Goal: Task Accomplishment & Management: Manage account settings

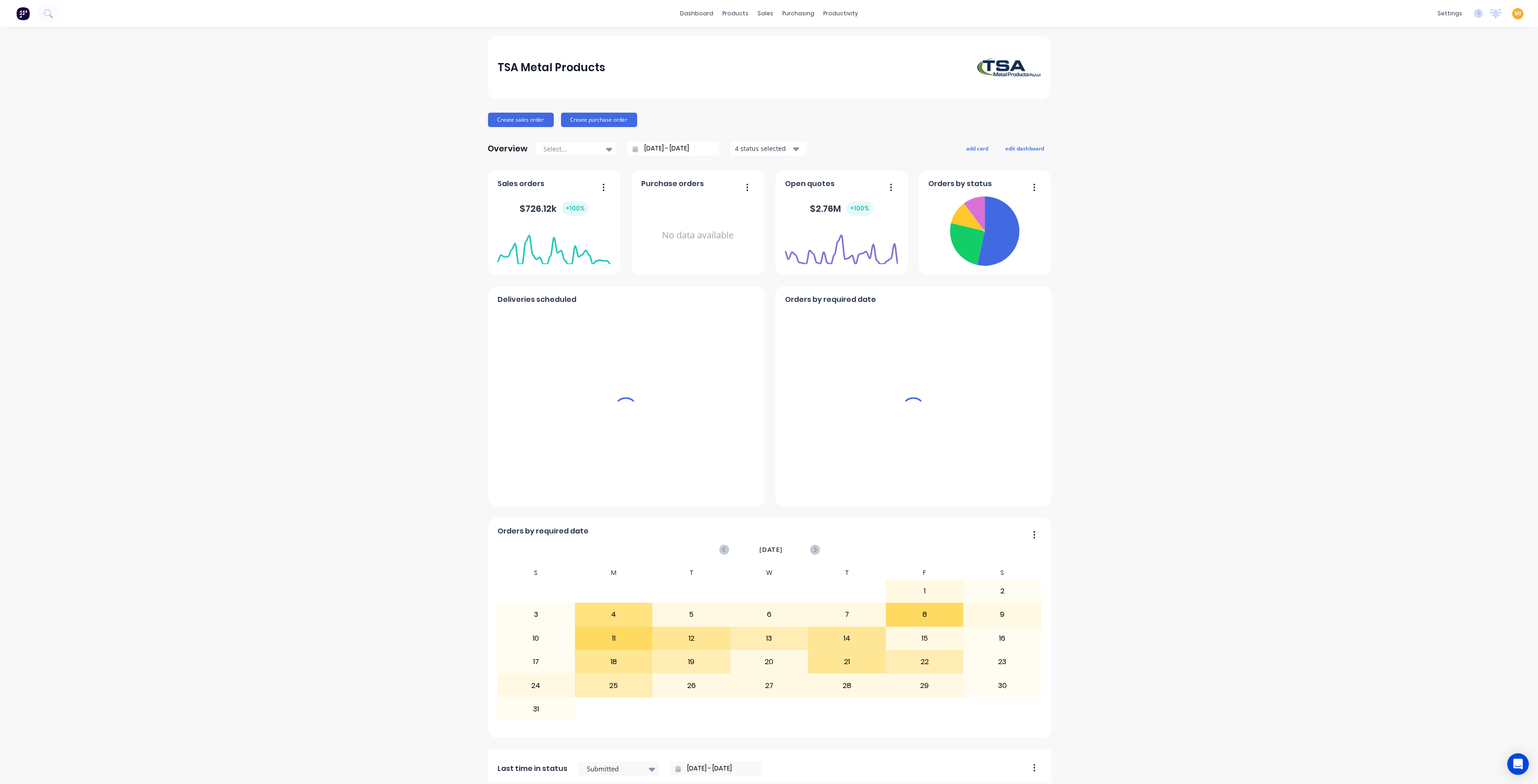
click at [1515, 13] on span "MI" at bounding box center [1518, 14] width 7 height 8
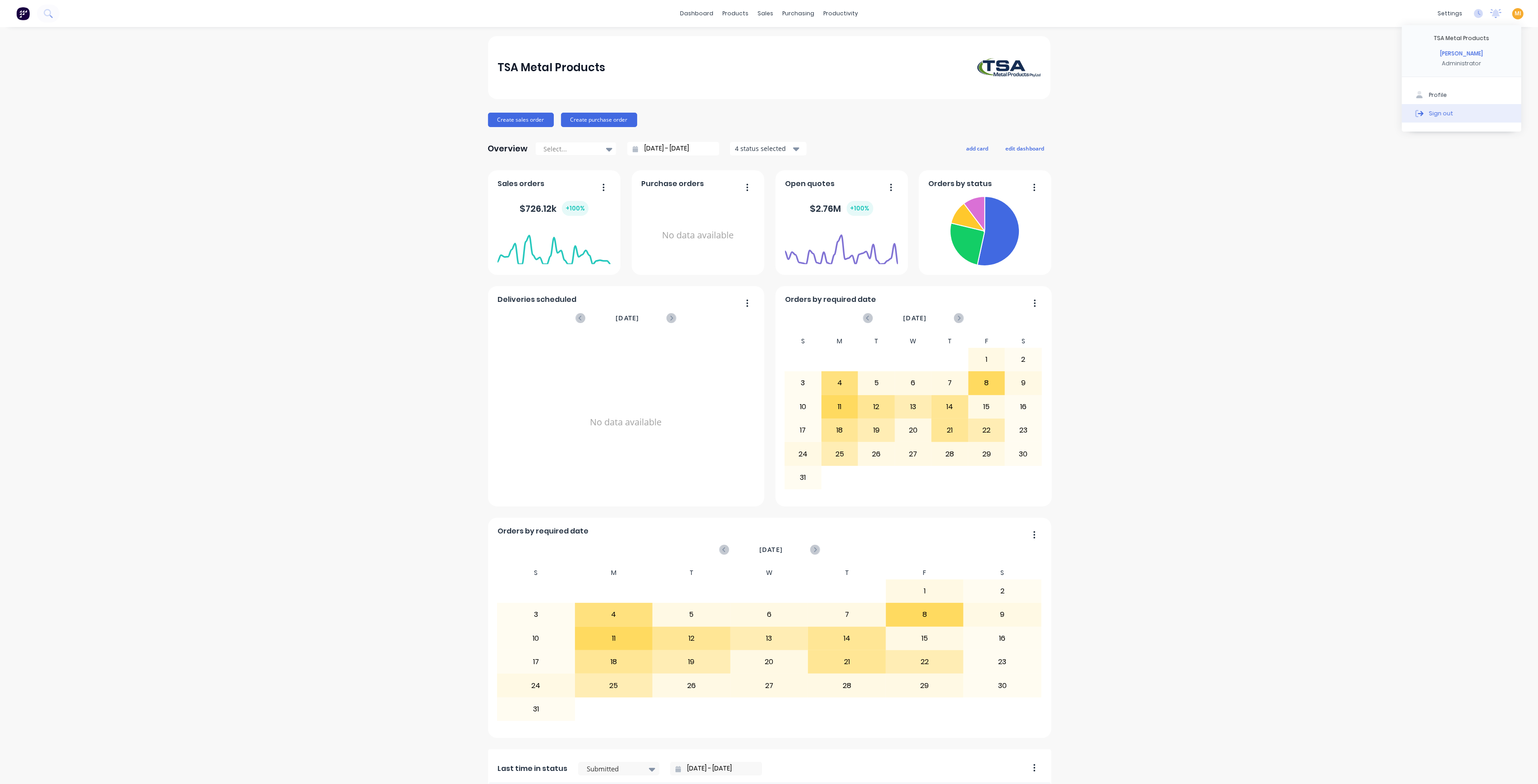
click at [1440, 110] on div "Sign out" at bounding box center [1442, 113] width 24 height 8
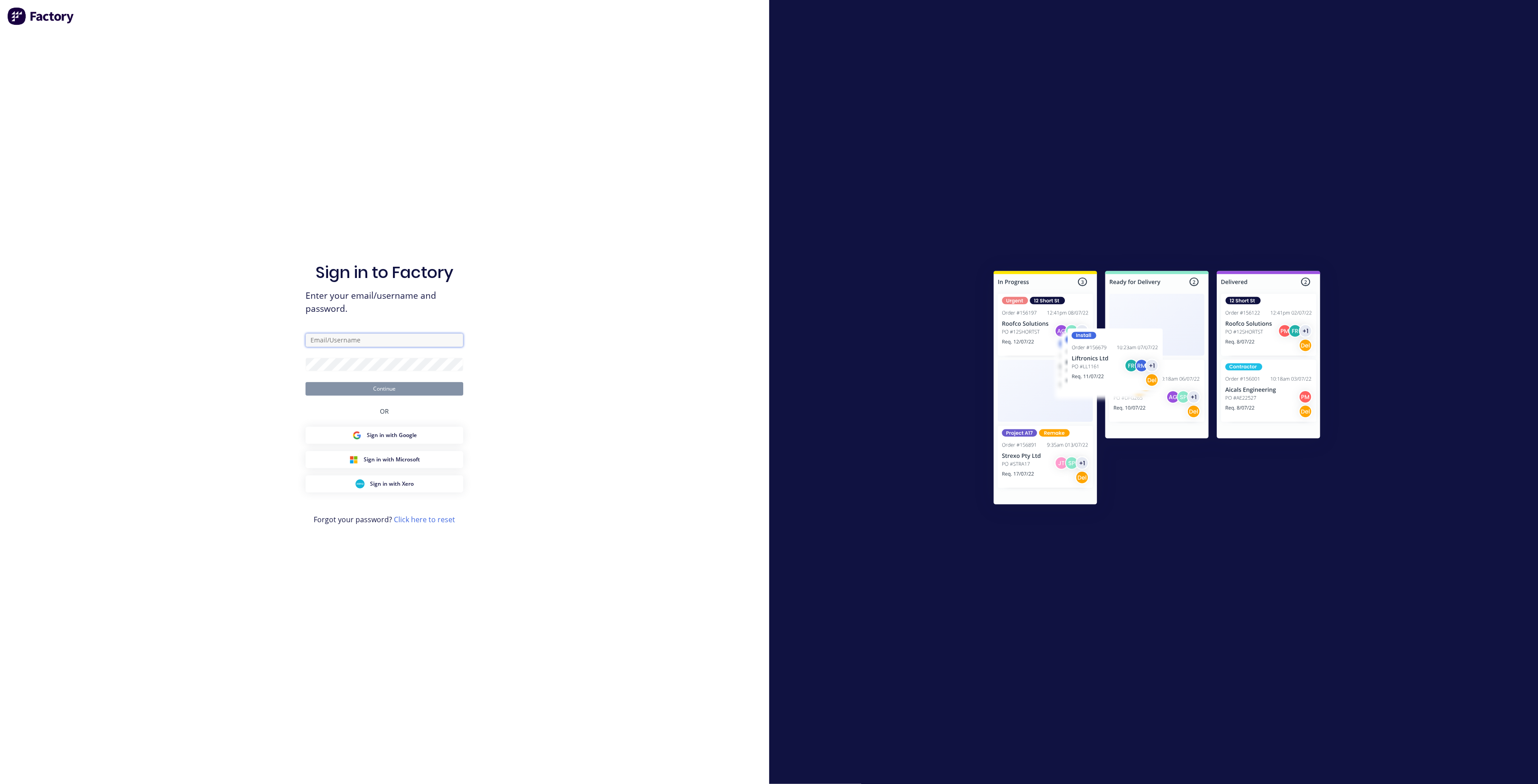
click at [333, 341] on input "text" at bounding box center [384, 340] width 157 height 14
click at [0, 784] on com-1password-button at bounding box center [0, 784] width 0 height 0
type input "team+maricardemo@factory.app"
click at [429, 335] on input "team+maricardemo@factory.app" at bounding box center [384, 331] width 157 height 14
drag, startPoint x: 420, startPoint y: 333, endPoint x: 285, endPoint y: 329, distance: 135.1
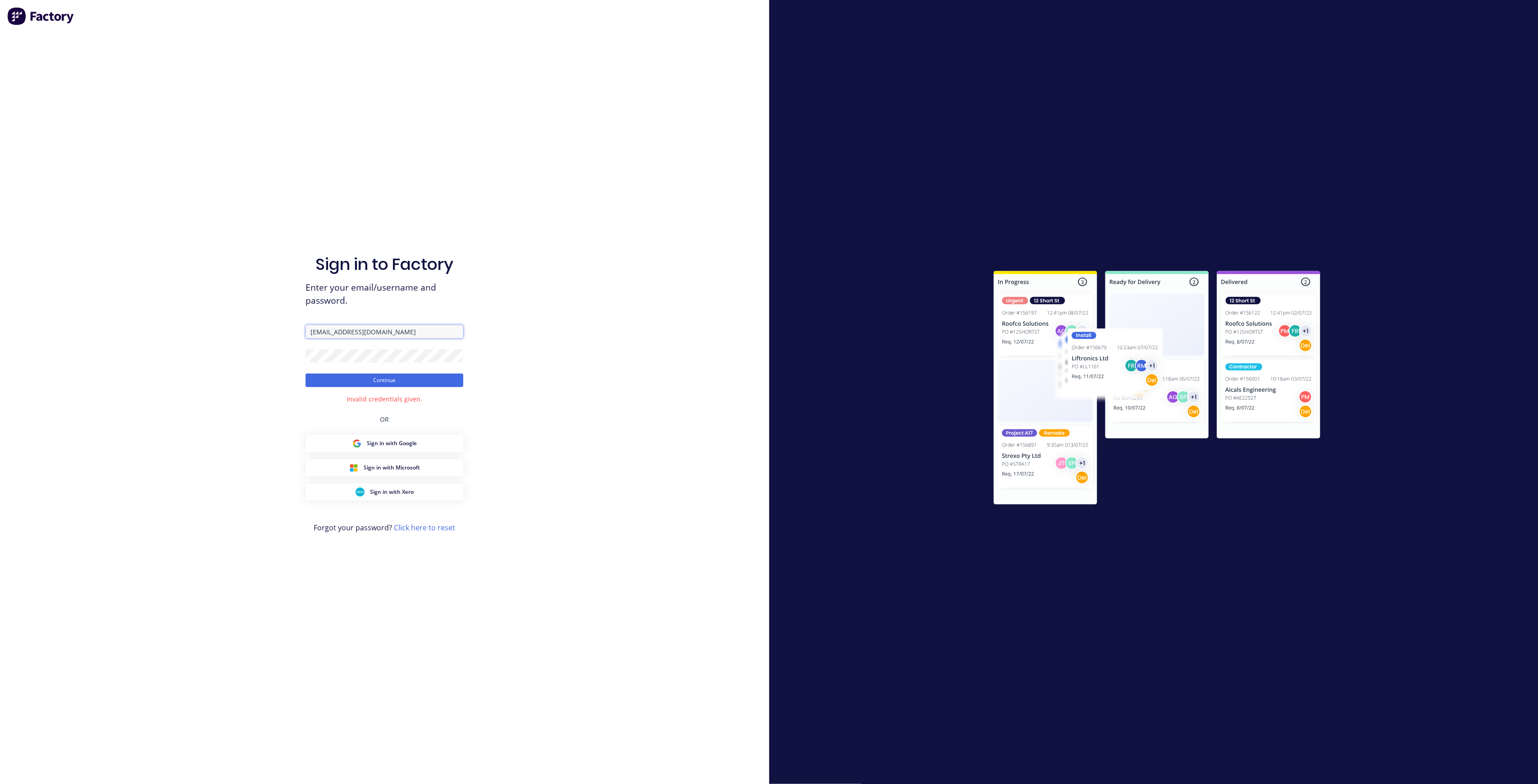
click at [285, 329] on div "Sign in to Factory Enter your email/username and password. team+maricardemo@fac…" at bounding box center [384, 392] width 769 height 784
click at [285, 329] on div "Sign in to Factory Enter your email/username and password. Continue Invalid cre…" at bounding box center [384, 392] width 769 height 784
click at [391, 332] on input "text" at bounding box center [384, 331] width 157 height 14
type input "team+maricardemo@factory.app"
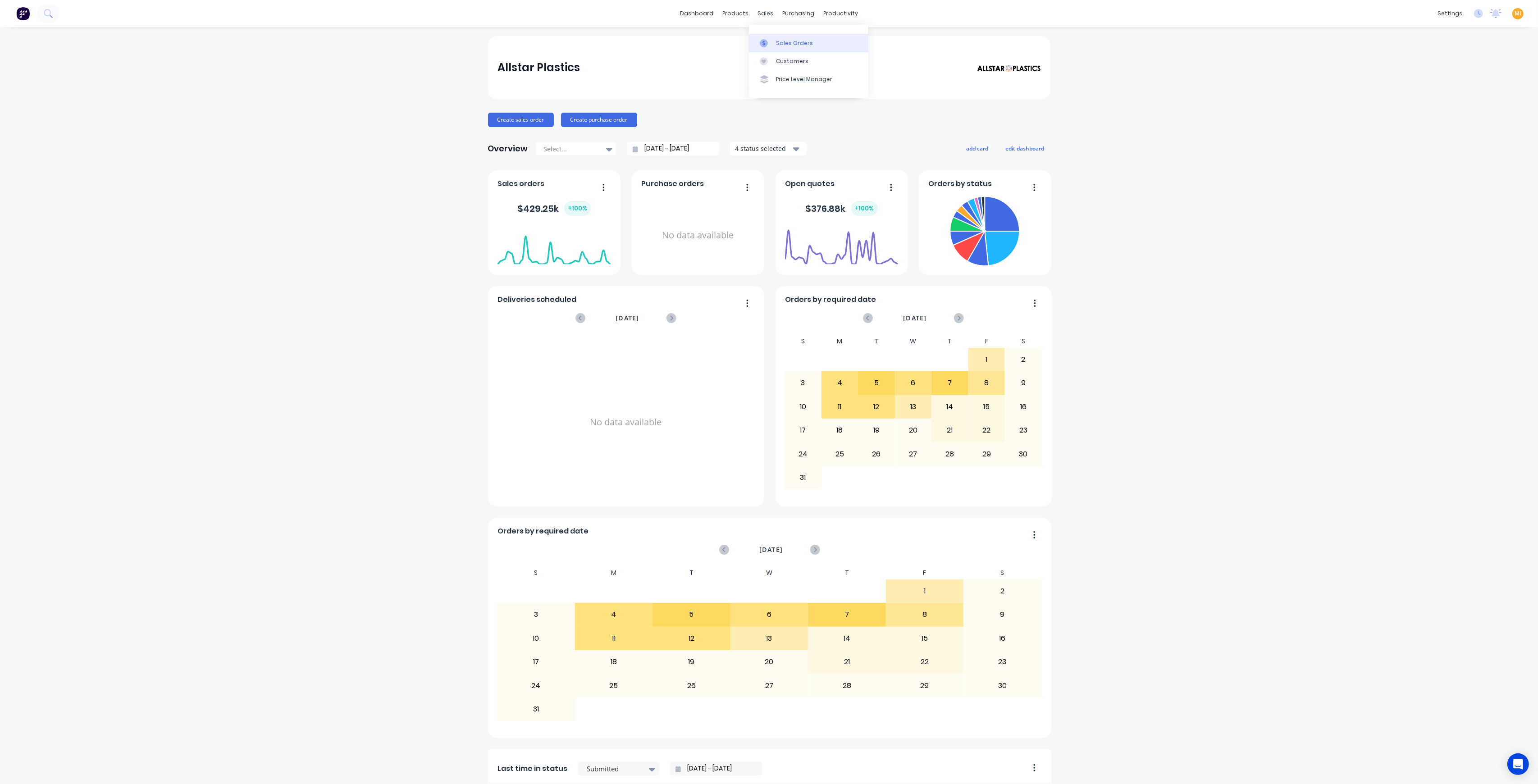
click at [781, 43] on div "Sales Orders" at bounding box center [794, 43] width 37 height 8
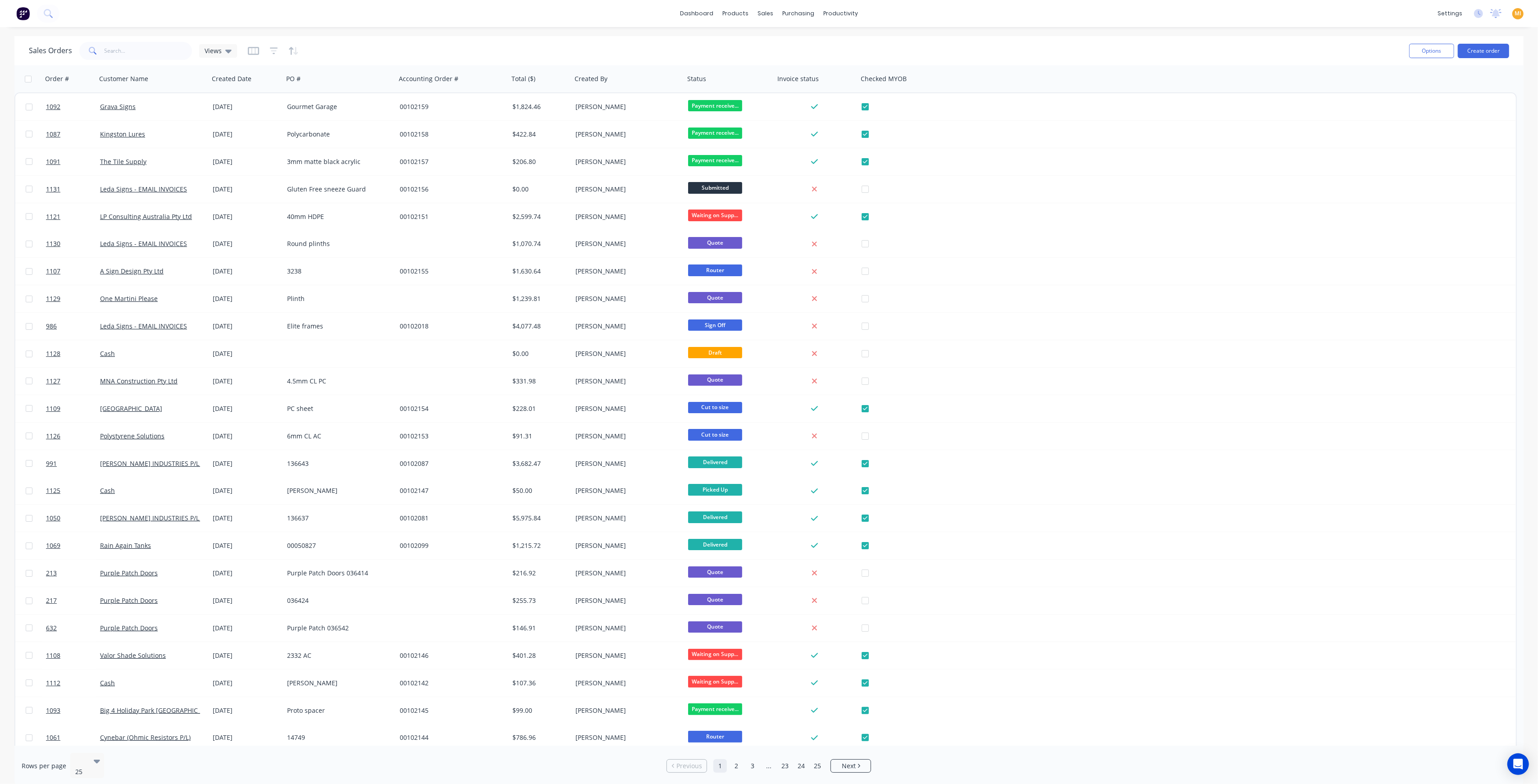
click at [116, 63] on div "Sales Orders Views Options Create order" at bounding box center [769, 51] width 1509 height 29
click at [119, 60] on div "Sales Orders Views" at bounding box center [715, 51] width 1373 height 22
click at [122, 48] on input "text" at bounding box center [148, 51] width 88 height 18
paste input "1053"
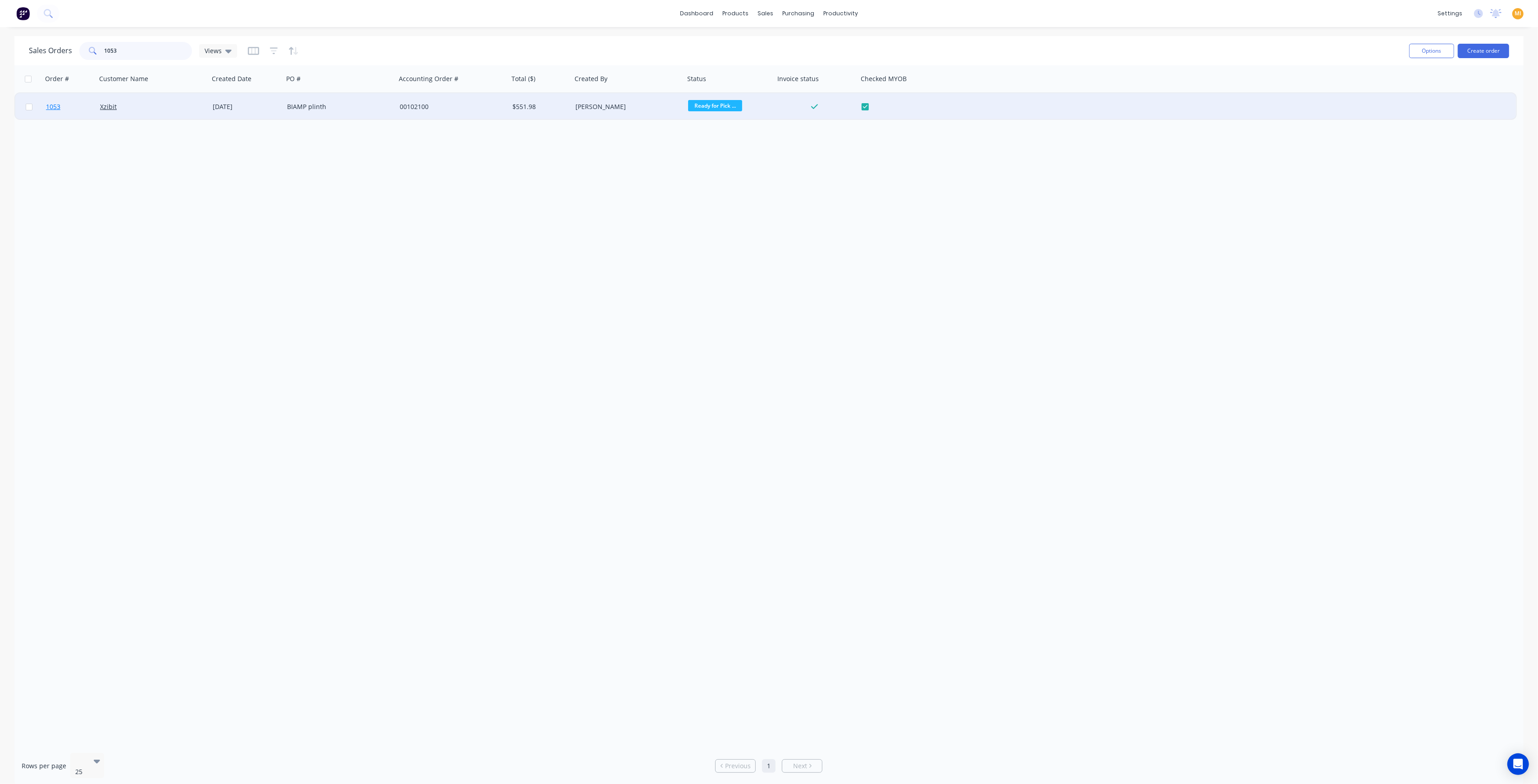
type input "1053"
click at [62, 107] on link "1053" at bounding box center [73, 106] width 54 height 27
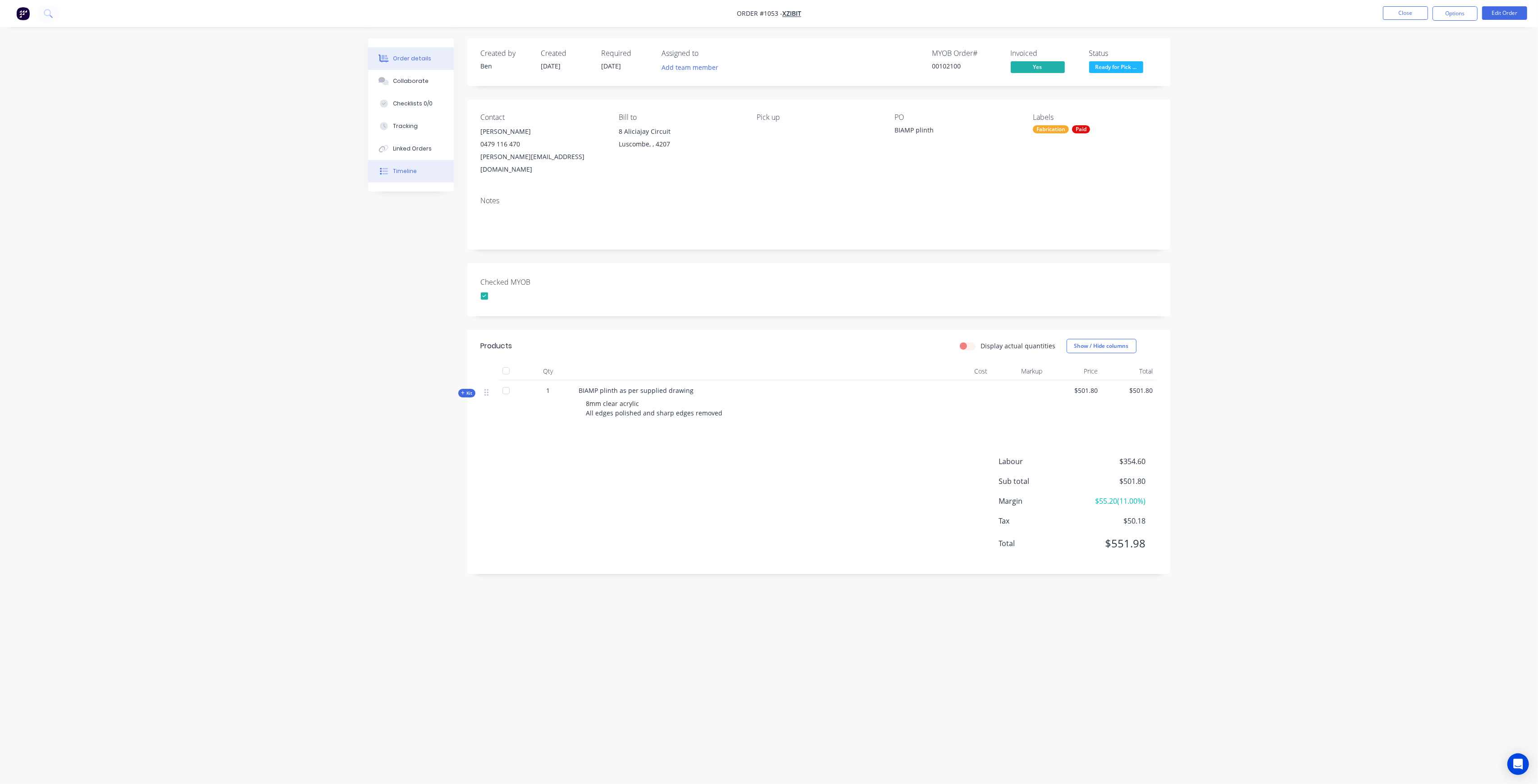
click at [406, 166] on button "Timeline" at bounding box center [410, 171] width 86 height 23
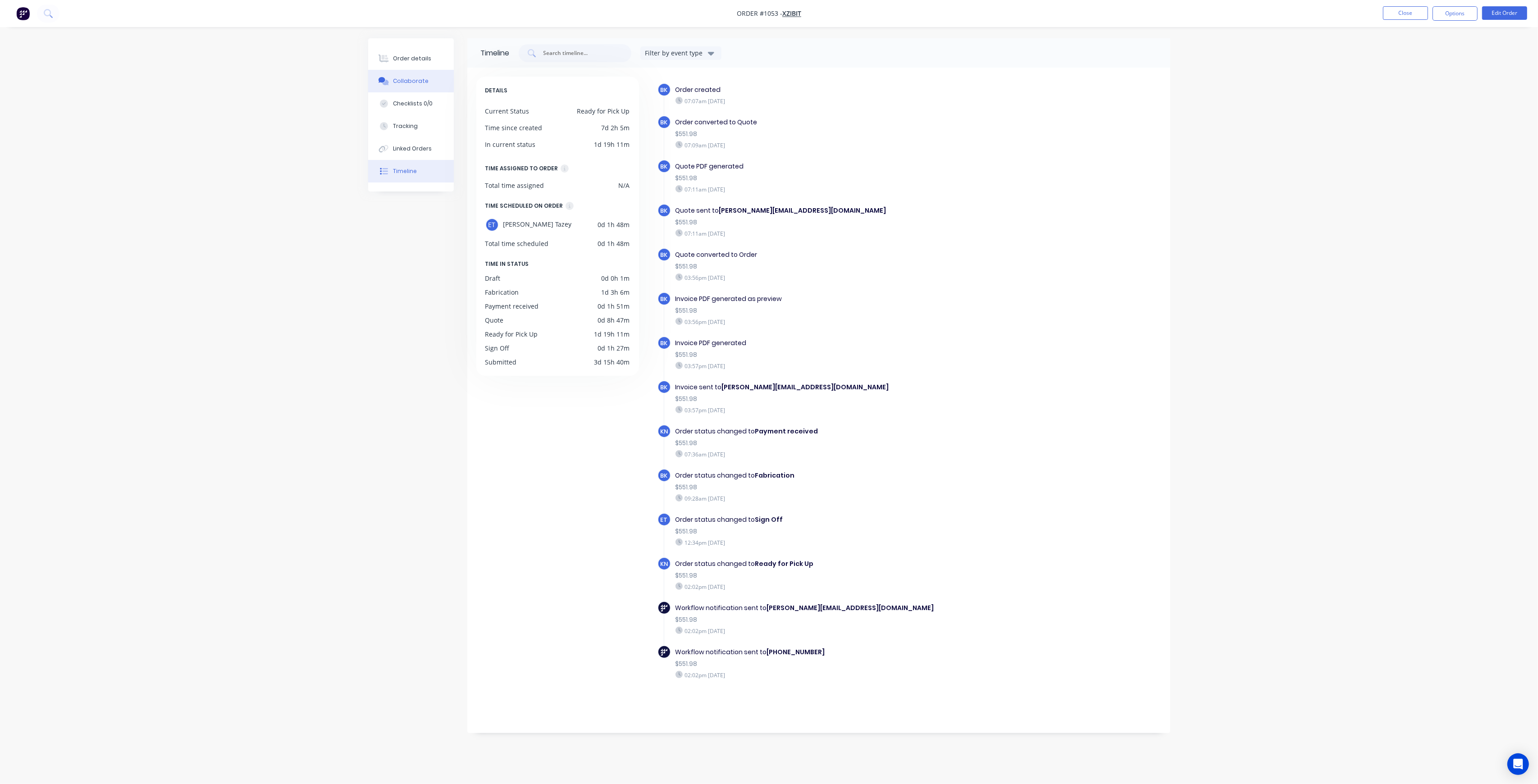
click at [429, 74] on button "Collaborate" at bounding box center [410, 82] width 86 height 23
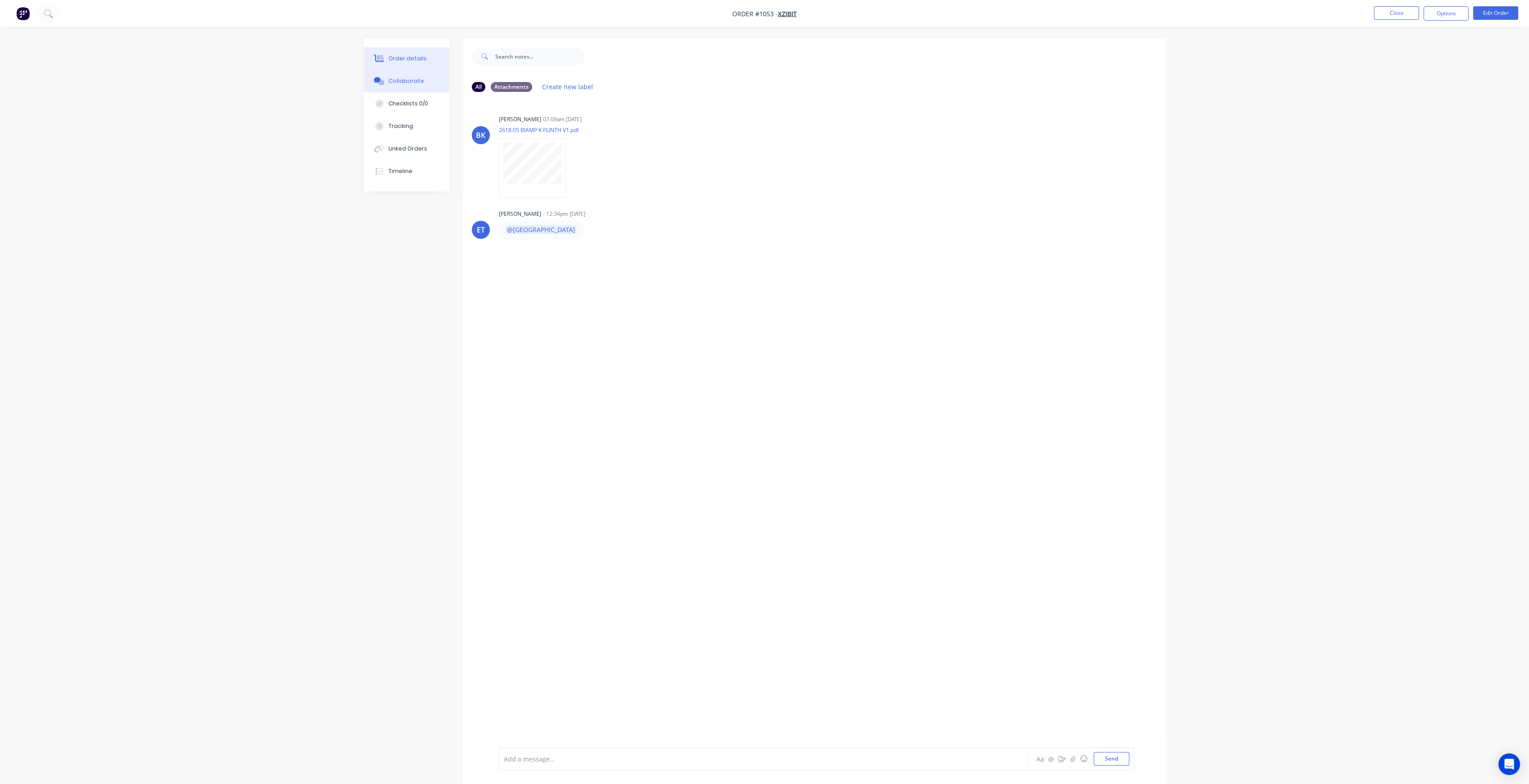
click at [423, 50] on button "Order details" at bounding box center [406, 59] width 86 height 23
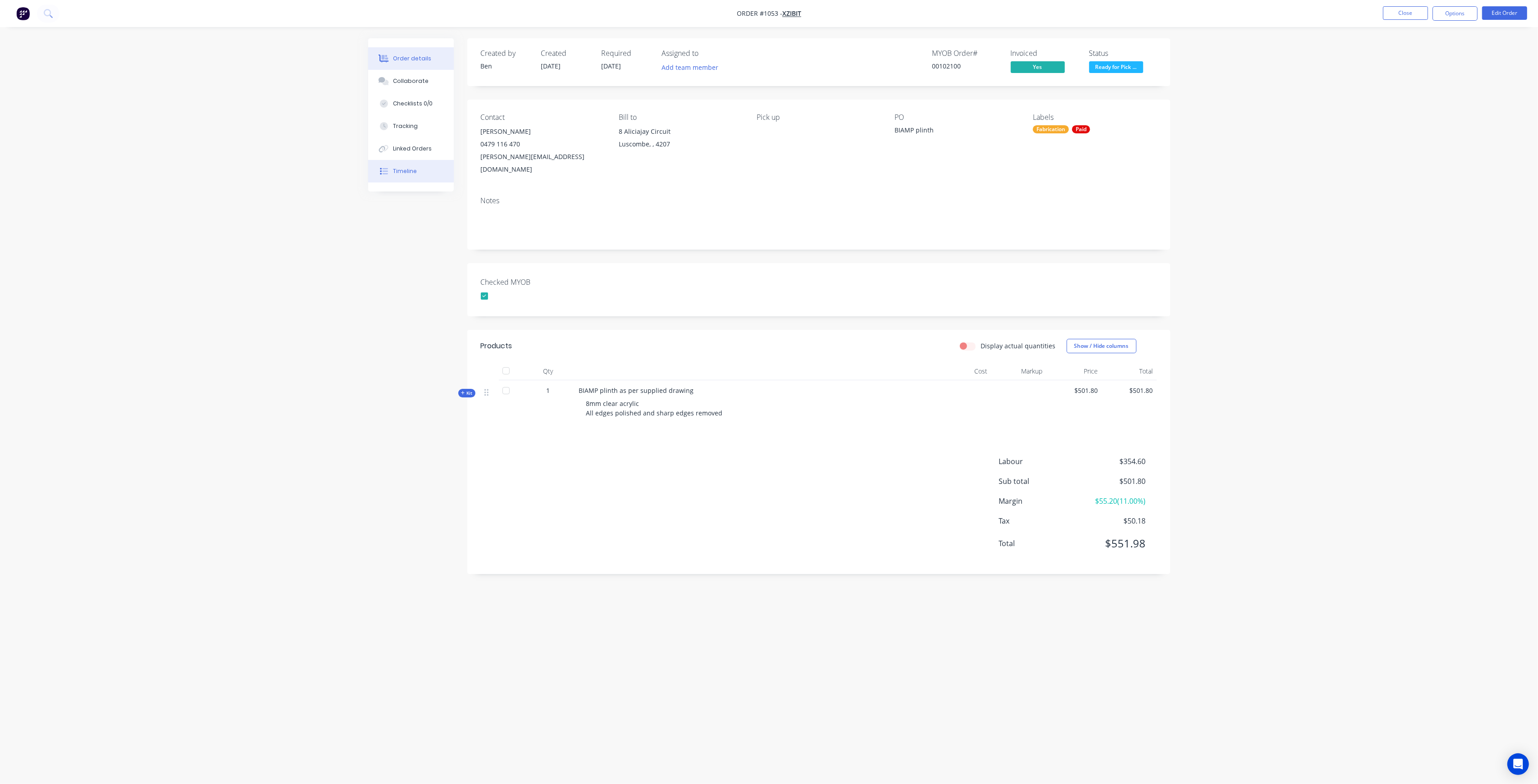
click at [410, 171] on div "Timeline" at bounding box center [405, 171] width 24 height 8
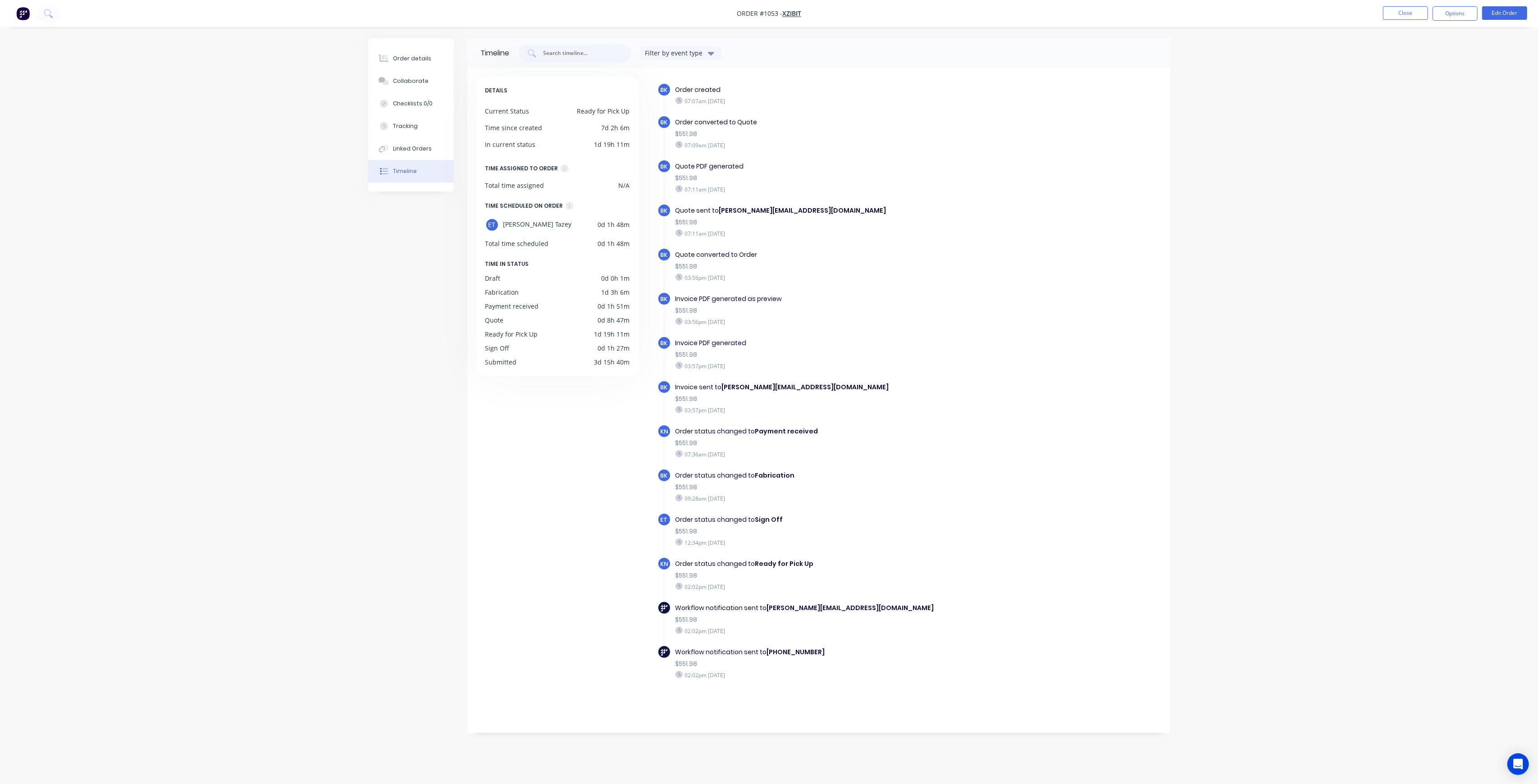
click at [406, 177] on button "Timeline" at bounding box center [410, 171] width 86 height 23
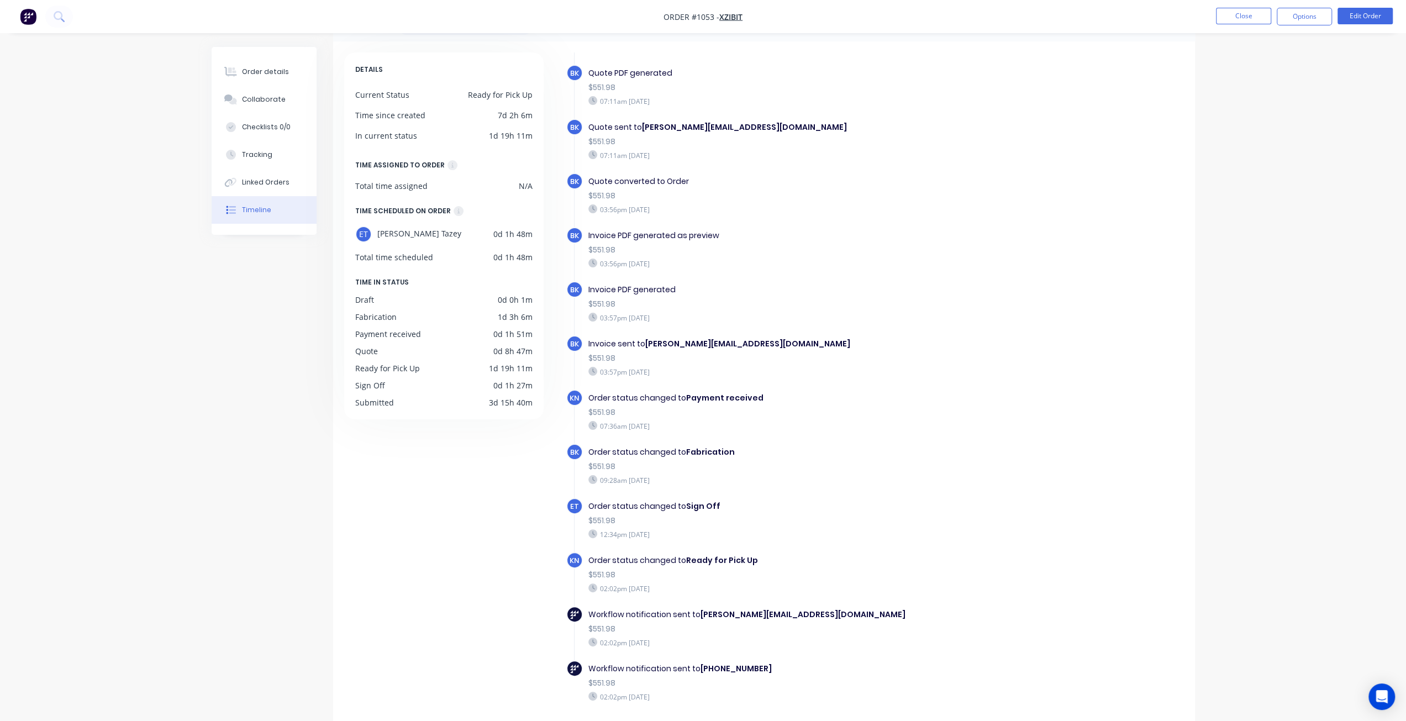
scroll to position [74, 0]
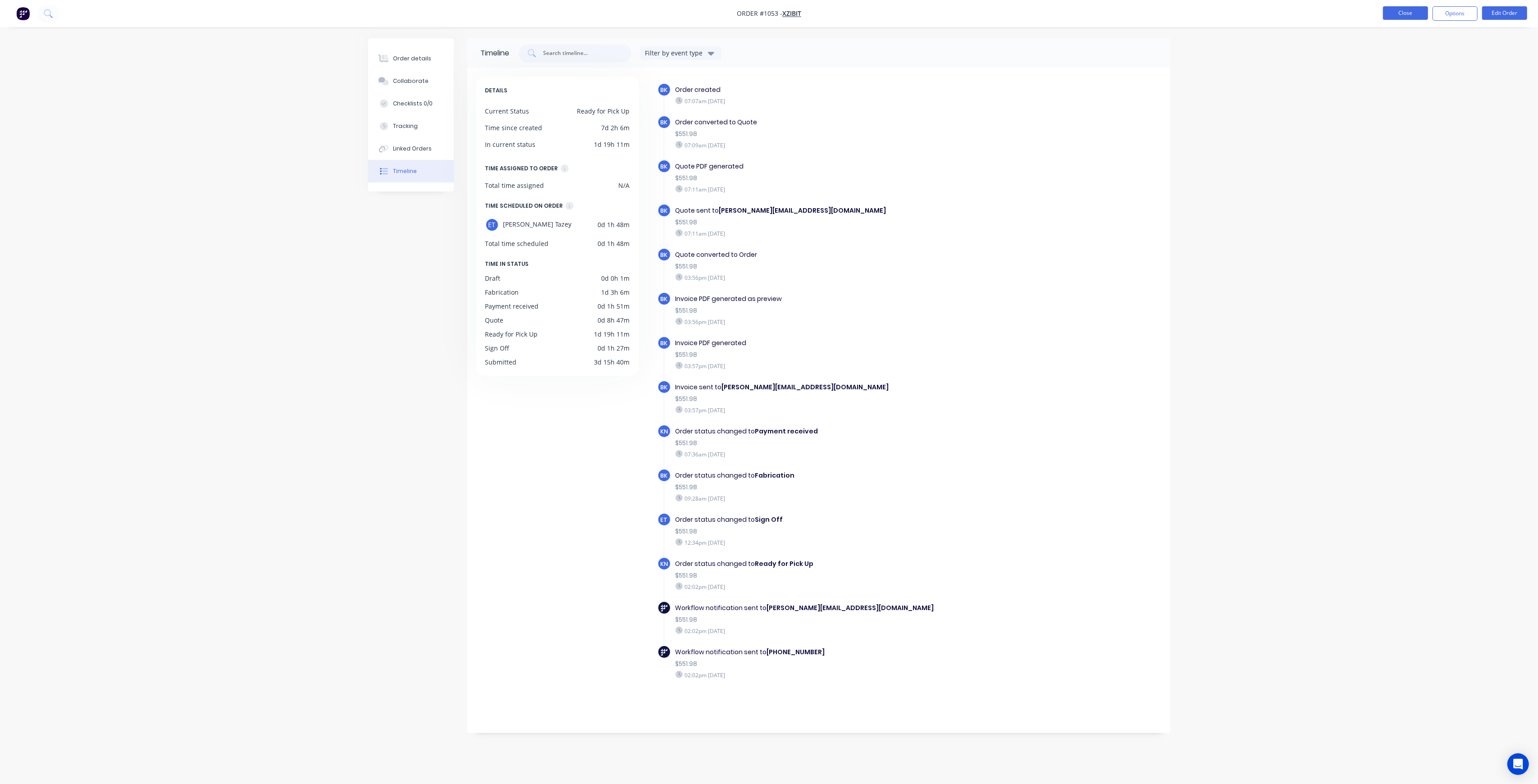
click at [1395, 14] on button "Close" at bounding box center [1405, 13] width 45 height 14
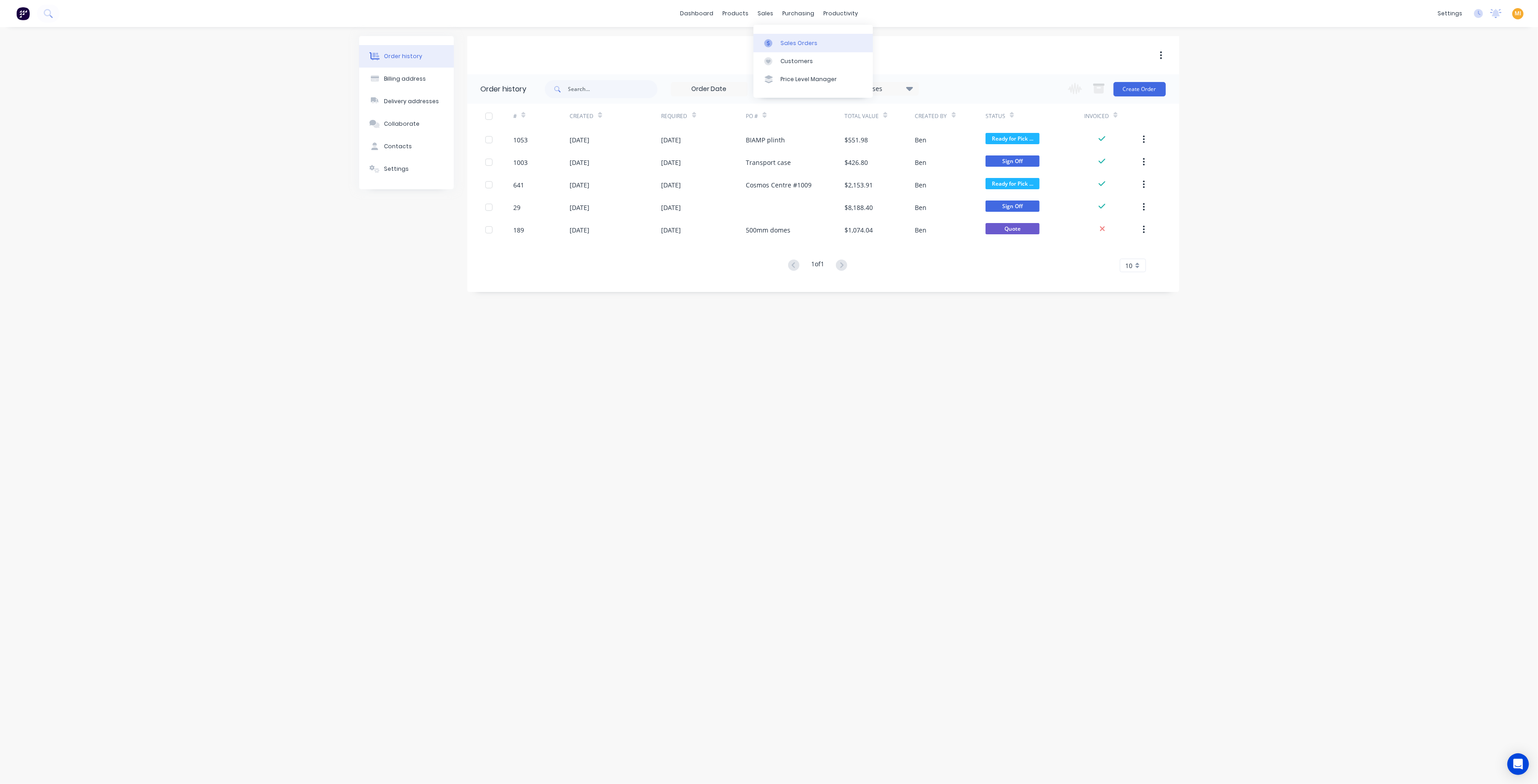
click at [778, 39] on div at bounding box center [771, 43] width 14 height 8
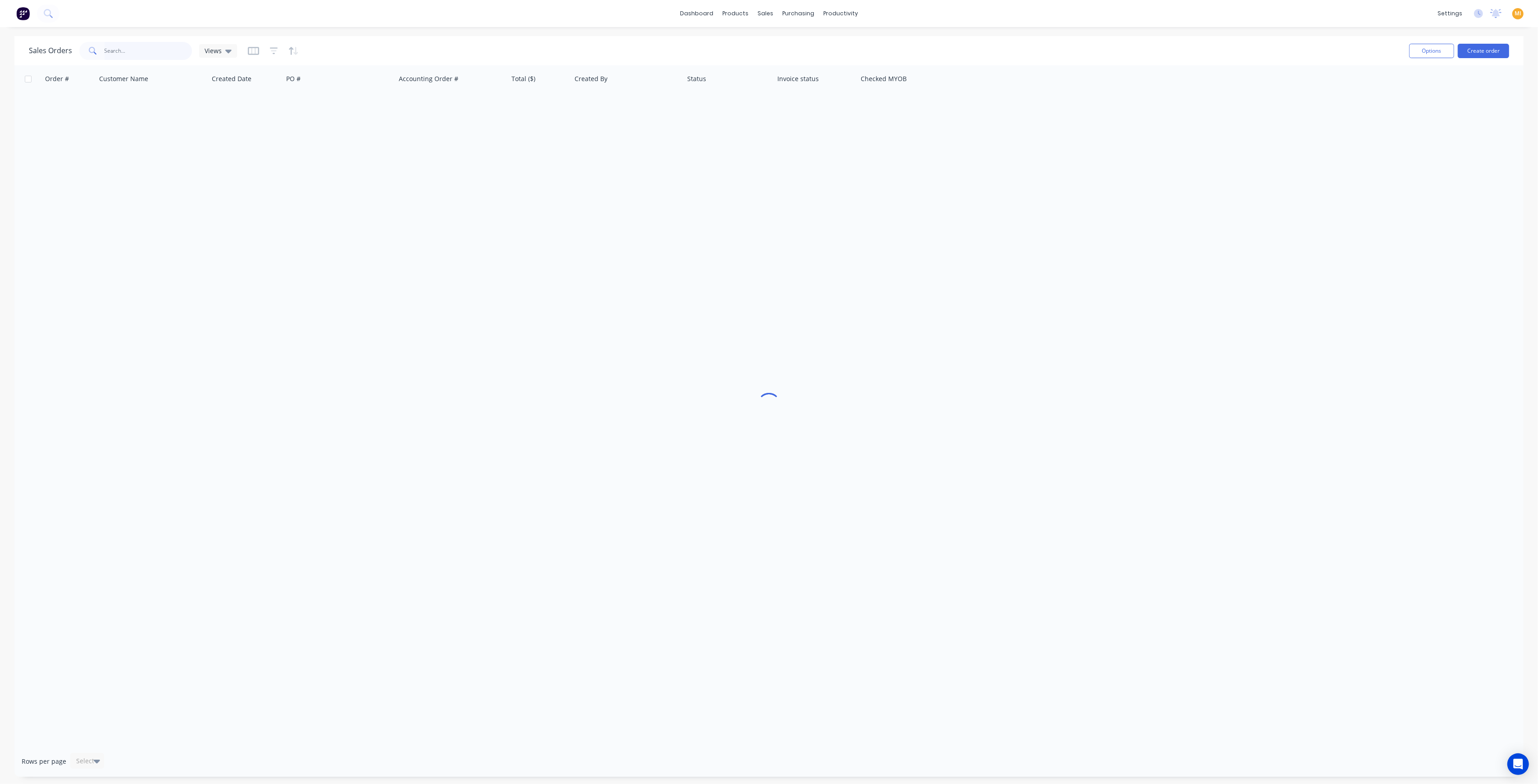
click at [117, 55] on input "text" at bounding box center [148, 51] width 88 height 18
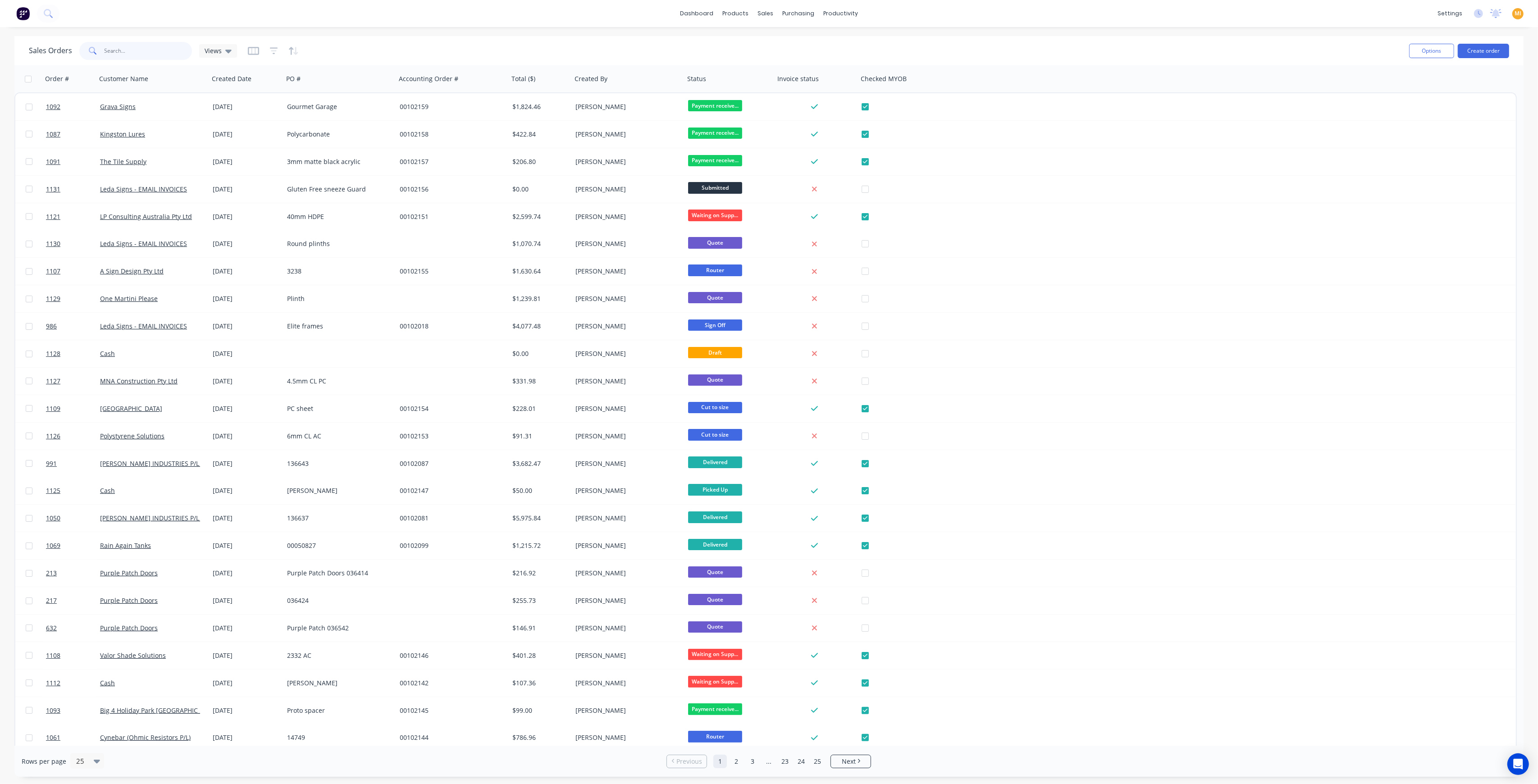
paste input "1119"
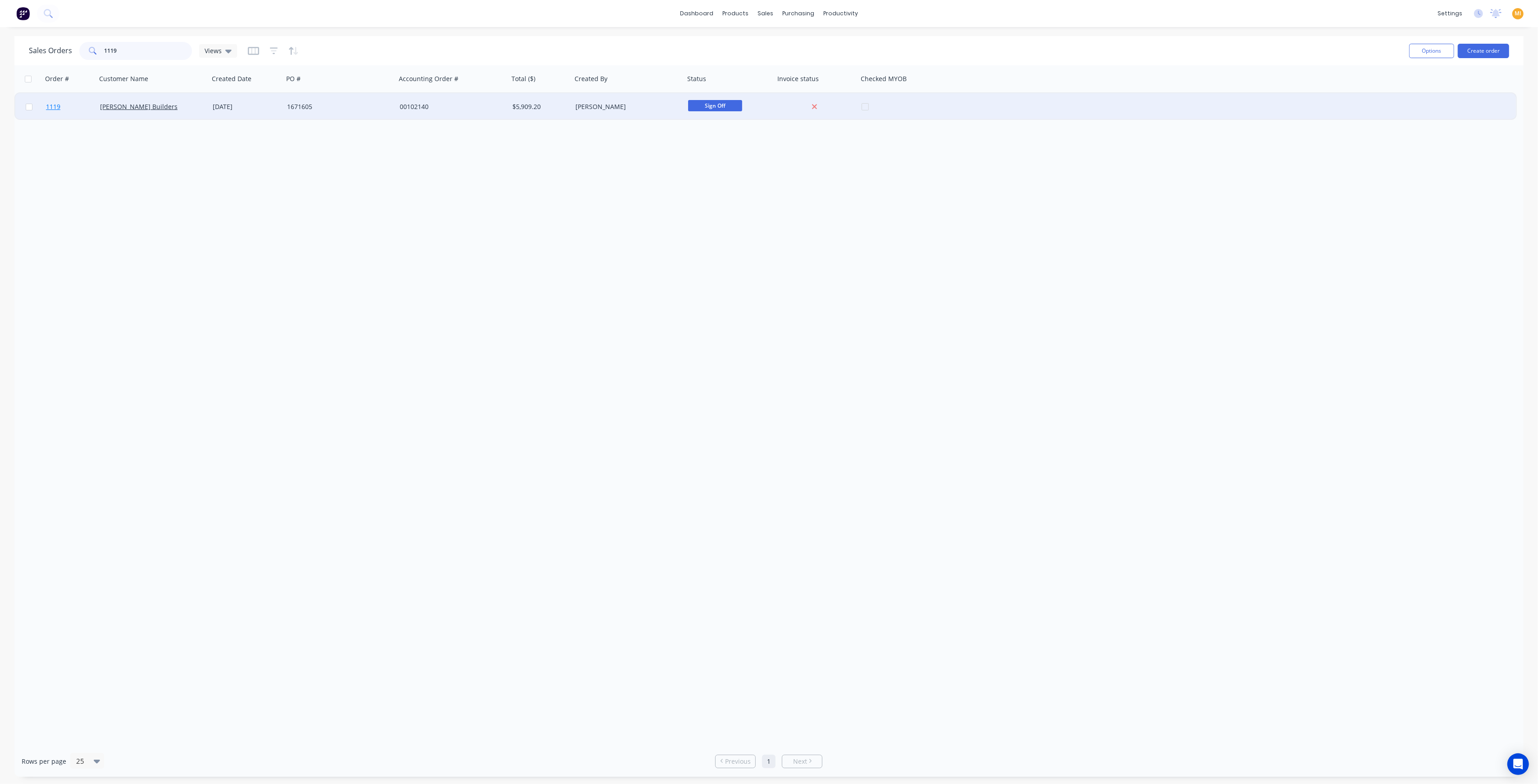
type input "1119"
click at [71, 101] on link "1119" at bounding box center [73, 106] width 54 height 27
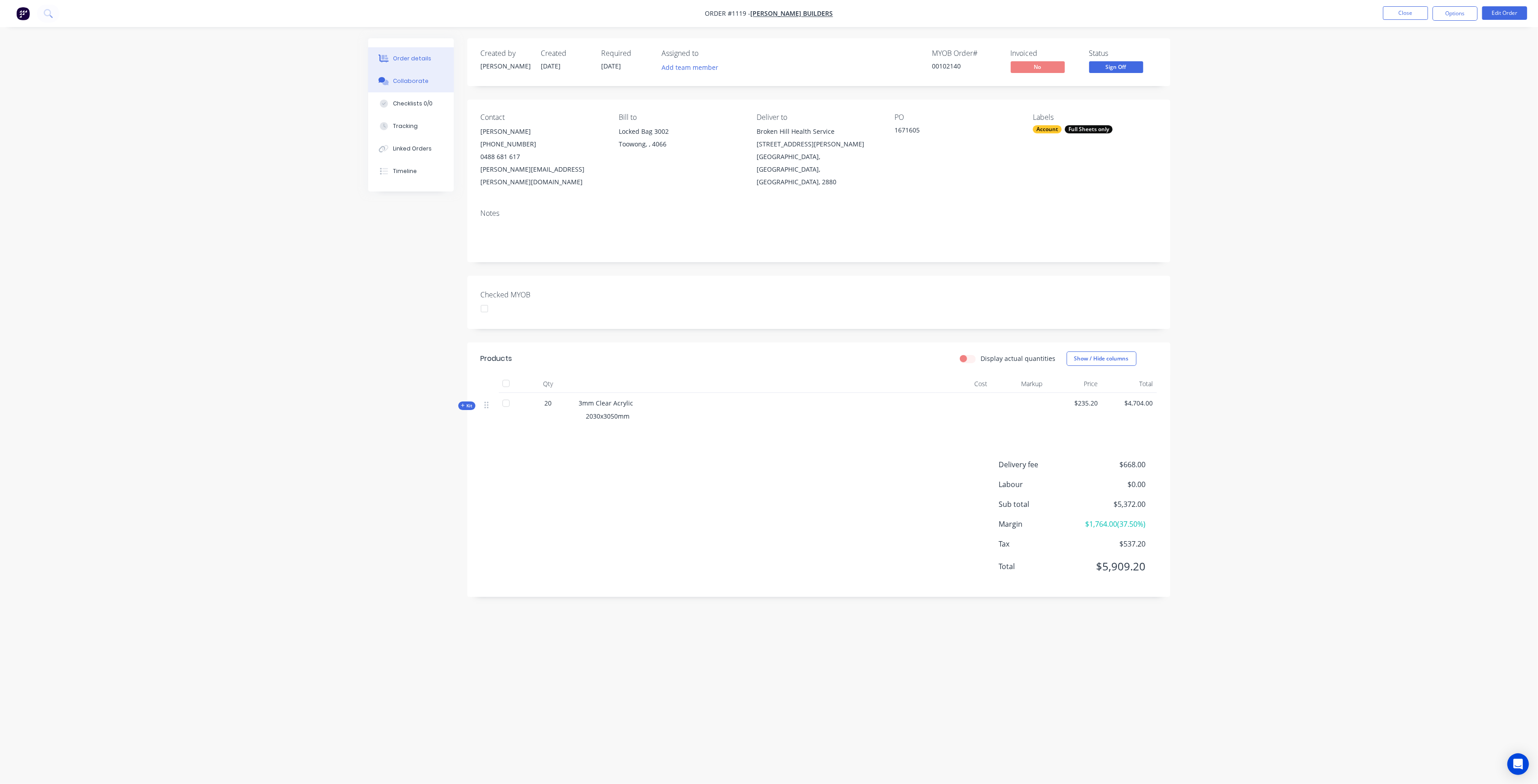
click at [404, 86] on button "Collaborate" at bounding box center [410, 82] width 86 height 23
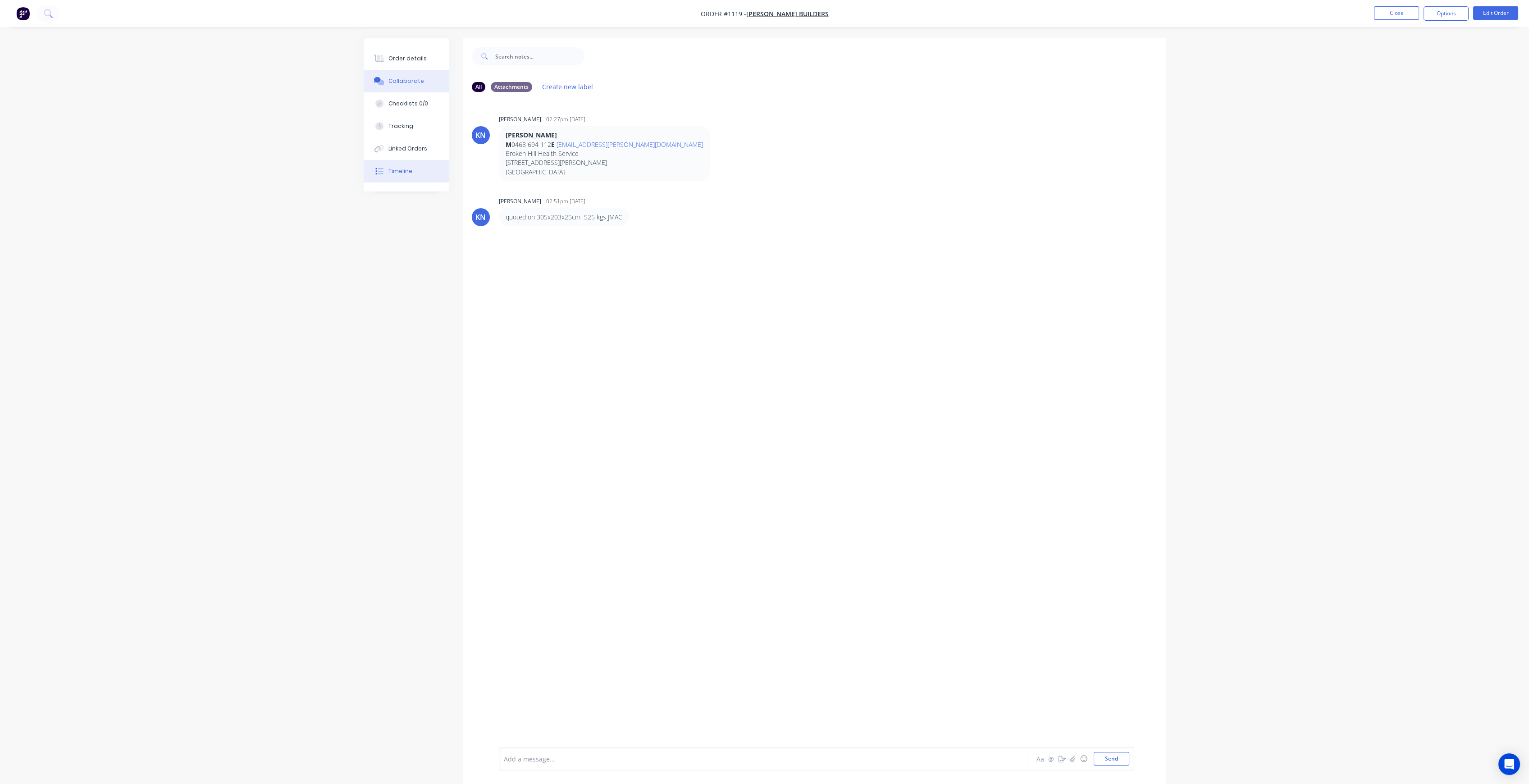
click at [392, 171] on div "Timeline" at bounding box center [400, 171] width 24 height 8
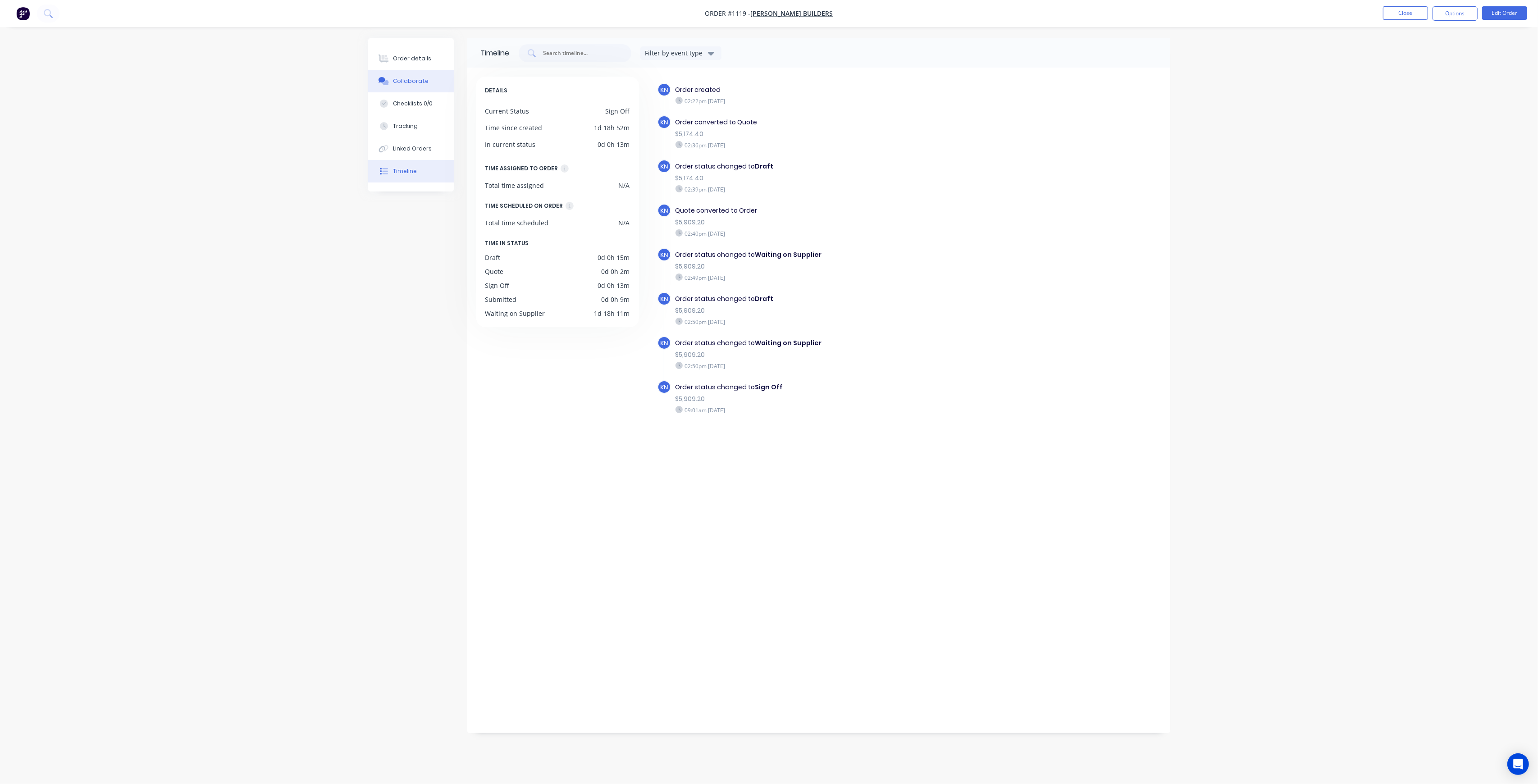
click at [402, 84] on div "Collaborate" at bounding box center [411, 81] width 36 height 8
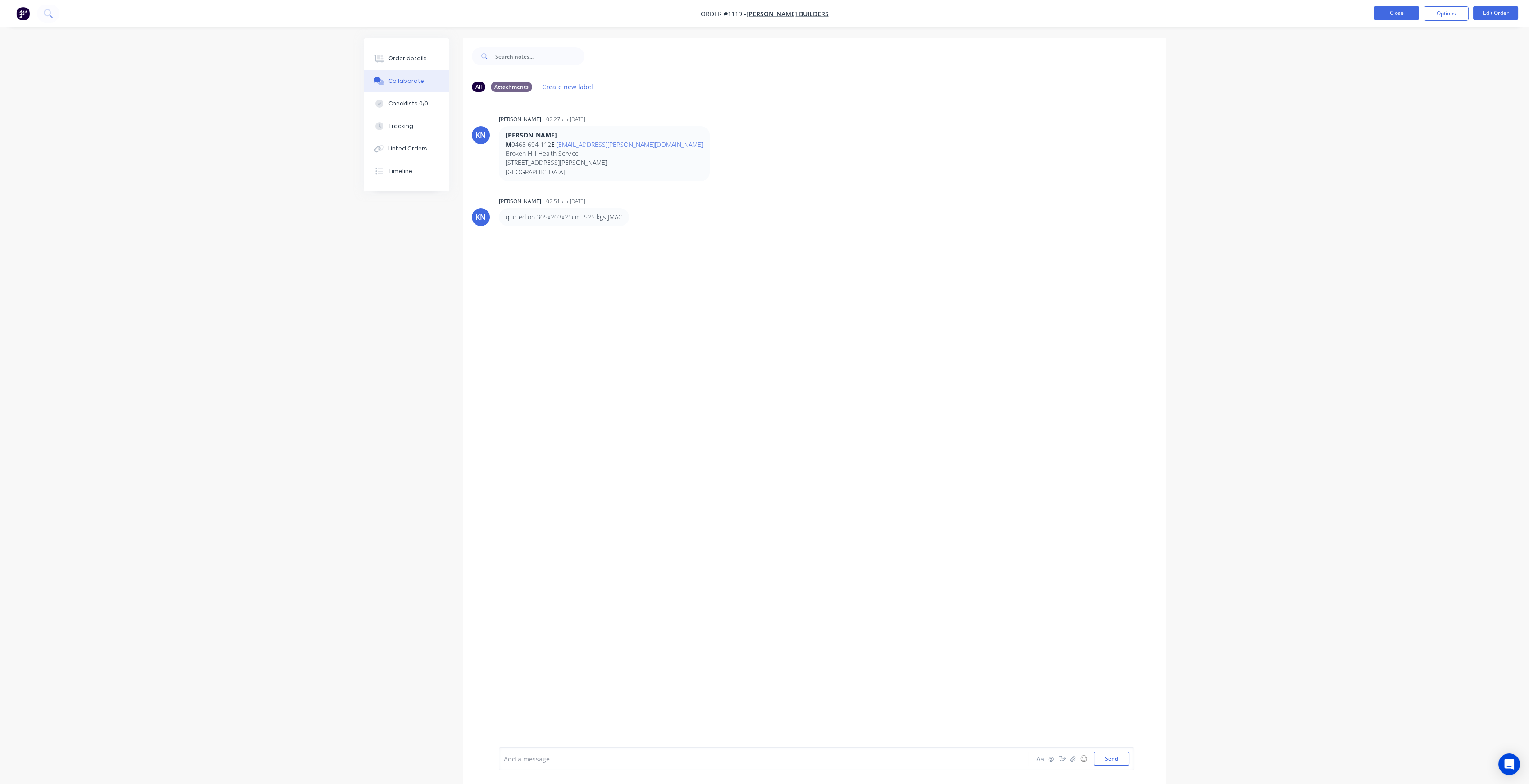
click at [1391, 11] on button "Close" at bounding box center [1396, 13] width 45 height 14
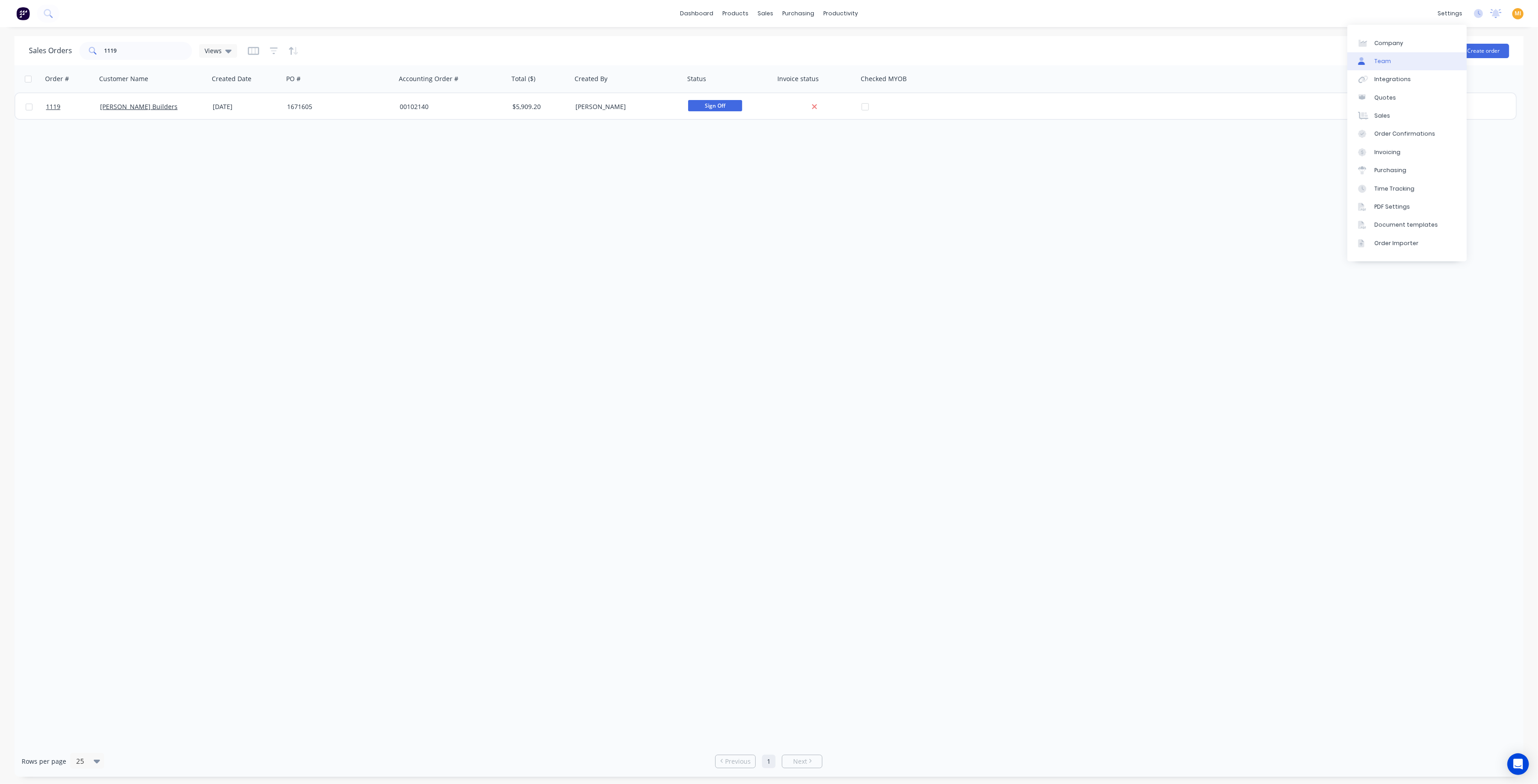
click at [1395, 59] on link "Team" at bounding box center [1407, 61] width 119 height 18
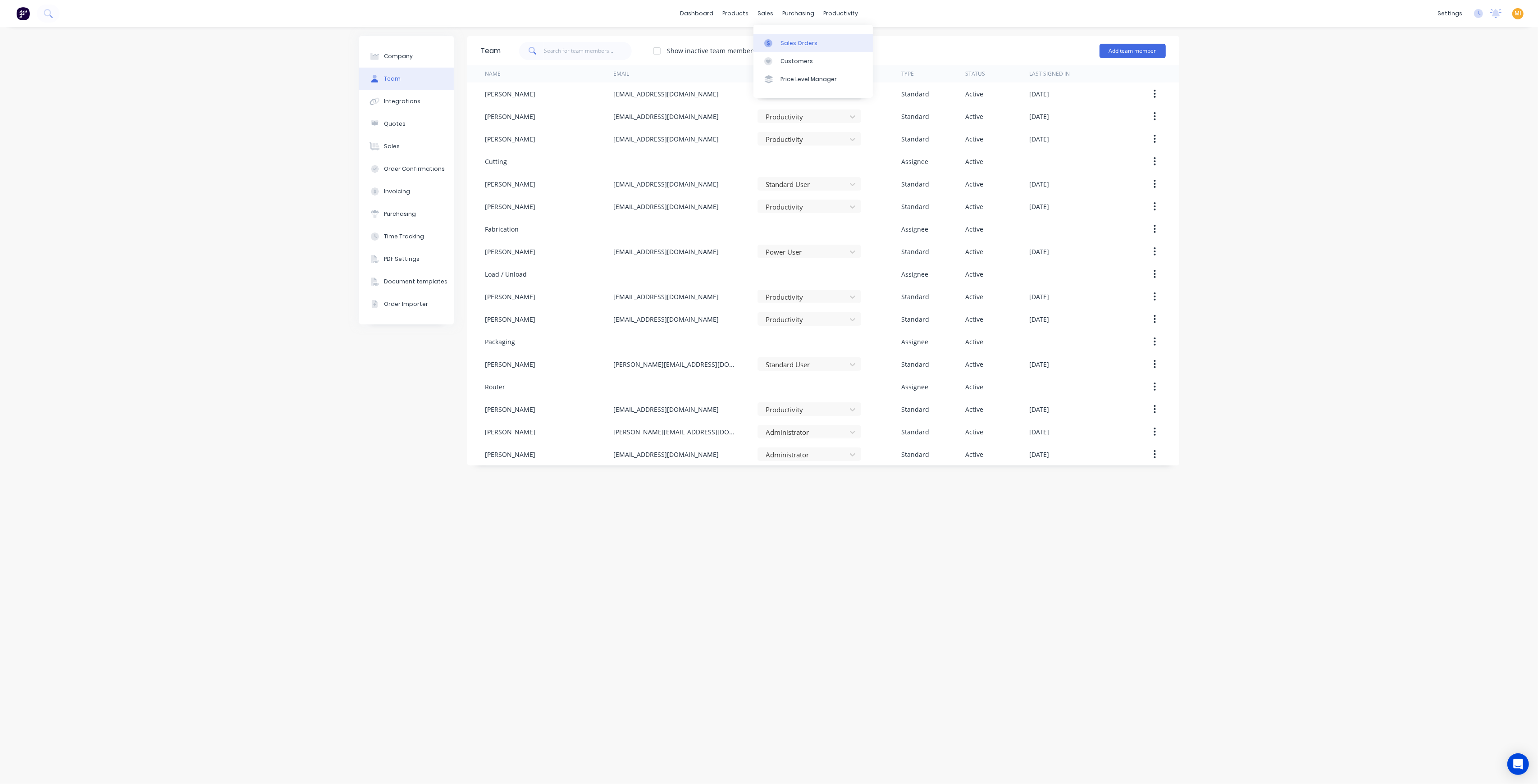
click at [787, 41] on div "Sales Orders" at bounding box center [799, 43] width 37 height 8
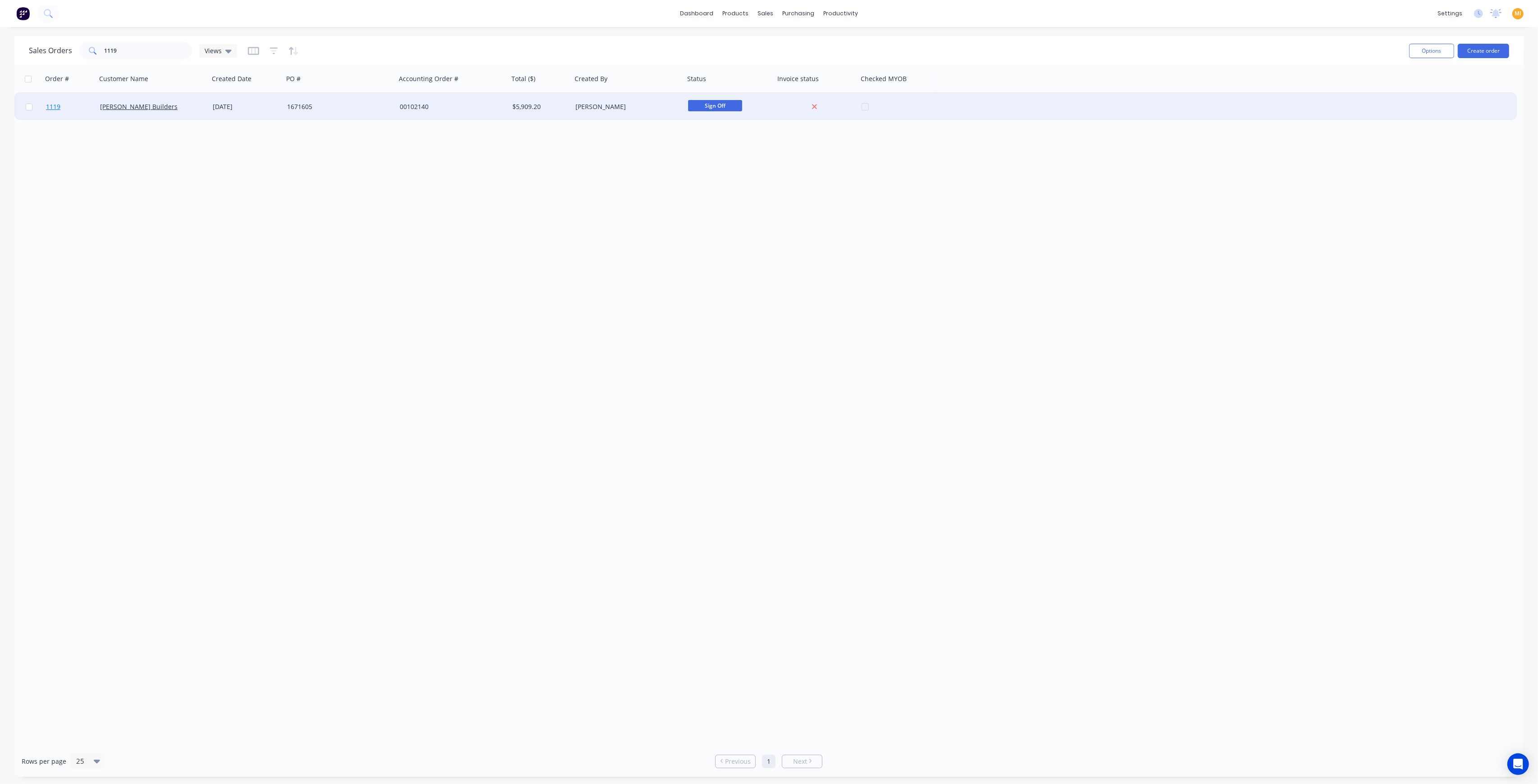
click at [86, 101] on link "1119" at bounding box center [73, 106] width 54 height 27
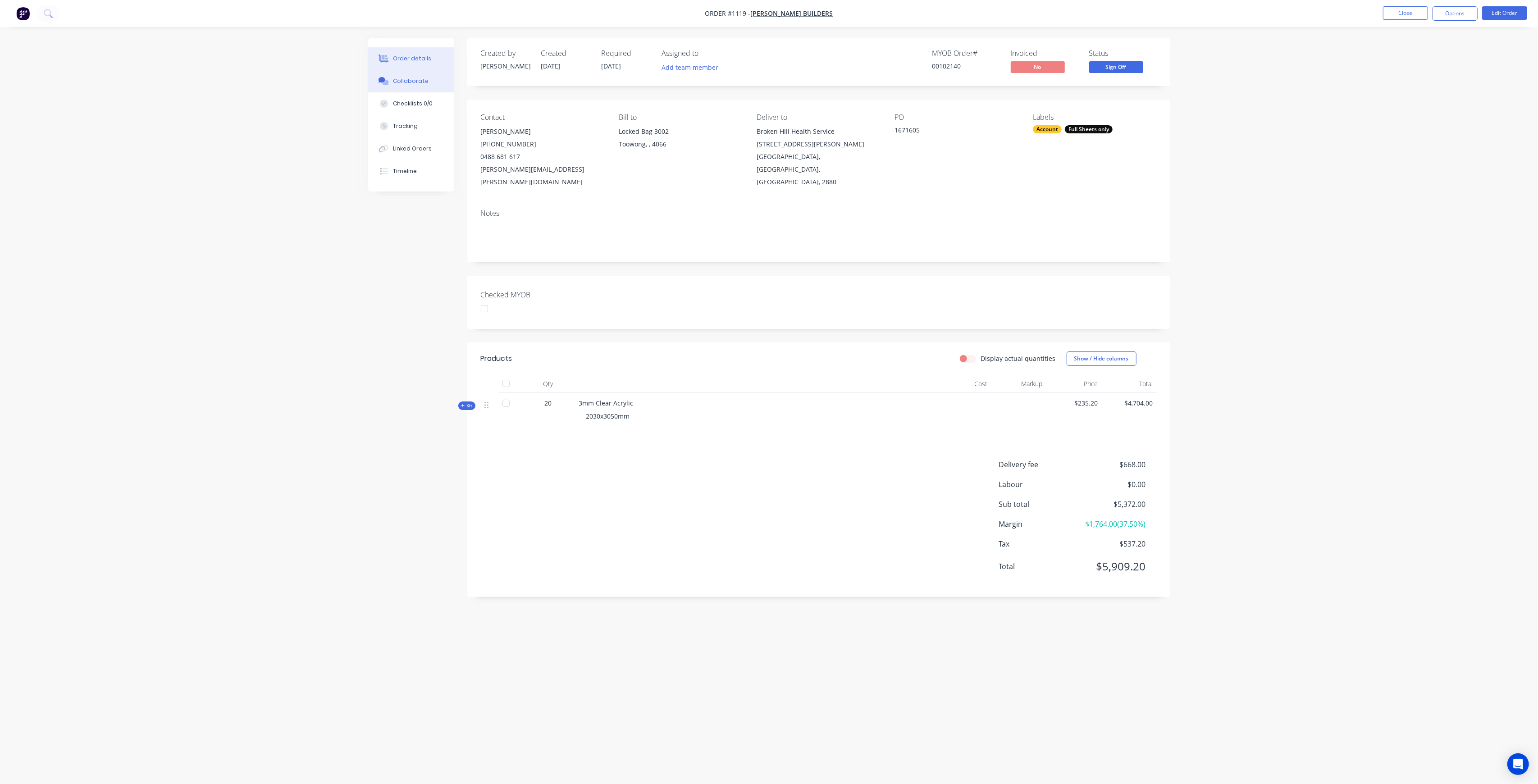
click at [425, 90] on button "Collaborate" at bounding box center [410, 82] width 86 height 23
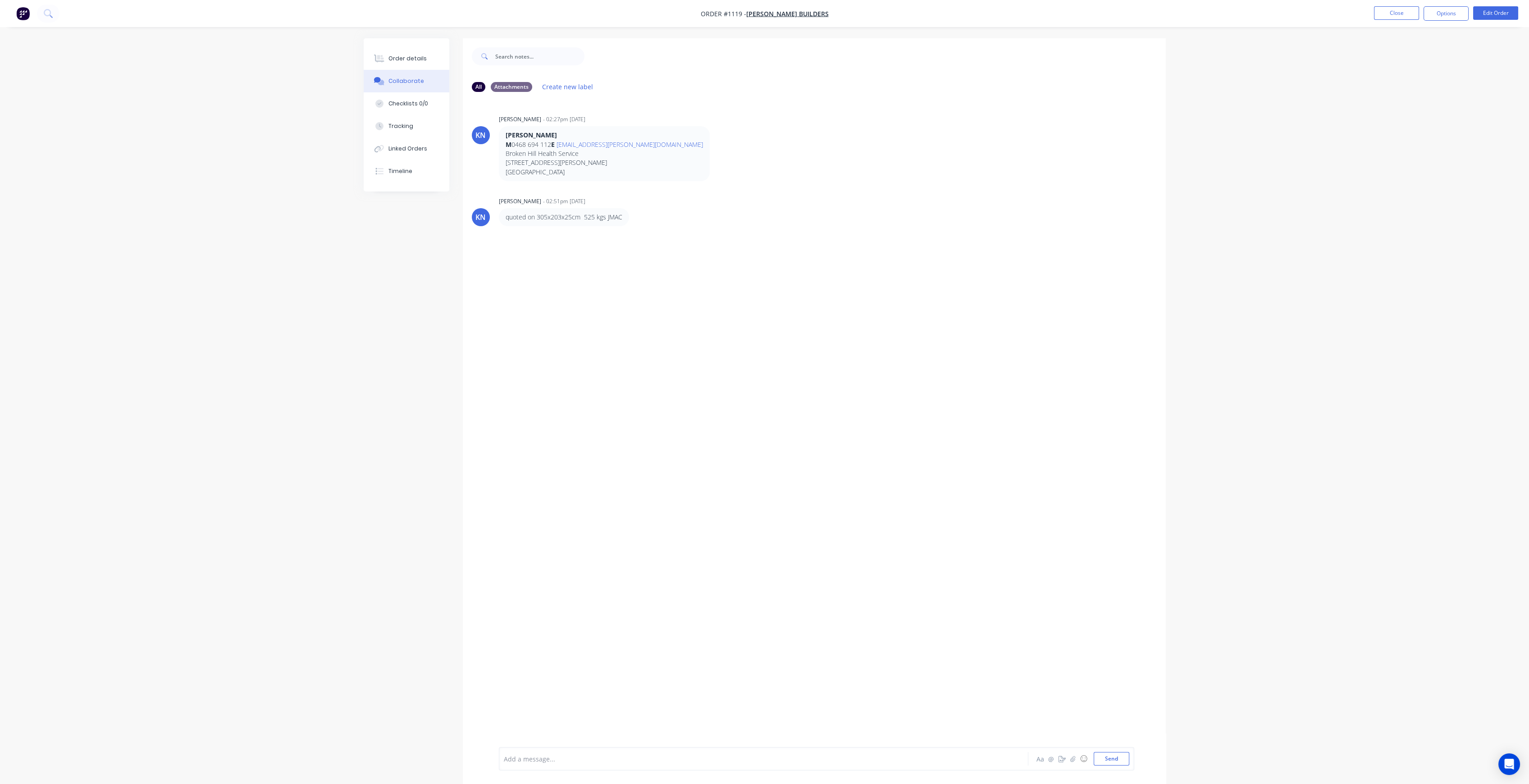
click at [414, 44] on div "Order details Collaborate Checklists 0/0 Tracking Linked Orders Timeline" at bounding box center [406, 115] width 86 height 153
click at [410, 53] on button "Order details" at bounding box center [406, 59] width 86 height 23
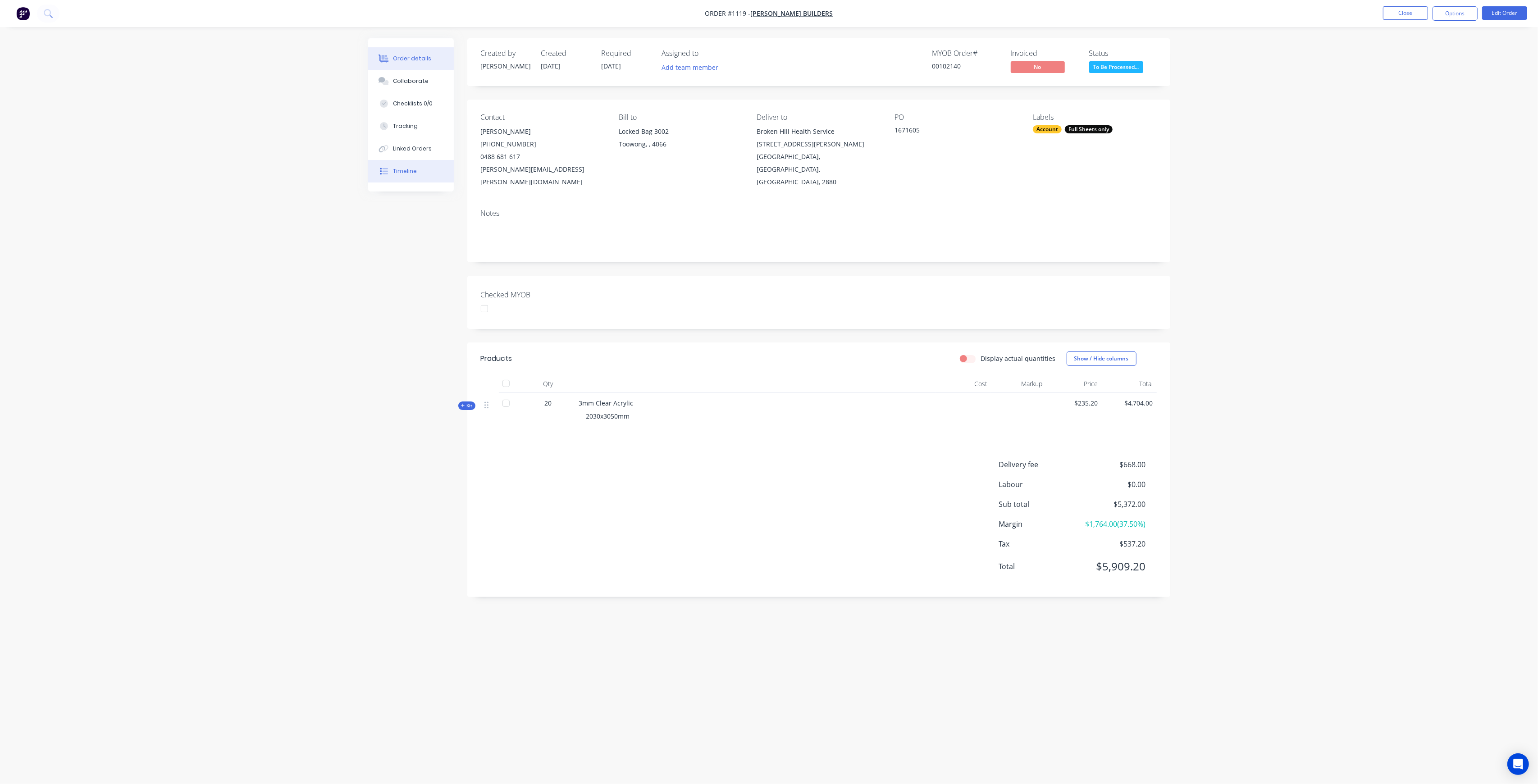
click at [423, 173] on button "Timeline" at bounding box center [410, 171] width 86 height 23
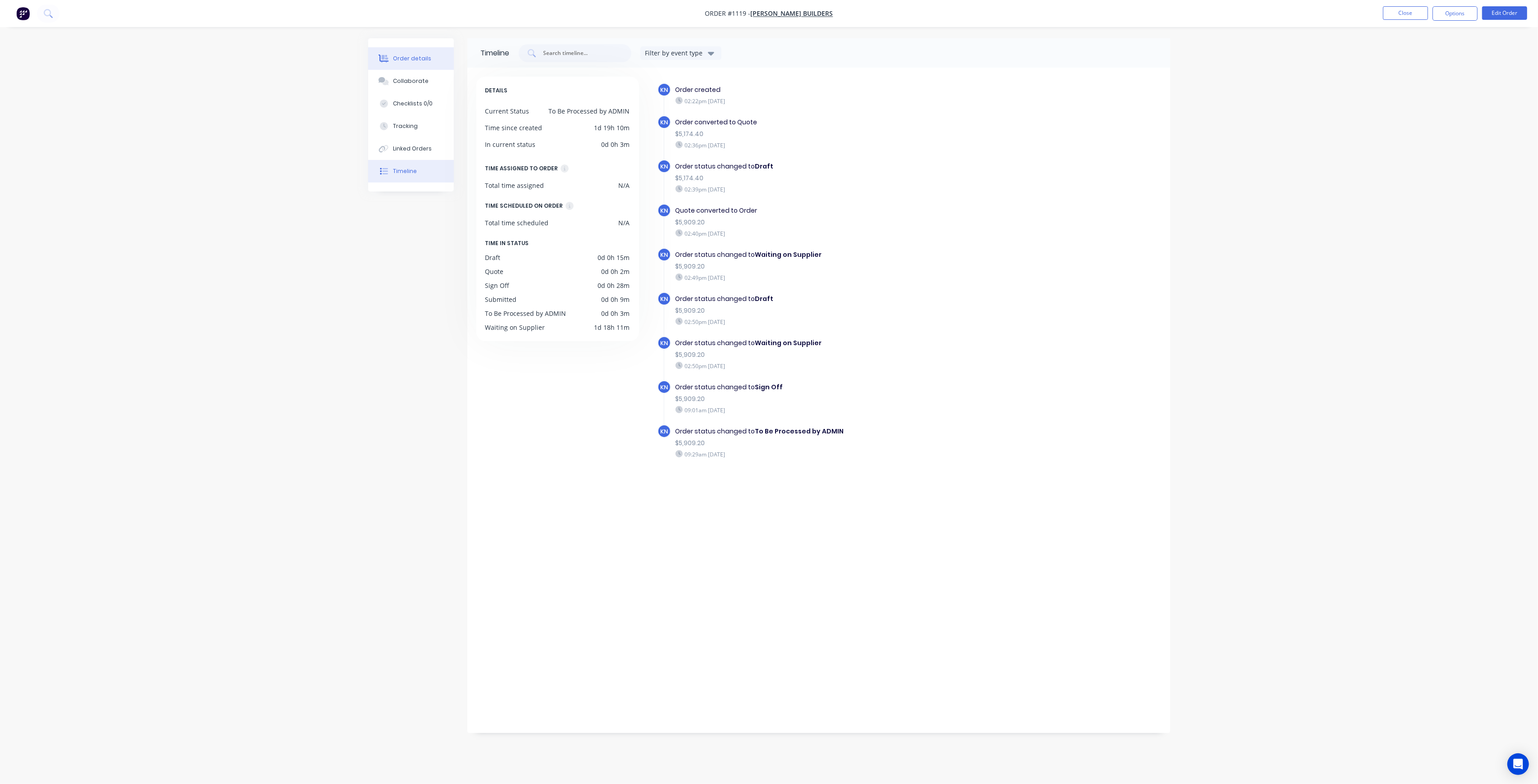
click at [411, 55] on div "Order details" at bounding box center [412, 59] width 38 height 8
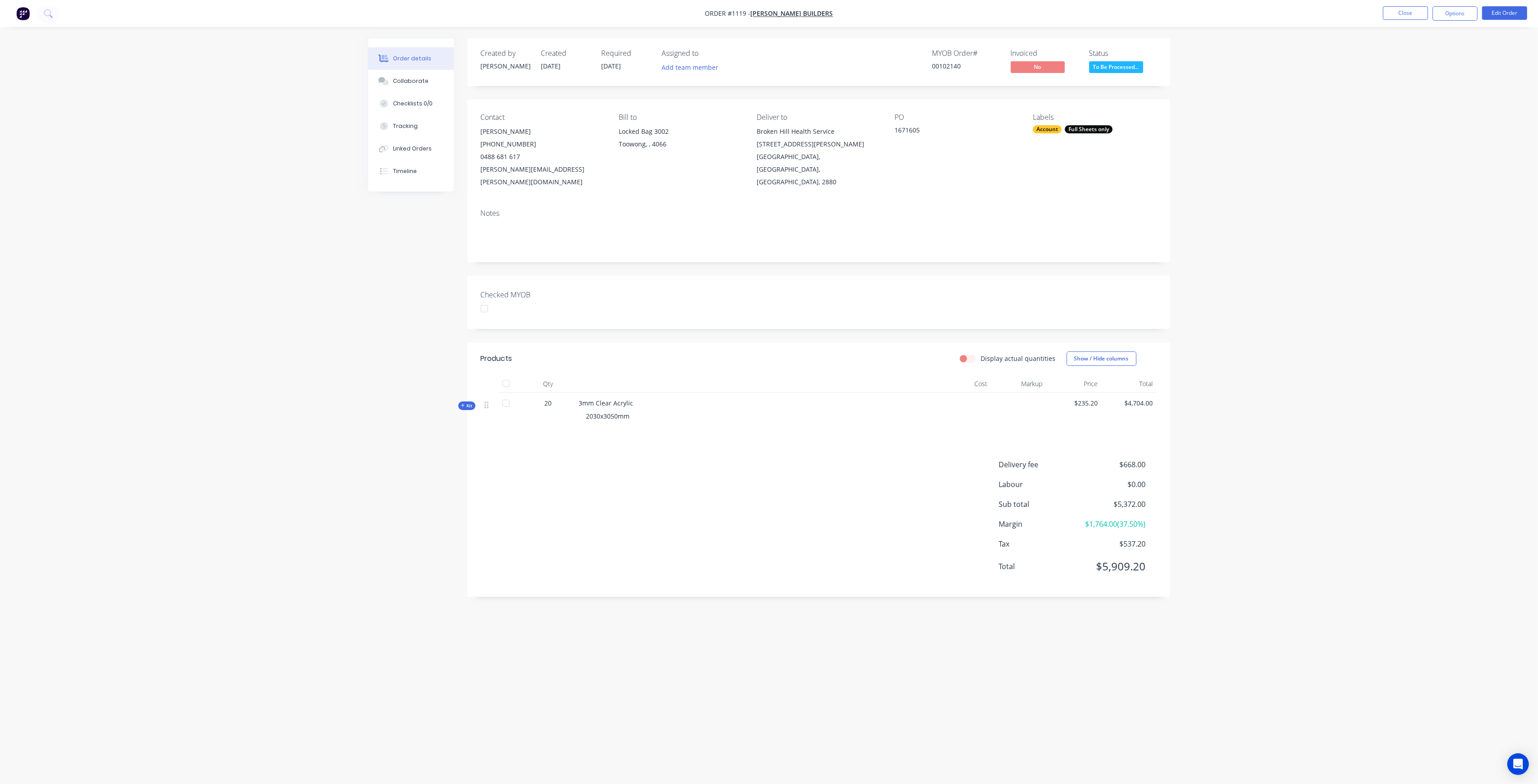
click at [739, 10] on span "Order #1119 -" at bounding box center [728, 14] width 46 height 8
copy span "1119"
click at [1406, 4] on nav "Order #1119 - Hutchinson Builders Close Options Edit Order" at bounding box center [769, 13] width 1538 height 27
click at [1406, 11] on button "Close" at bounding box center [1405, 13] width 45 height 14
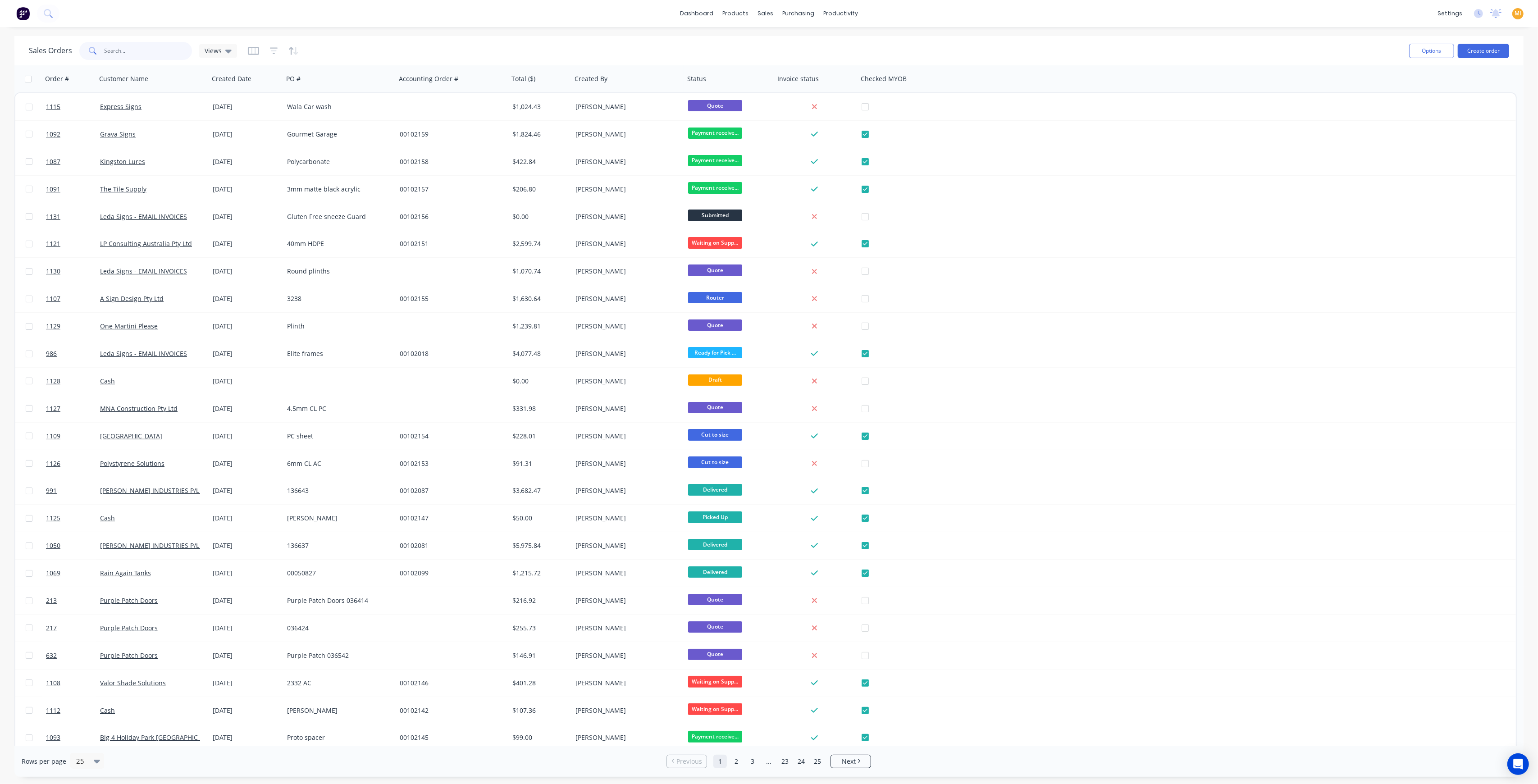
click at [116, 58] on input "text" at bounding box center [148, 51] width 88 height 18
paste input "1119"
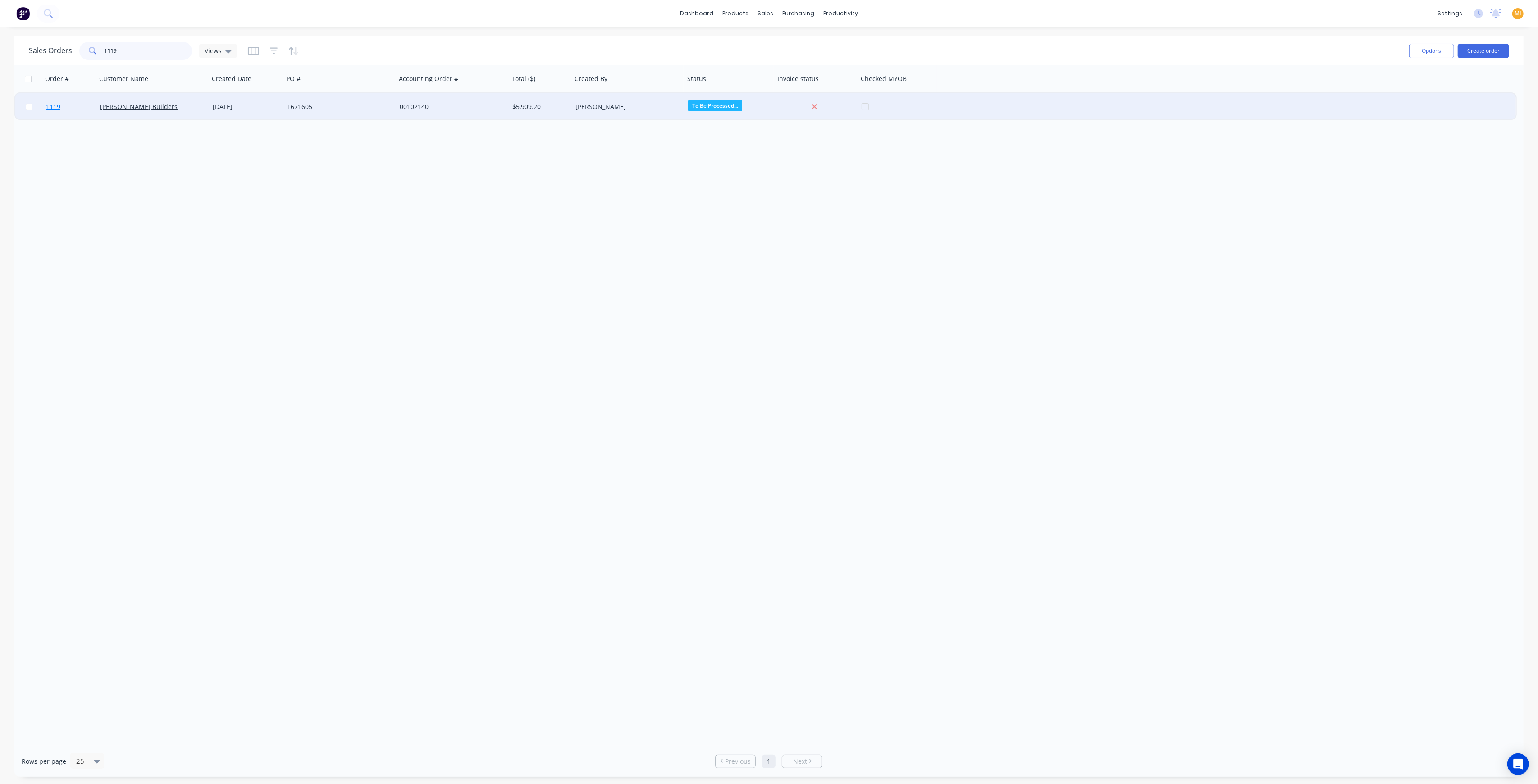
type input "1119"
click at [55, 107] on span "1119" at bounding box center [53, 106] width 15 height 9
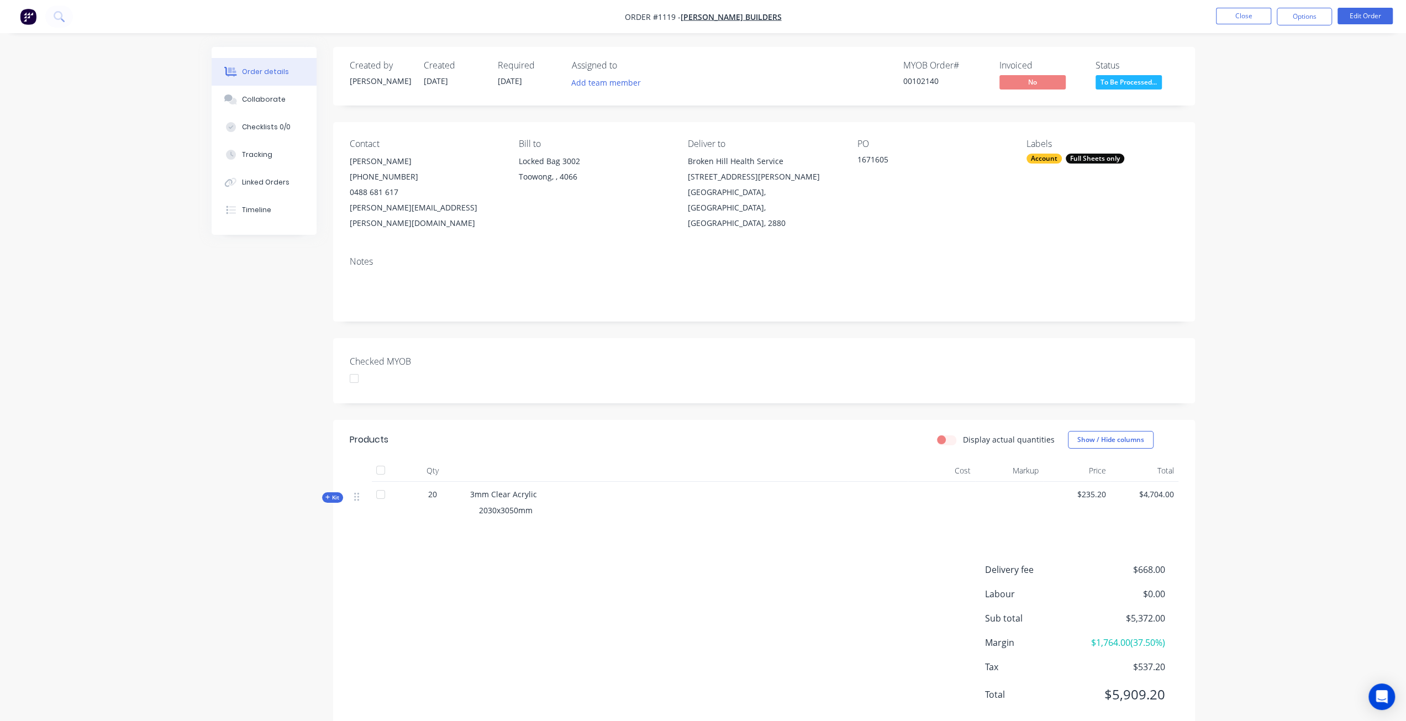
click at [29, 21] on img "button" at bounding box center [28, 16] width 17 height 17
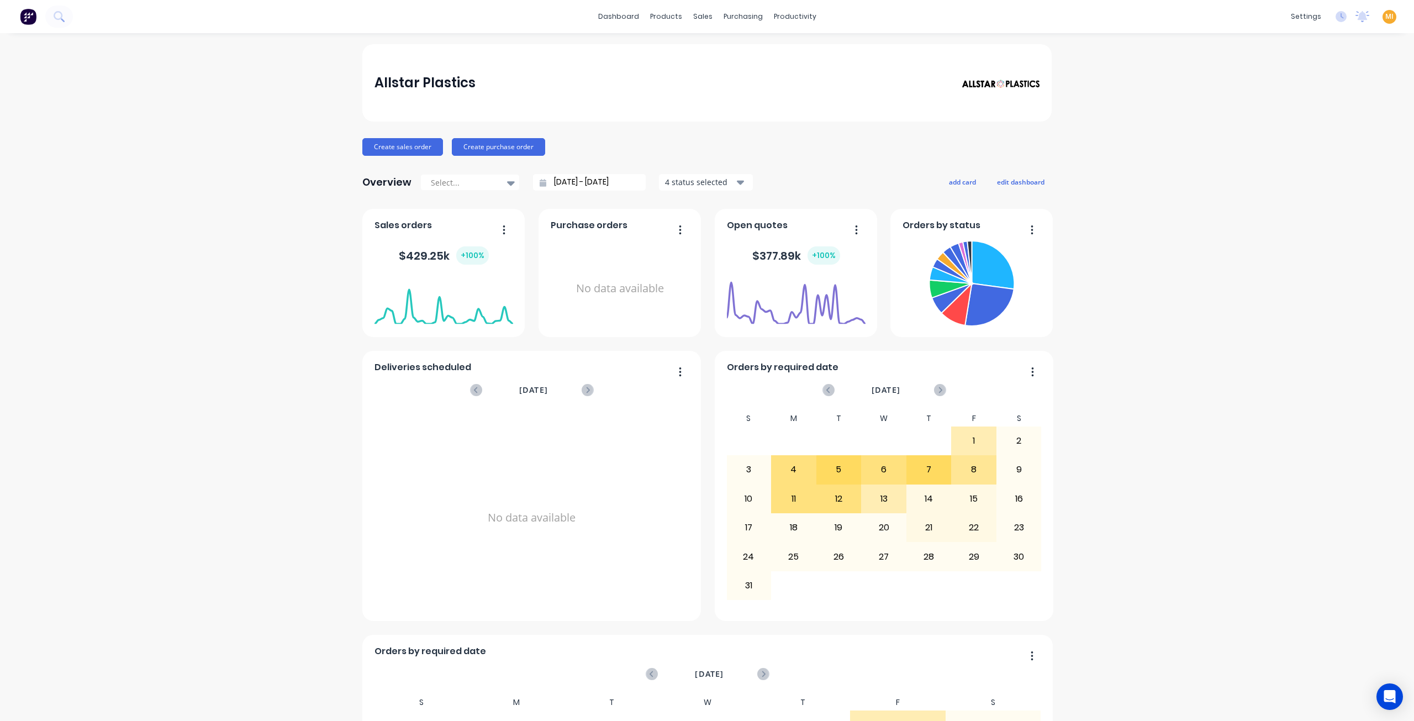
click at [1385, 20] on span "MI" at bounding box center [1389, 17] width 8 height 10
click at [1294, 134] on div "Sign out" at bounding box center [1295, 139] width 30 height 10
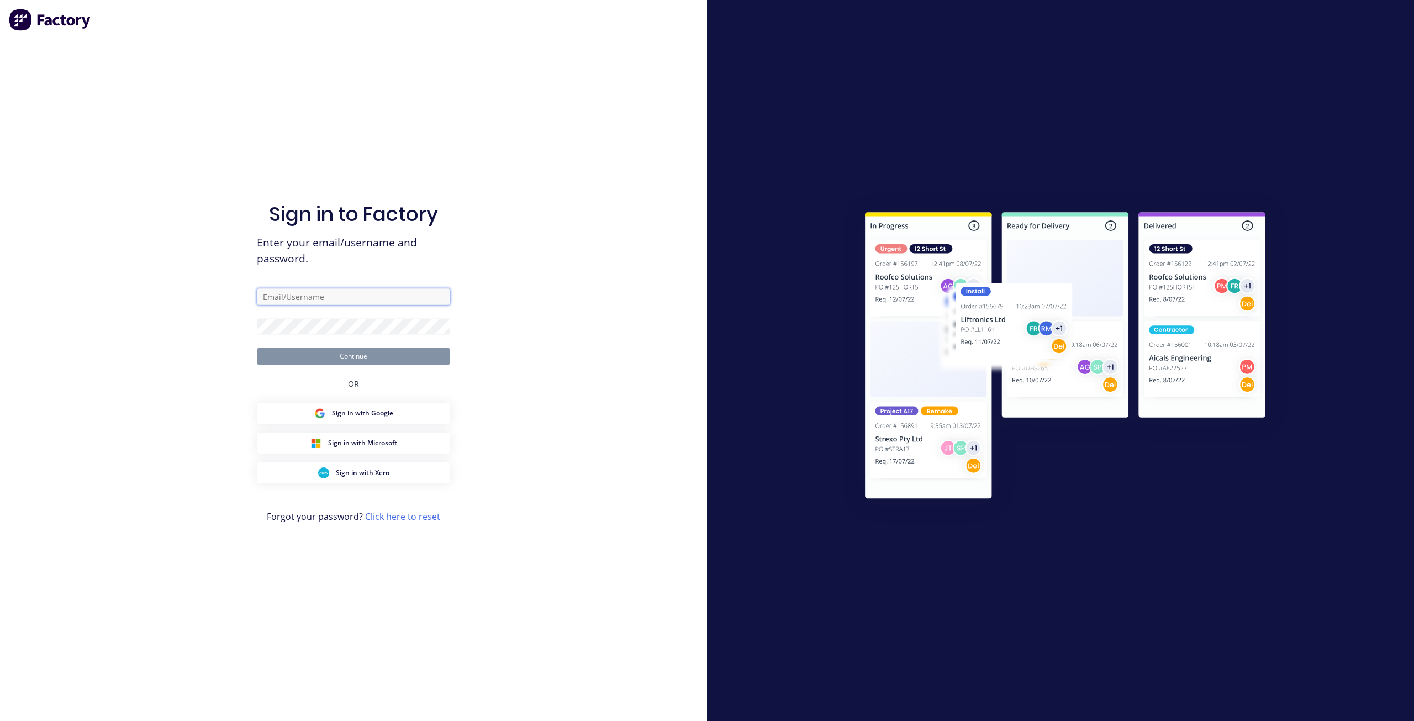
click at [347, 294] on input "text" at bounding box center [353, 296] width 193 height 17
paste input "team+maricardemo@tsametal.com.au"
type input "team+maricardemo@tsametal.com.au"
click at [240, 312] on div "Sign in to Factory Enter your email/username and password. team+maricardemo@tsa…" at bounding box center [353, 360] width 707 height 721
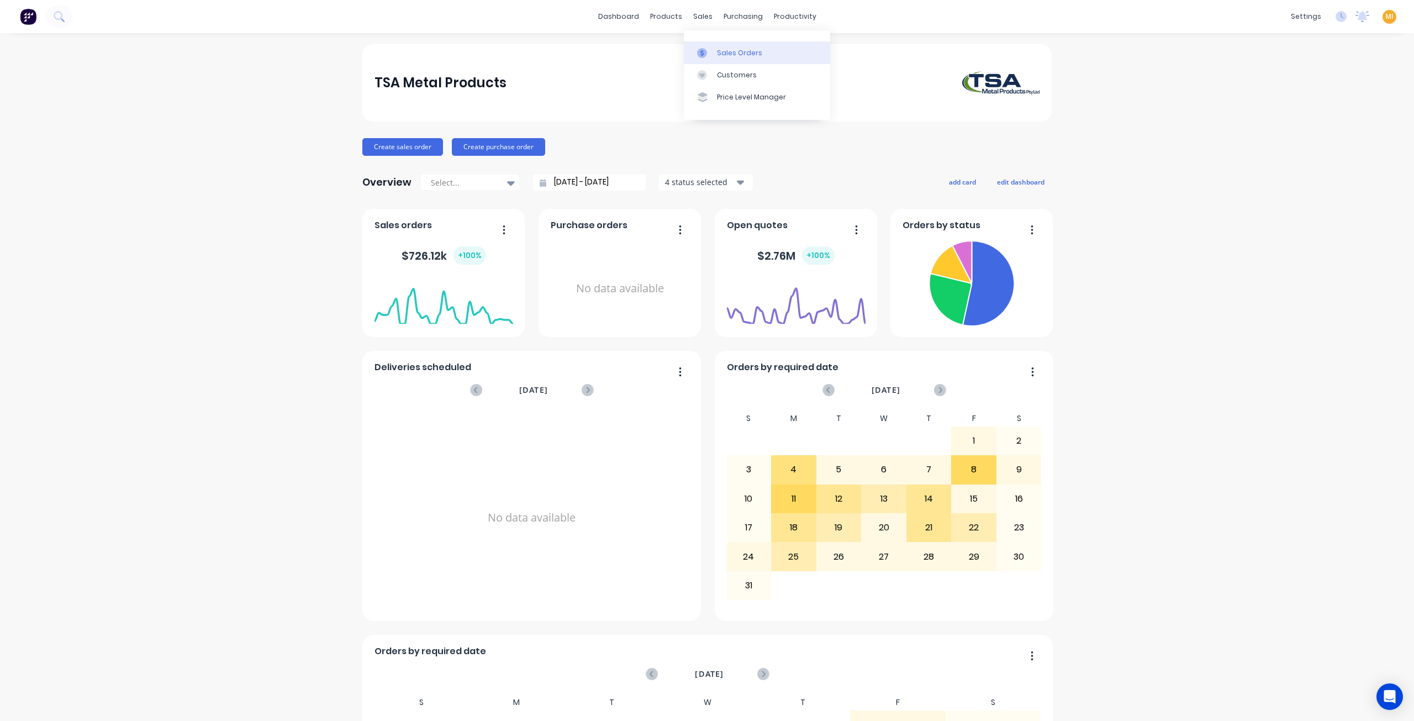
click at [726, 57] on div "Sales Orders" at bounding box center [739, 53] width 45 height 10
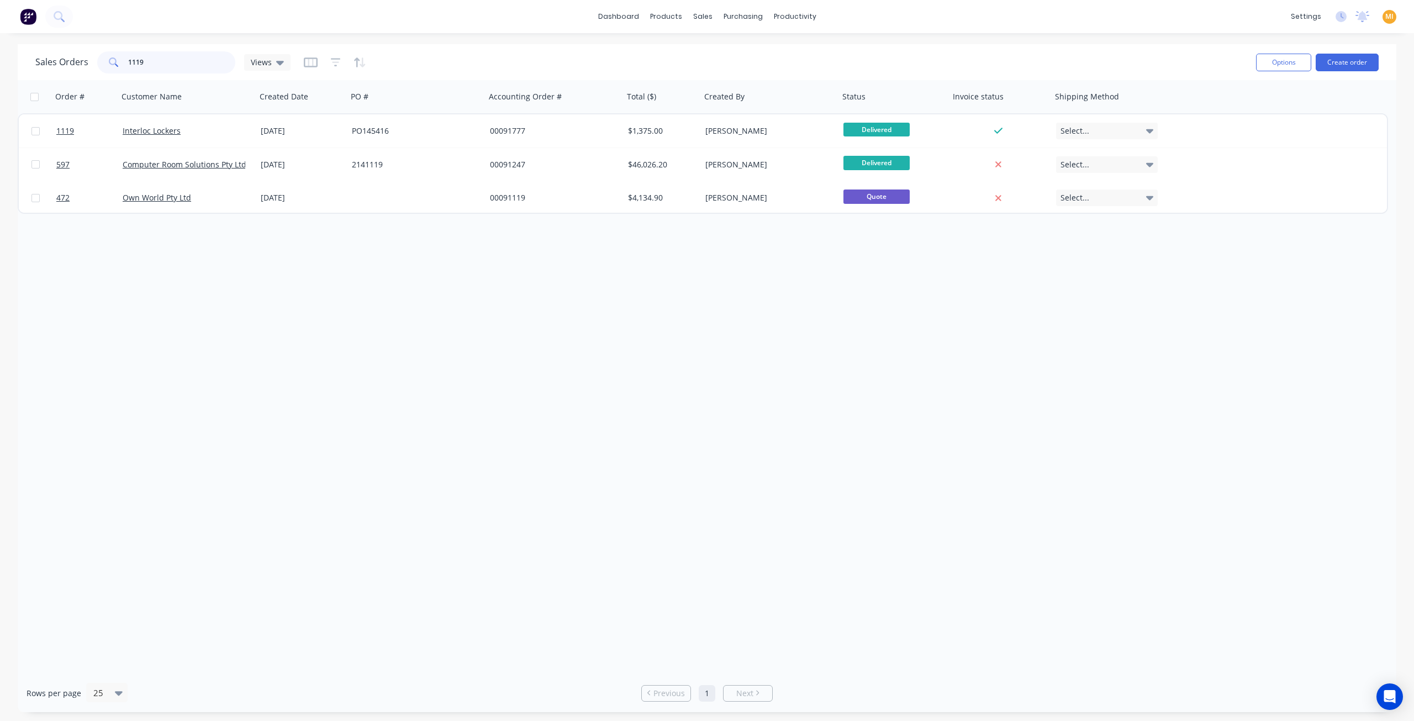
drag, startPoint x: 150, startPoint y: 60, endPoint x: 71, endPoint y: 58, distance: 79.0
click at [71, 58] on div "Sales Orders 1119 Views" at bounding box center [162, 62] width 255 height 22
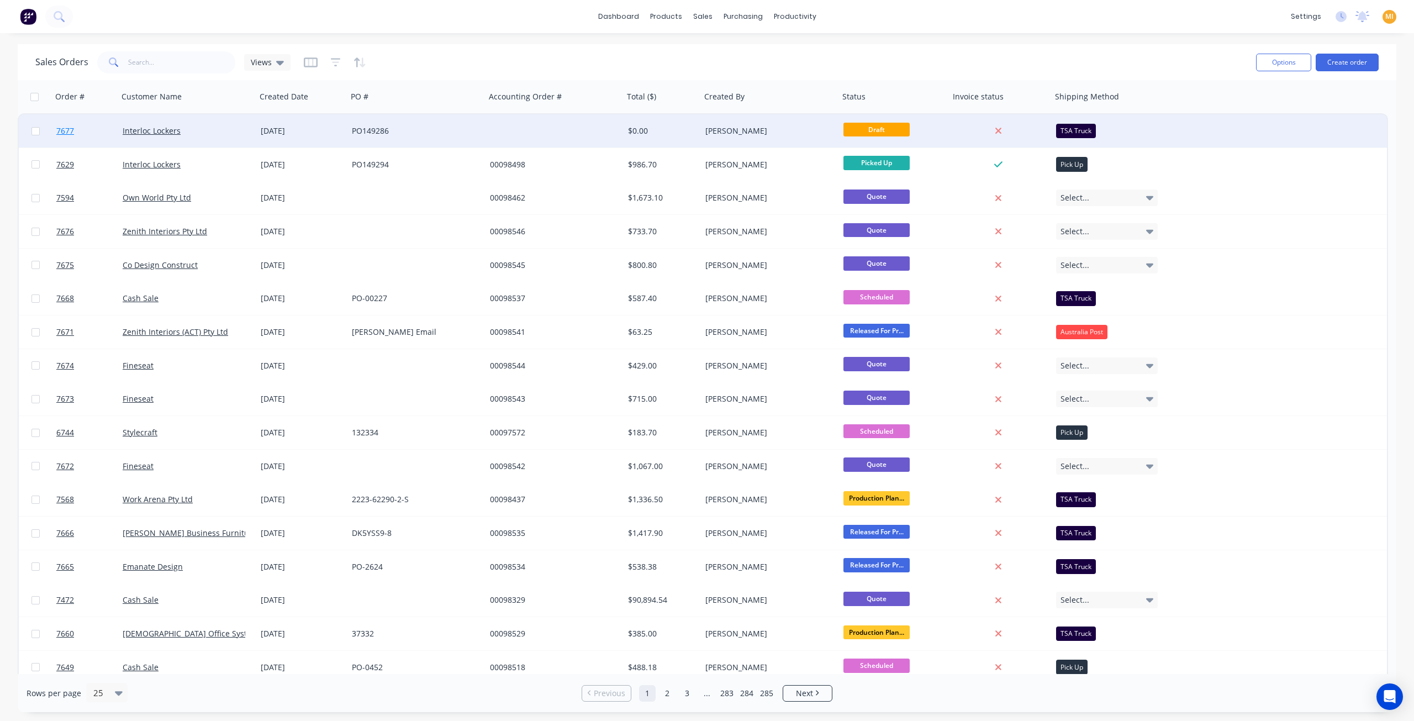
click at [67, 128] on span "7677" at bounding box center [65, 130] width 18 height 11
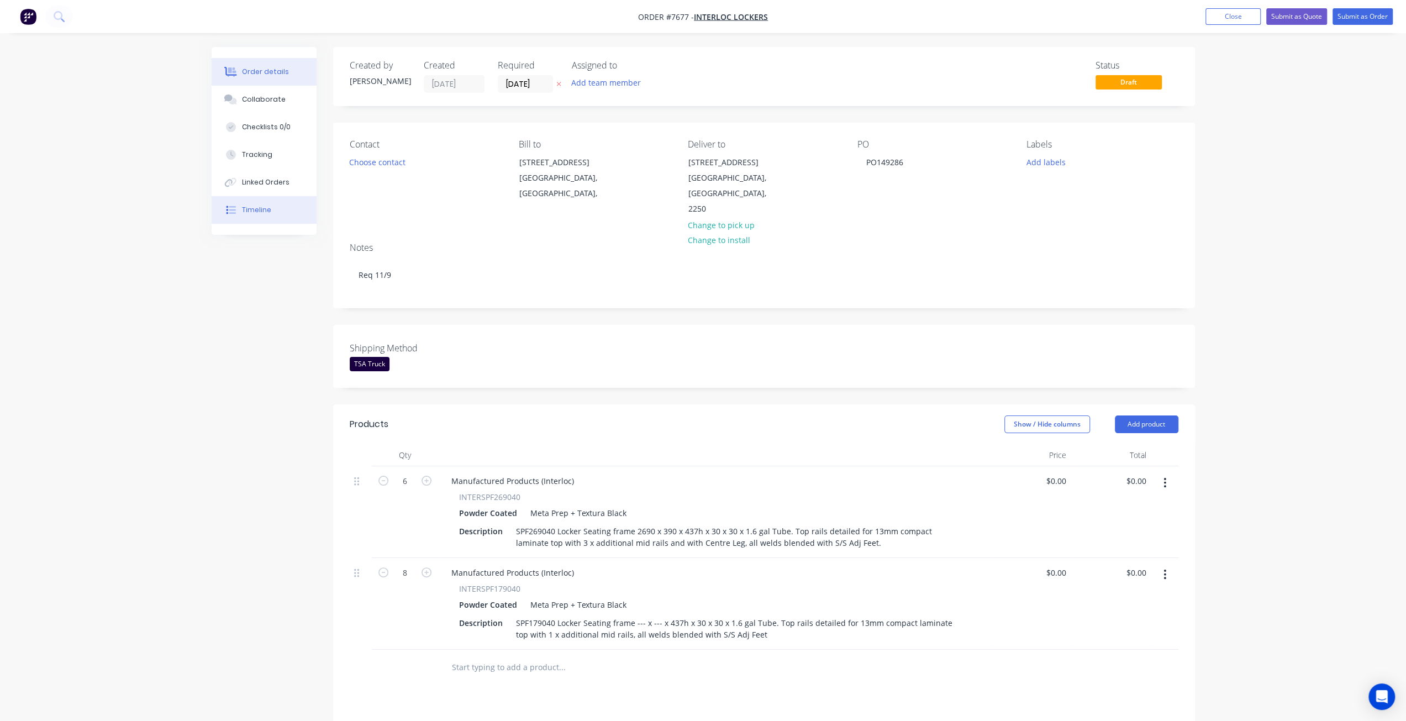
click at [260, 210] on div "Timeline" at bounding box center [256, 210] width 29 height 10
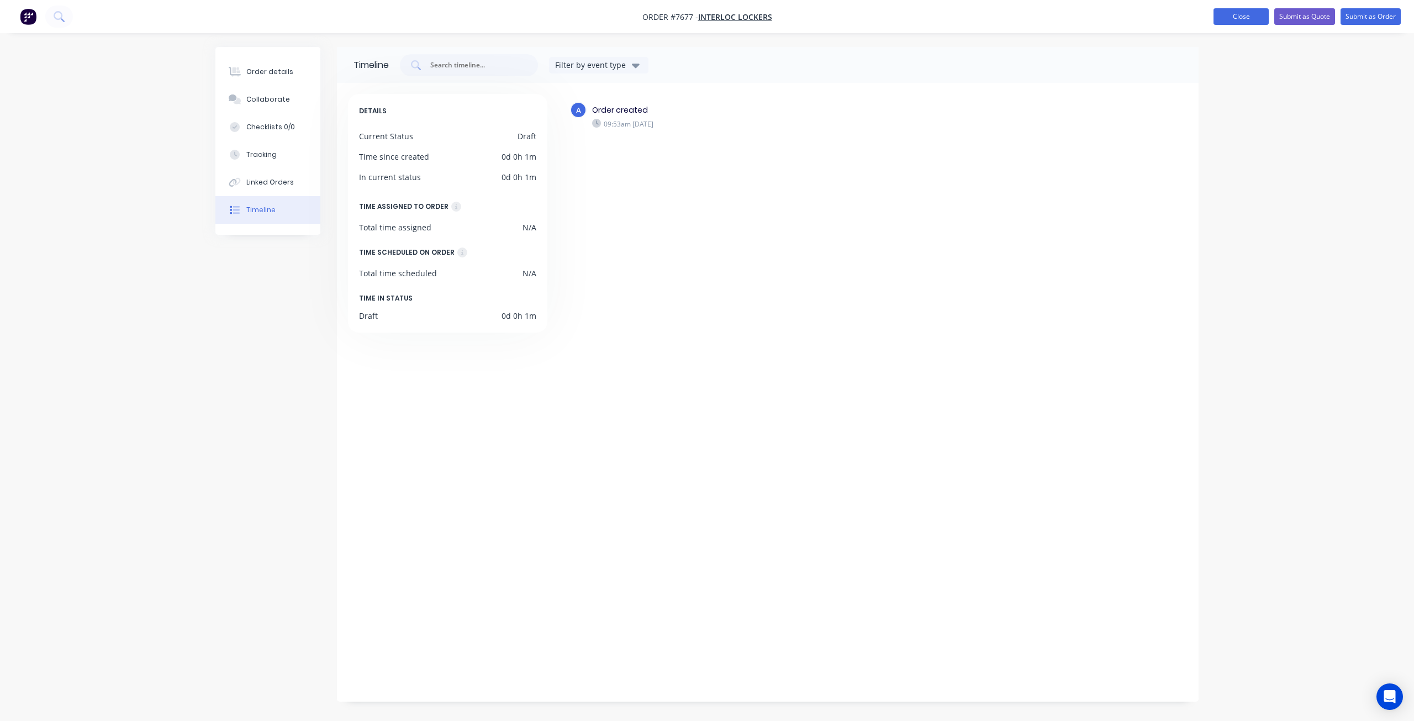
click at [1244, 20] on button "Close" at bounding box center [1241, 16] width 55 height 17
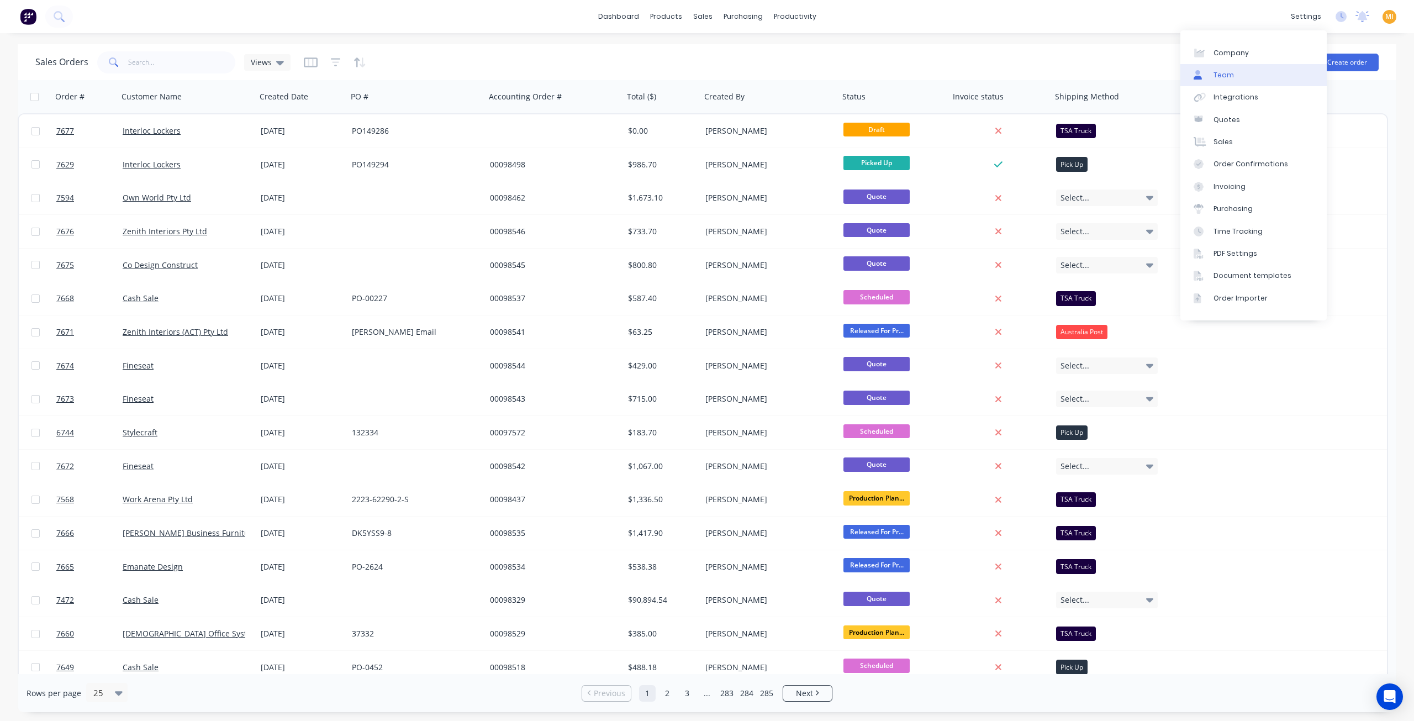
click at [1259, 82] on link "Team" at bounding box center [1253, 75] width 146 height 22
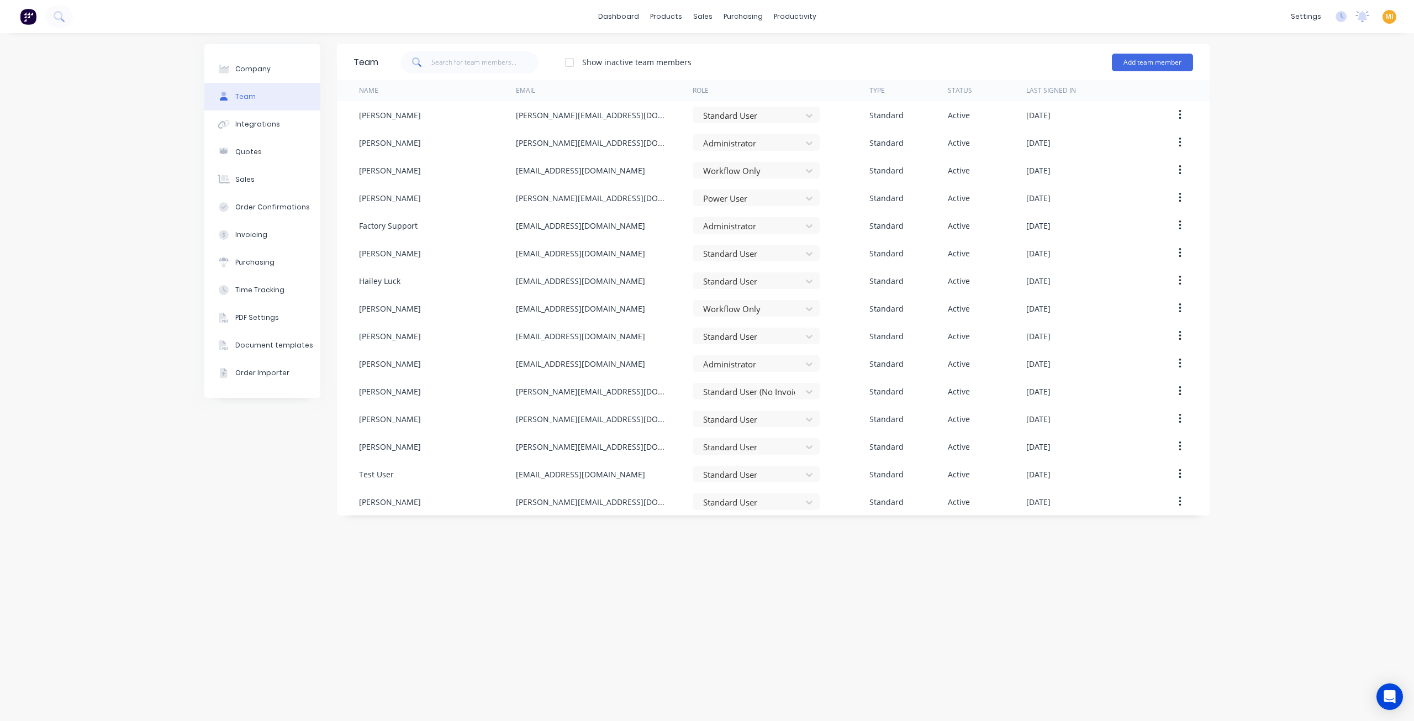
click at [28, 21] on img at bounding box center [28, 16] width 17 height 17
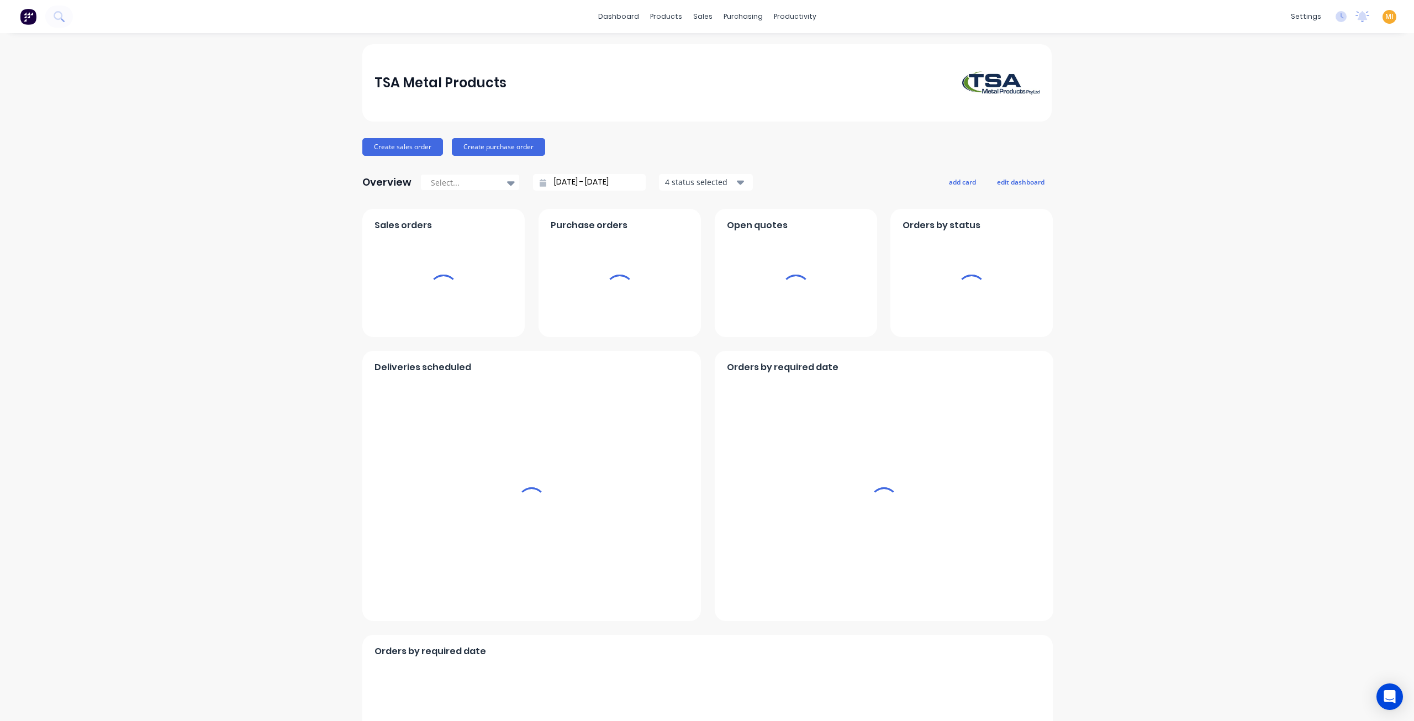
click at [1385, 17] on span "MI" at bounding box center [1389, 17] width 8 height 10
click at [1323, 138] on button "Sign out" at bounding box center [1396, 139] width 146 height 22
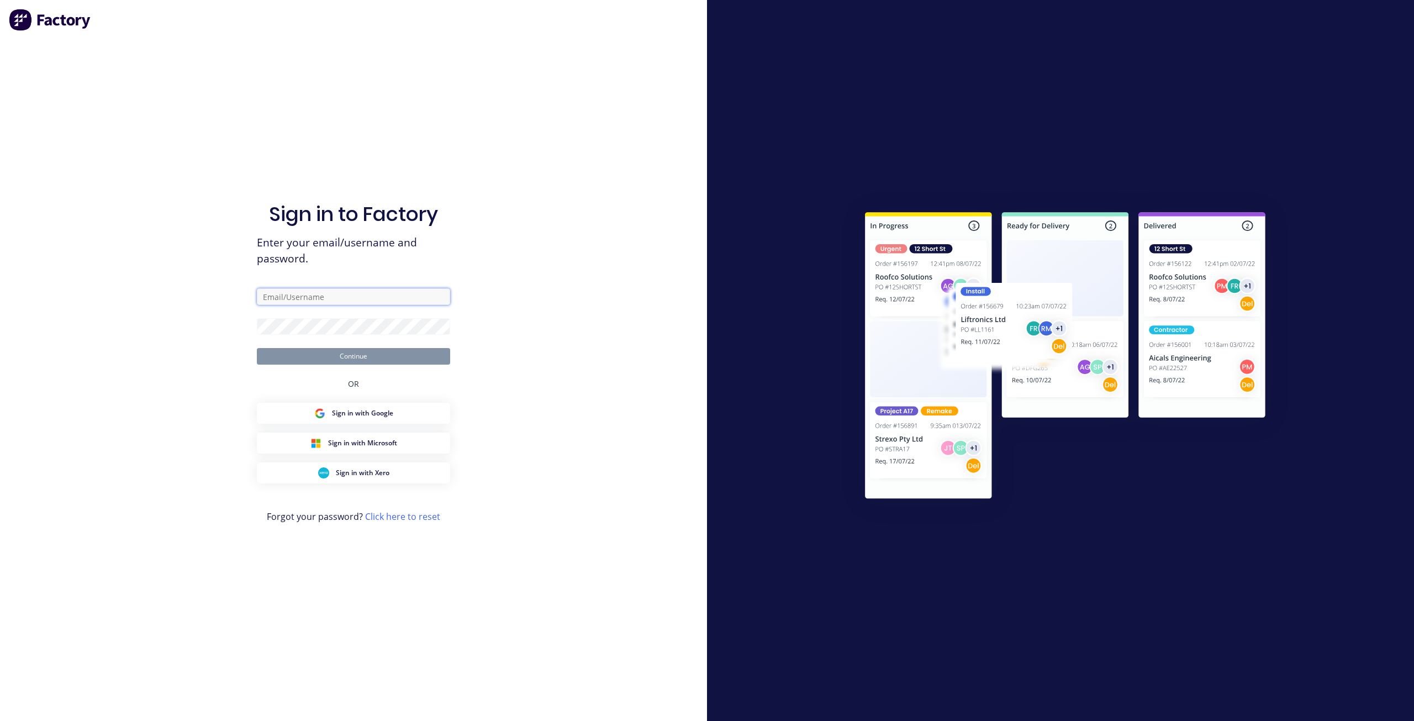
click at [344, 303] on input "text" at bounding box center [353, 296] width 193 height 17
type input "team+maricardemo@factory.app"
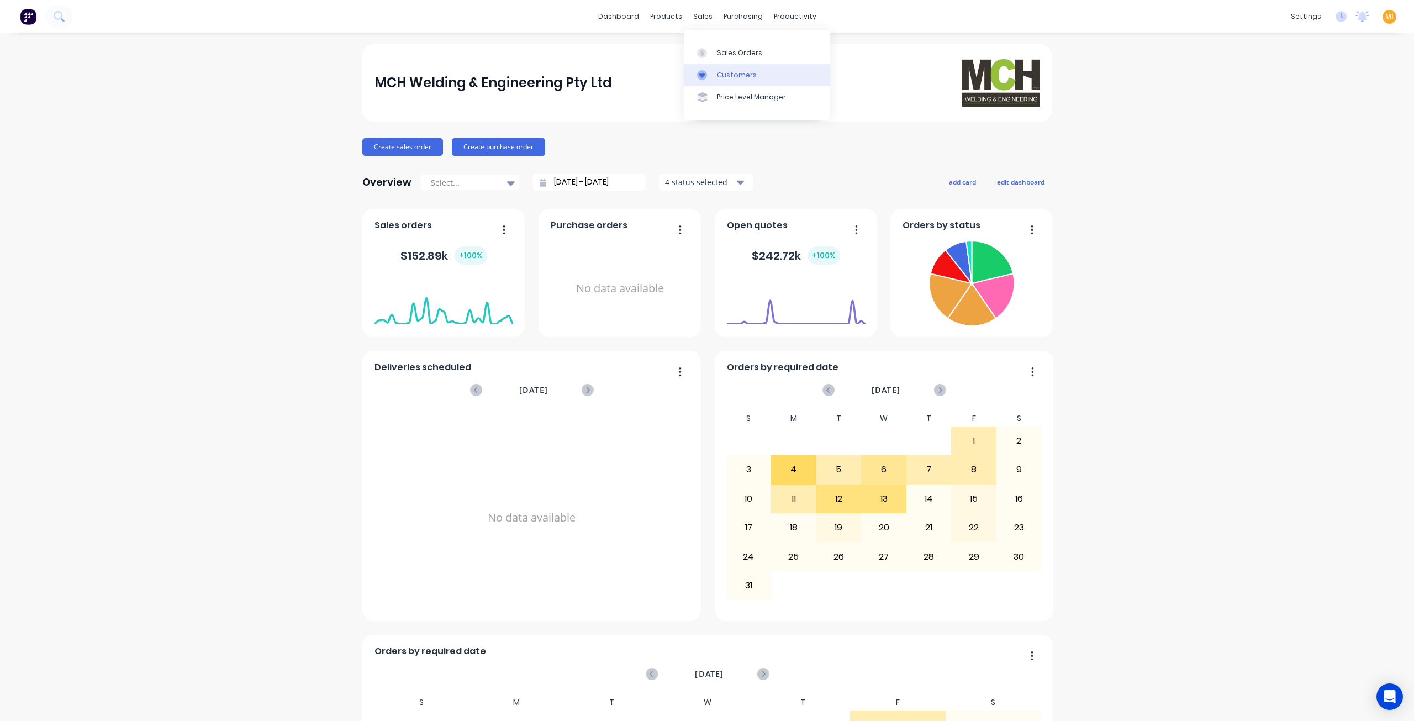
click at [732, 69] on link "Customers" at bounding box center [757, 75] width 146 height 22
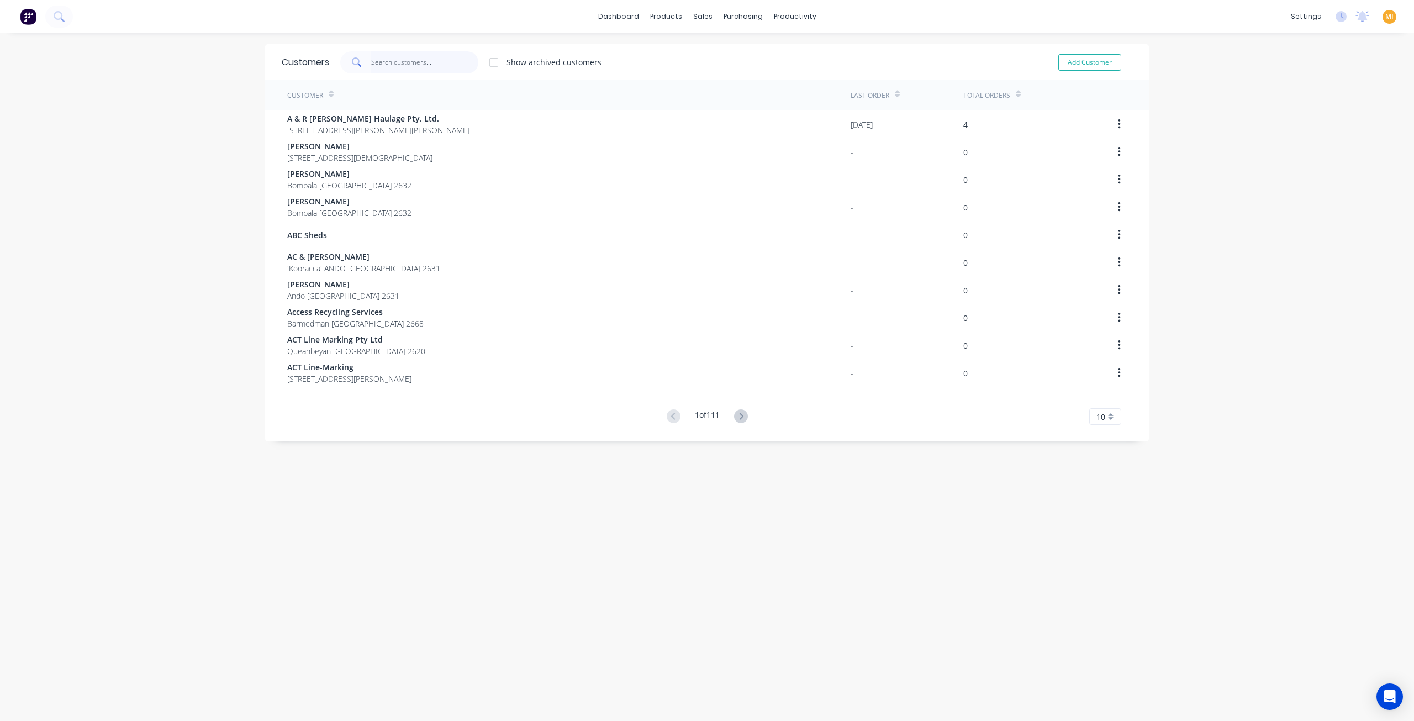
click at [402, 68] on input "text" at bounding box center [425, 62] width 108 height 22
type input "o"
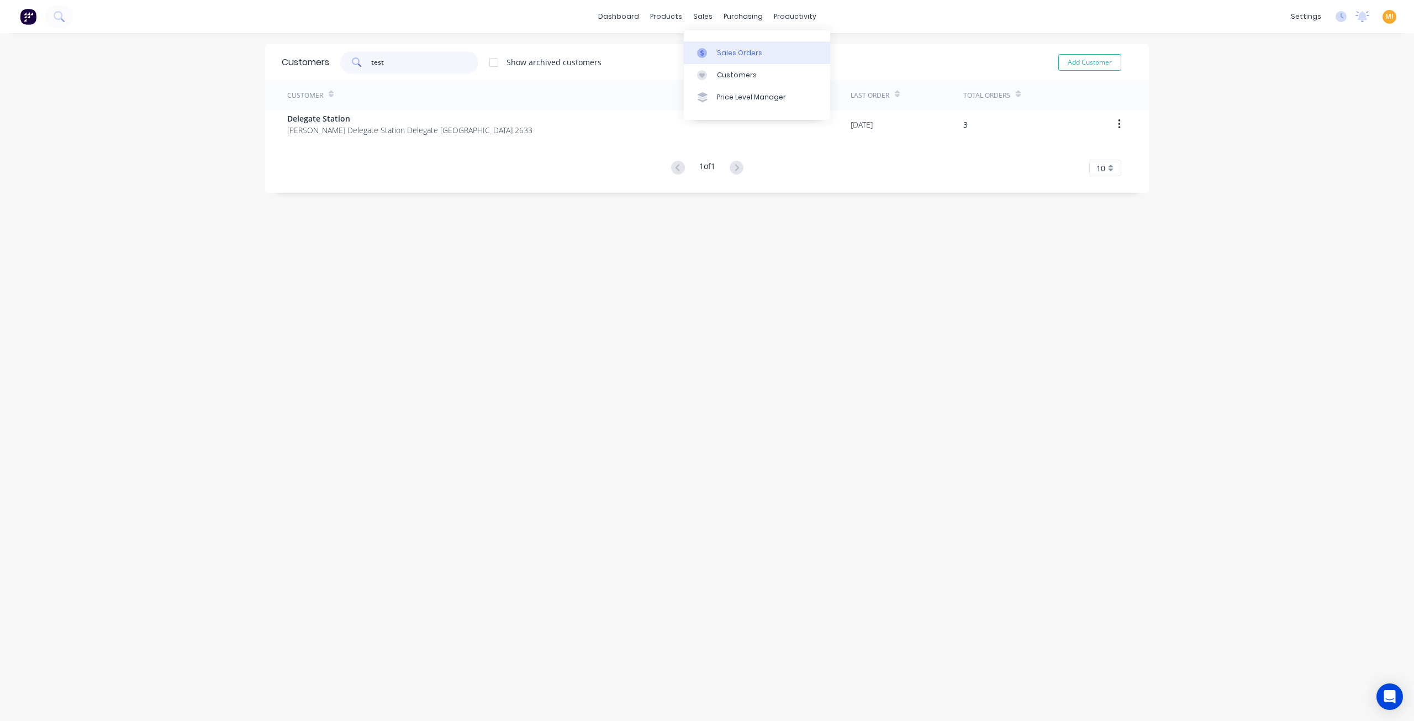
type input "test"
click at [724, 42] on link "Sales Orders" at bounding box center [757, 52] width 146 height 22
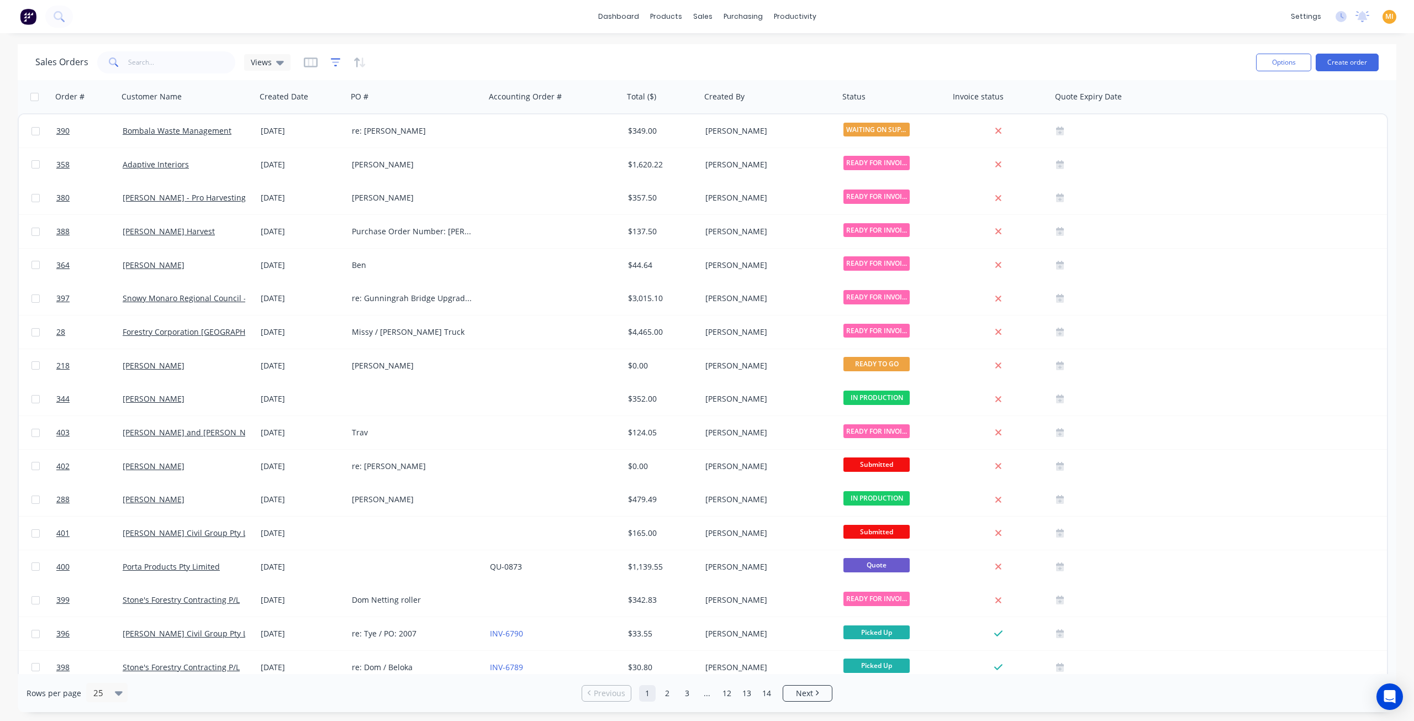
click at [335, 61] on icon "button" at bounding box center [336, 62] width 10 height 11
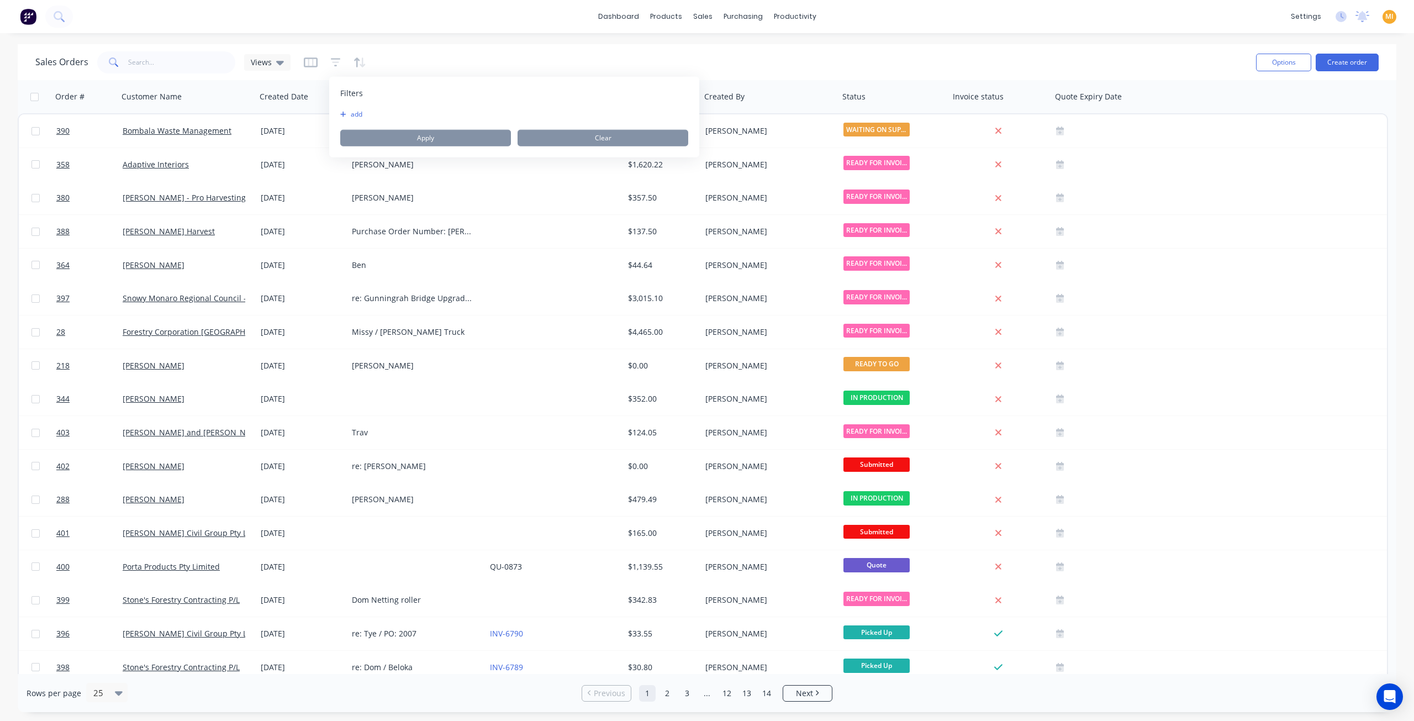
click at [358, 112] on button "add" at bounding box center [354, 114] width 28 height 9
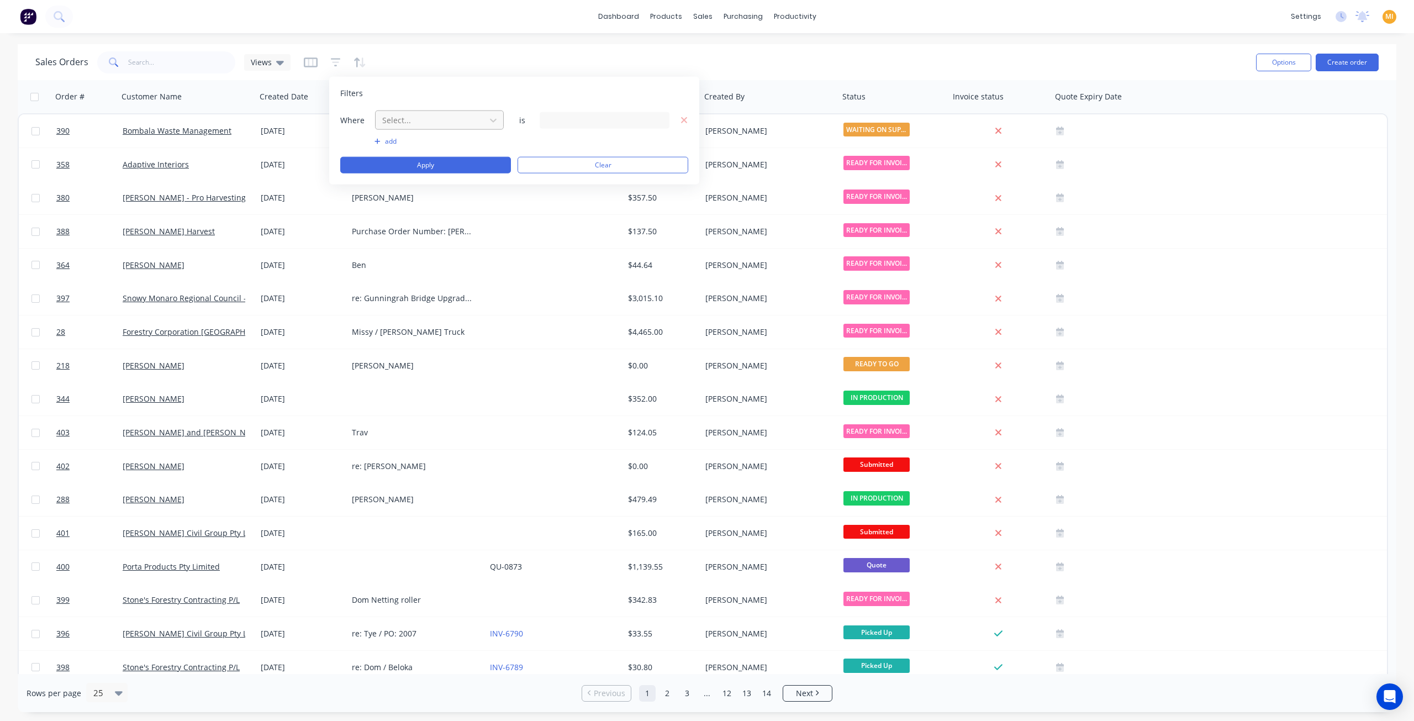
click at [397, 123] on div at bounding box center [430, 120] width 99 height 14
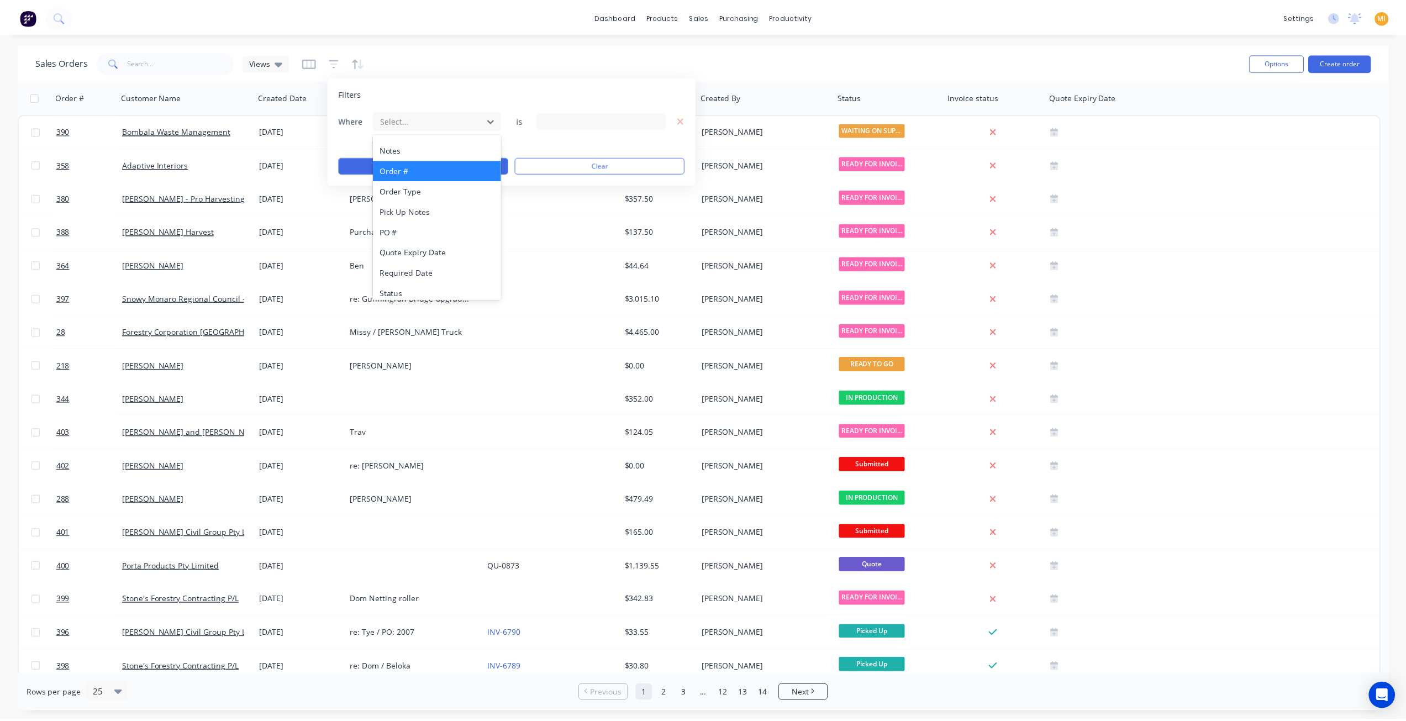
scroll to position [288, 0]
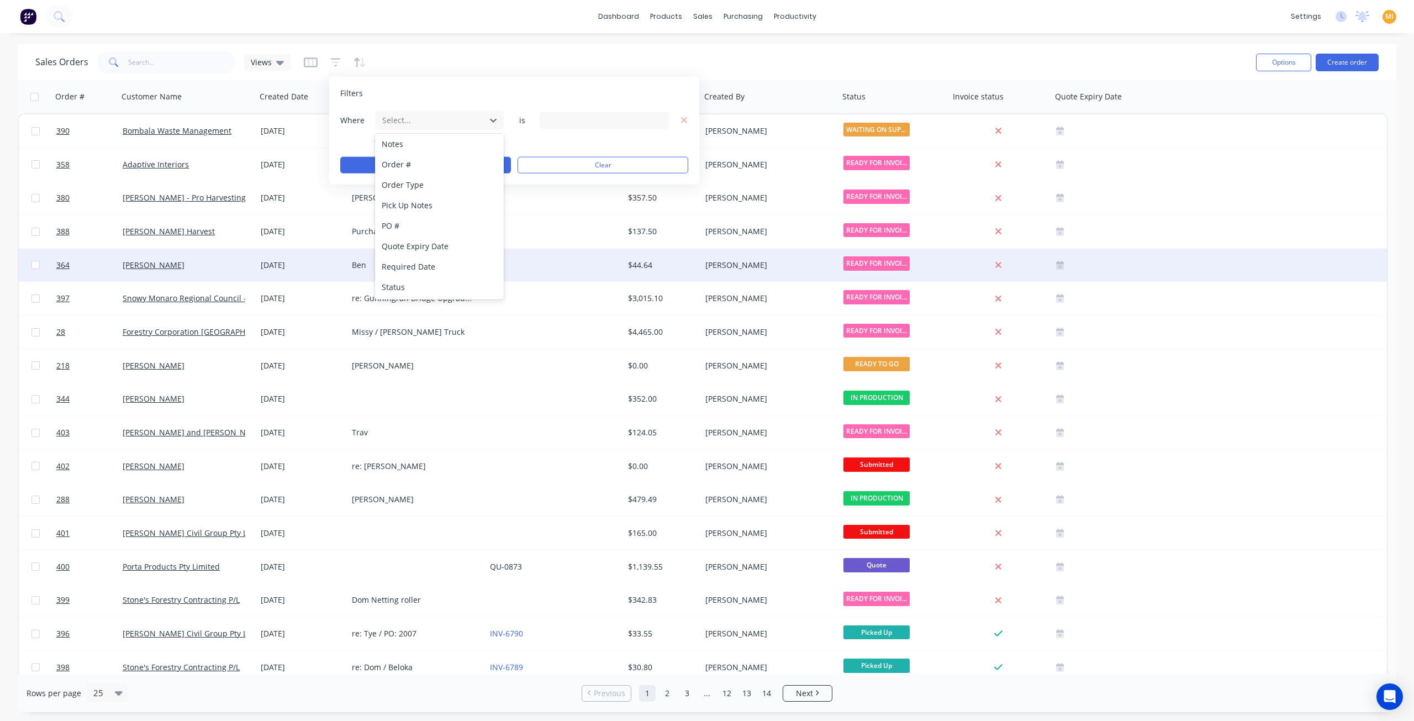
drag, startPoint x: 408, startPoint y: 280, endPoint x: 421, endPoint y: 263, distance: 21.2
click at [408, 281] on div "Status" at bounding box center [439, 287] width 129 height 20
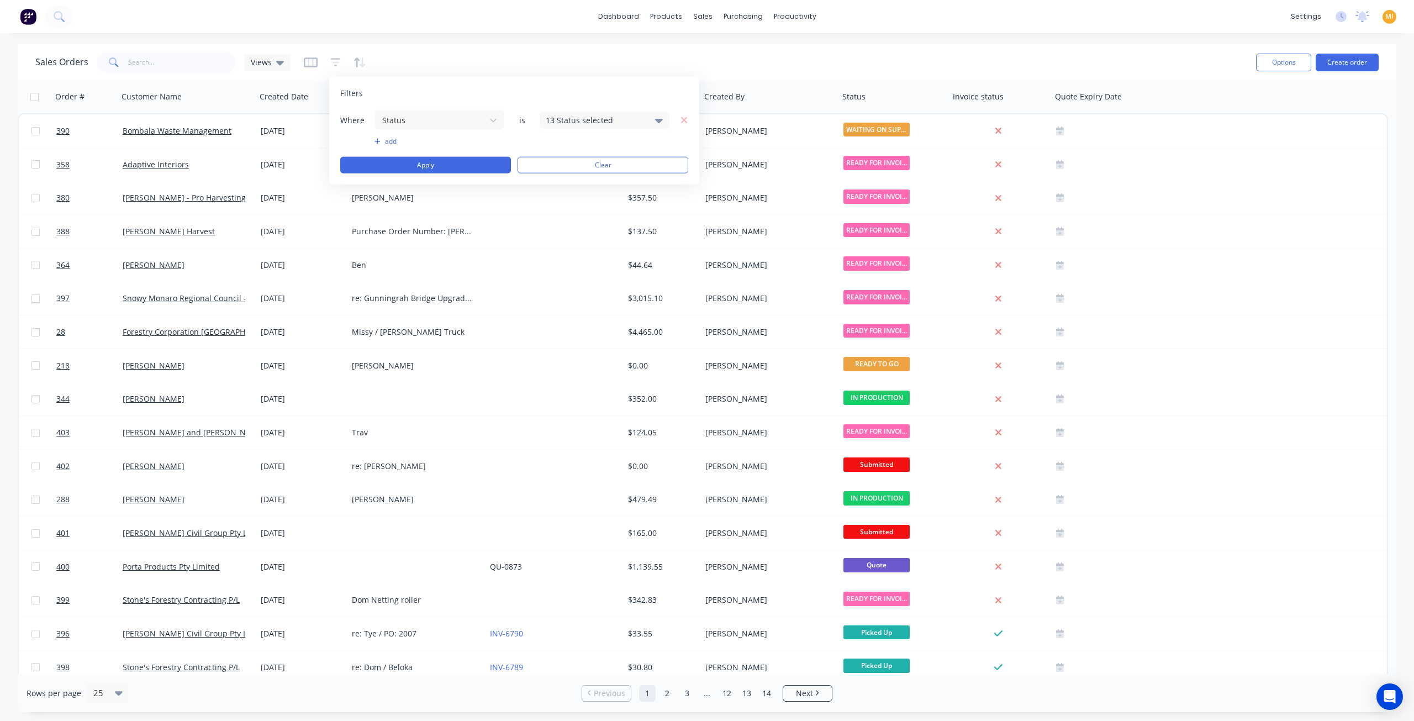
click at [569, 115] on div "13 Status selected" at bounding box center [596, 120] width 100 height 12
click at [555, 180] on div at bounding box center [558, 181] width 22 height 22
click at [556, 222] on div at bounding box center [558, 225] width 22 height 22
click at [463, 168] on button "Apply" at bounding box center [425, 165] width 171 height 17
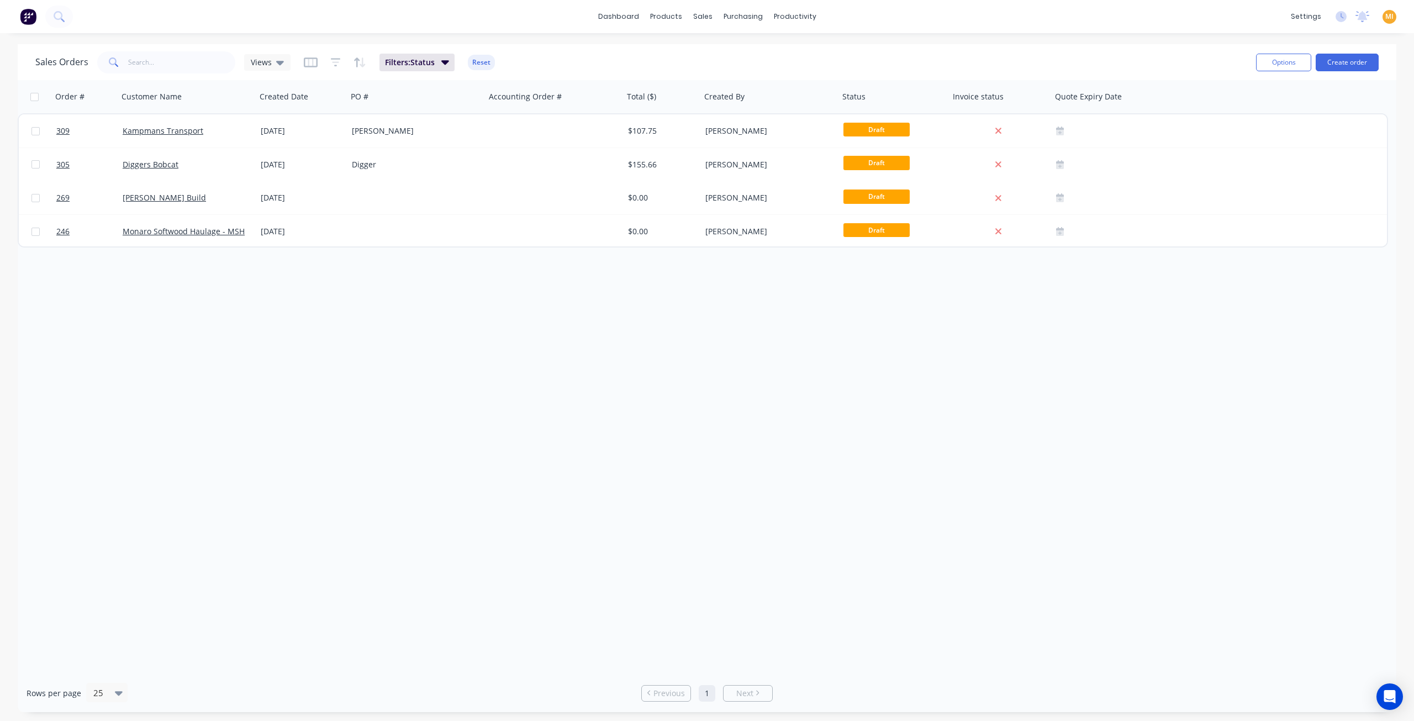
drag, startPoint x: 611, startPoint y: 302, endPoint x: 601, endPoint y: 298, distance: 10.9
click at [611, 302] on div "Order # Customer Name Created Date PO # Accounting Order # Total ($) Created By…" at bounding box center [707, 377] width 1379 height 594
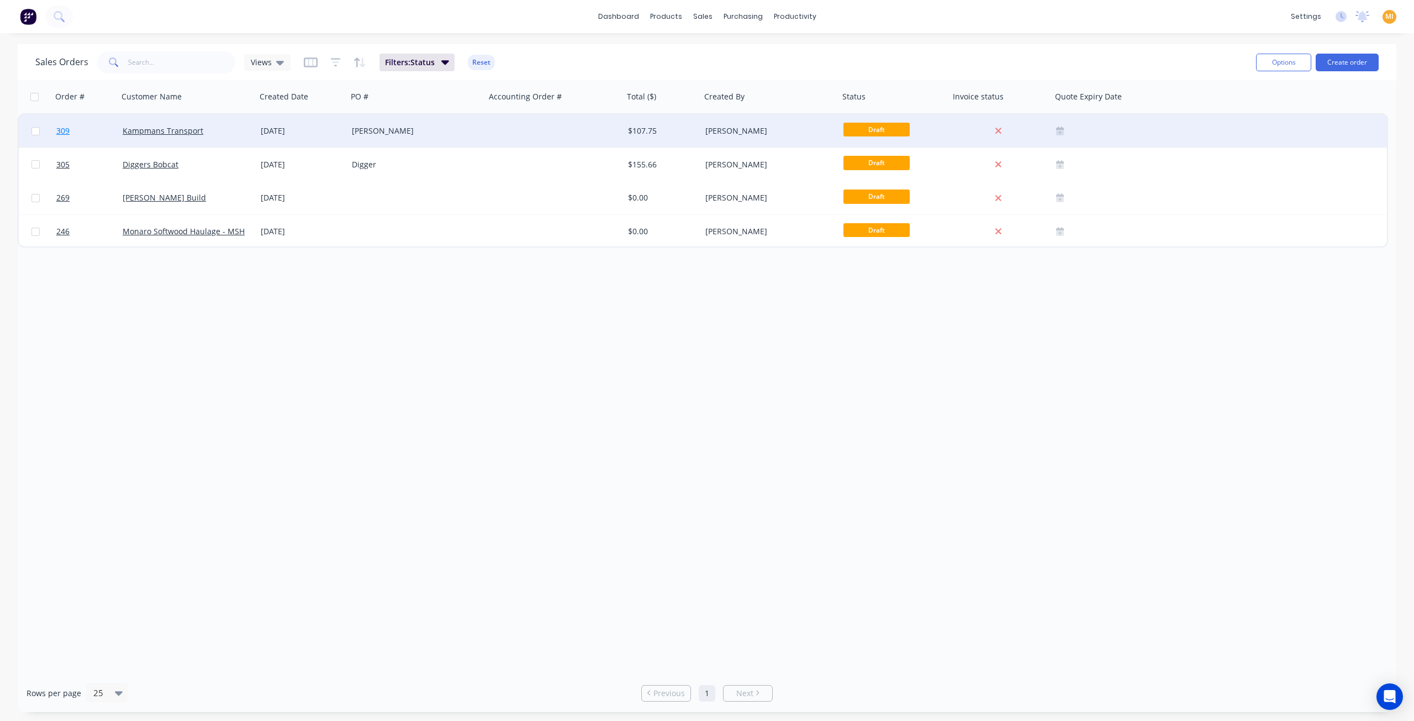
click at [95, 134] on link "309" at bounding box center [89, 130] width 66 height 33
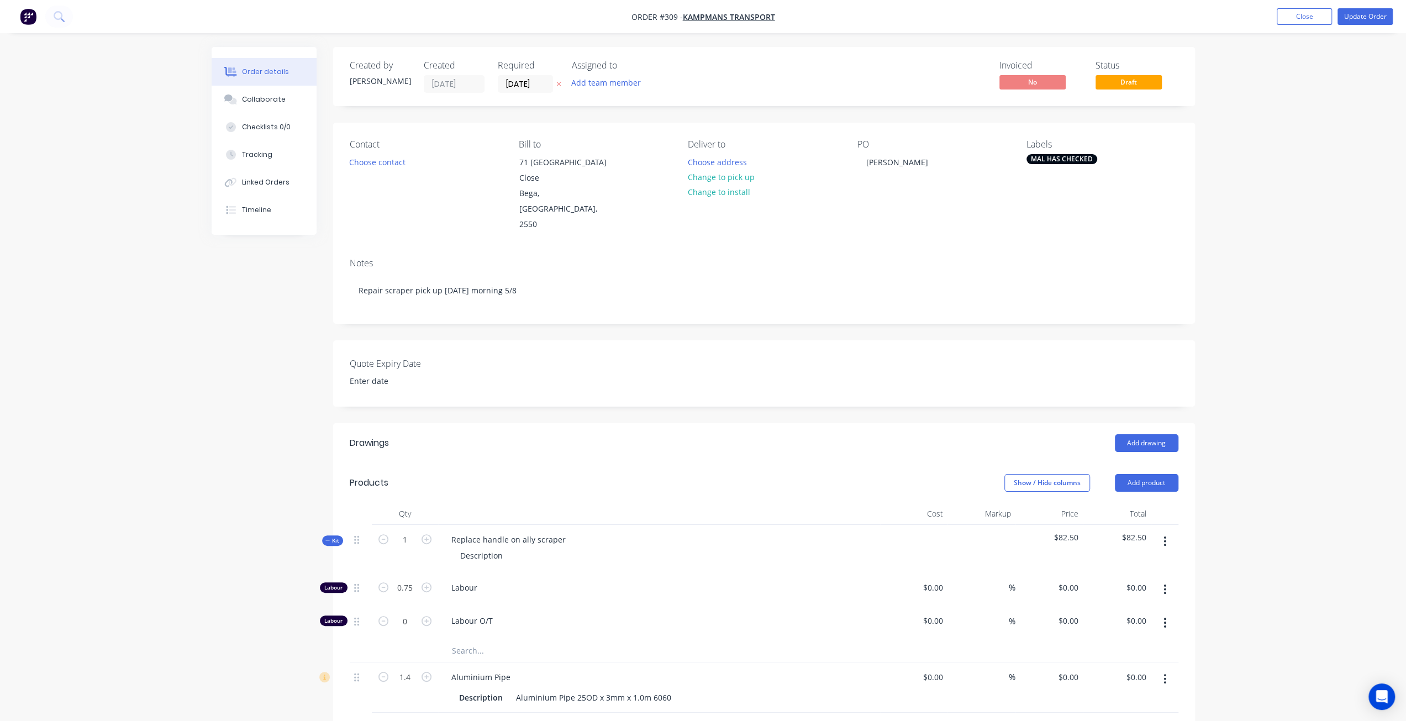
type input "$110.00"
type input "$82.50"
type input "$135.00"
type input "$8.30"
type input "33"
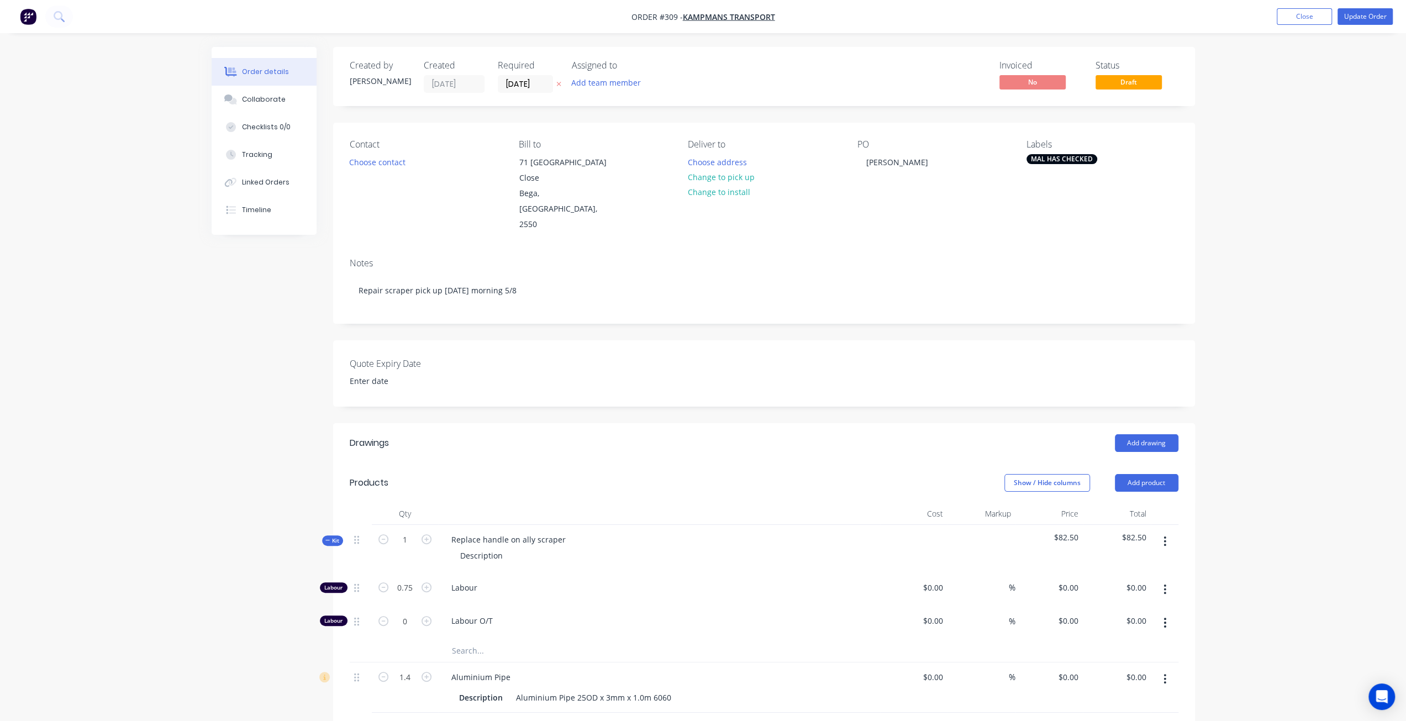
type input "$11.039"
type input "$15.45"
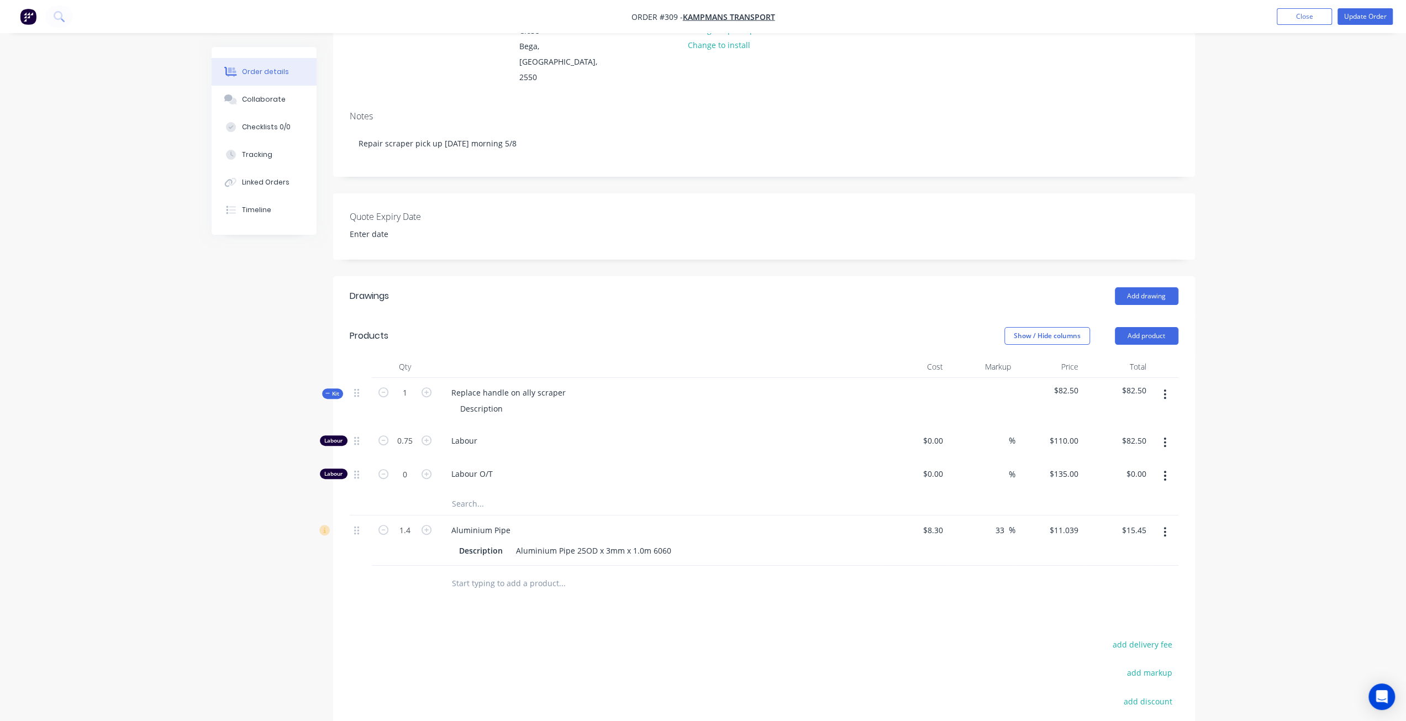
scroll to position [166, 0]
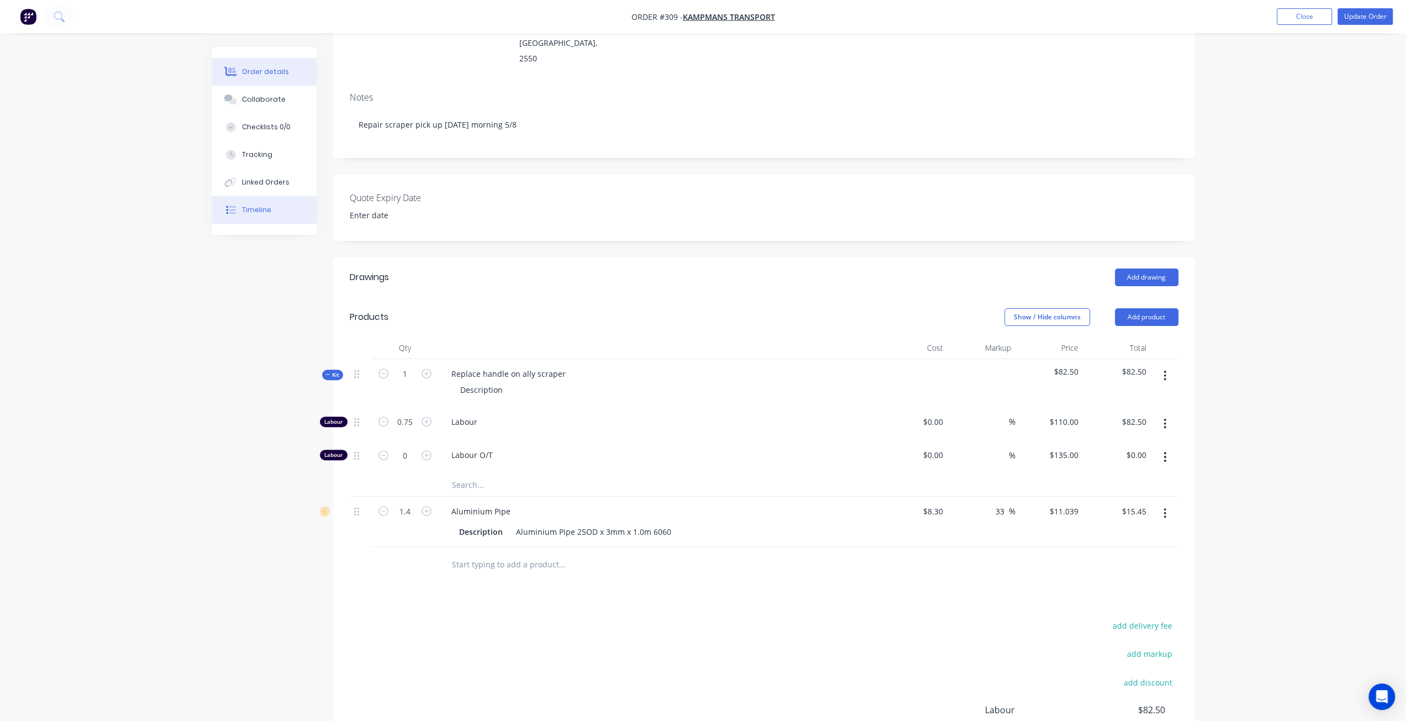
click at [245, 203] on button "Timeline" at bounding box center [264, 210] width 105 height 28
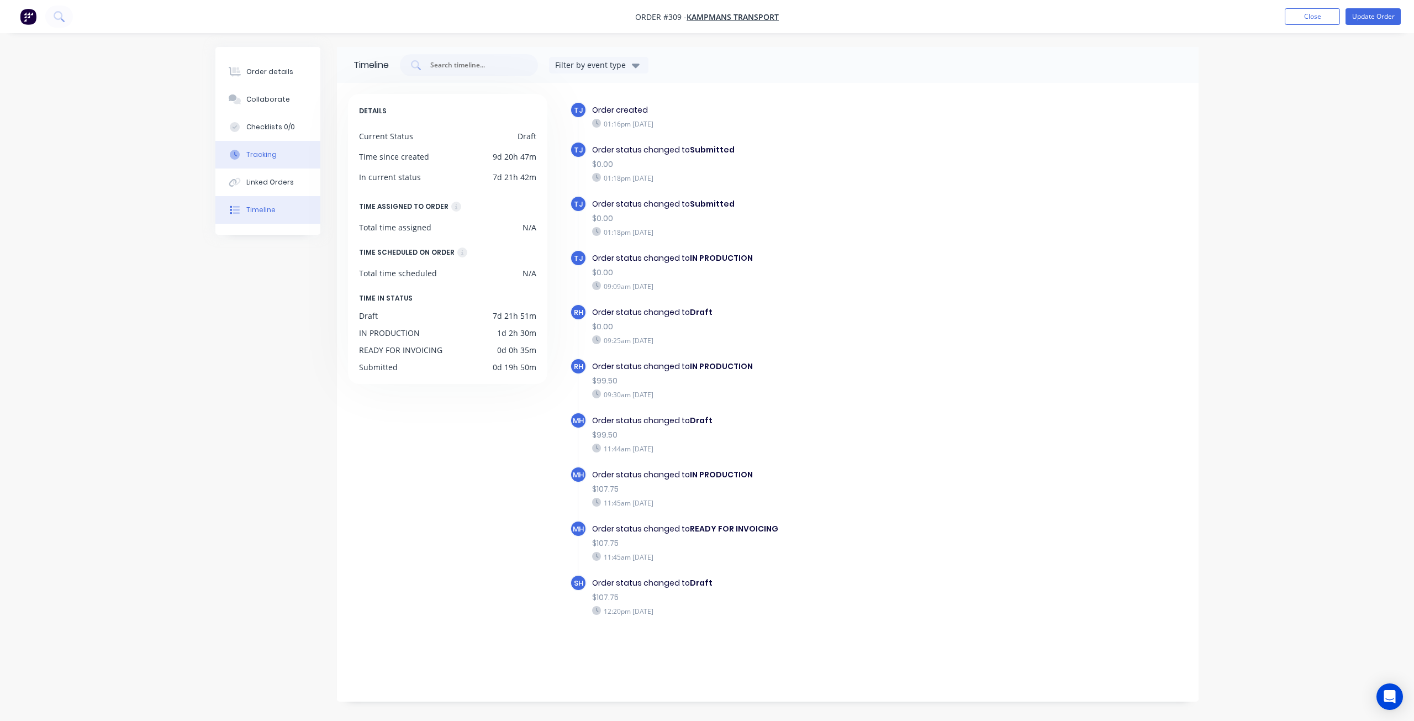
click at [252, 154] on div "Tracking" at bounding box center [261, 155] width 30 height 10
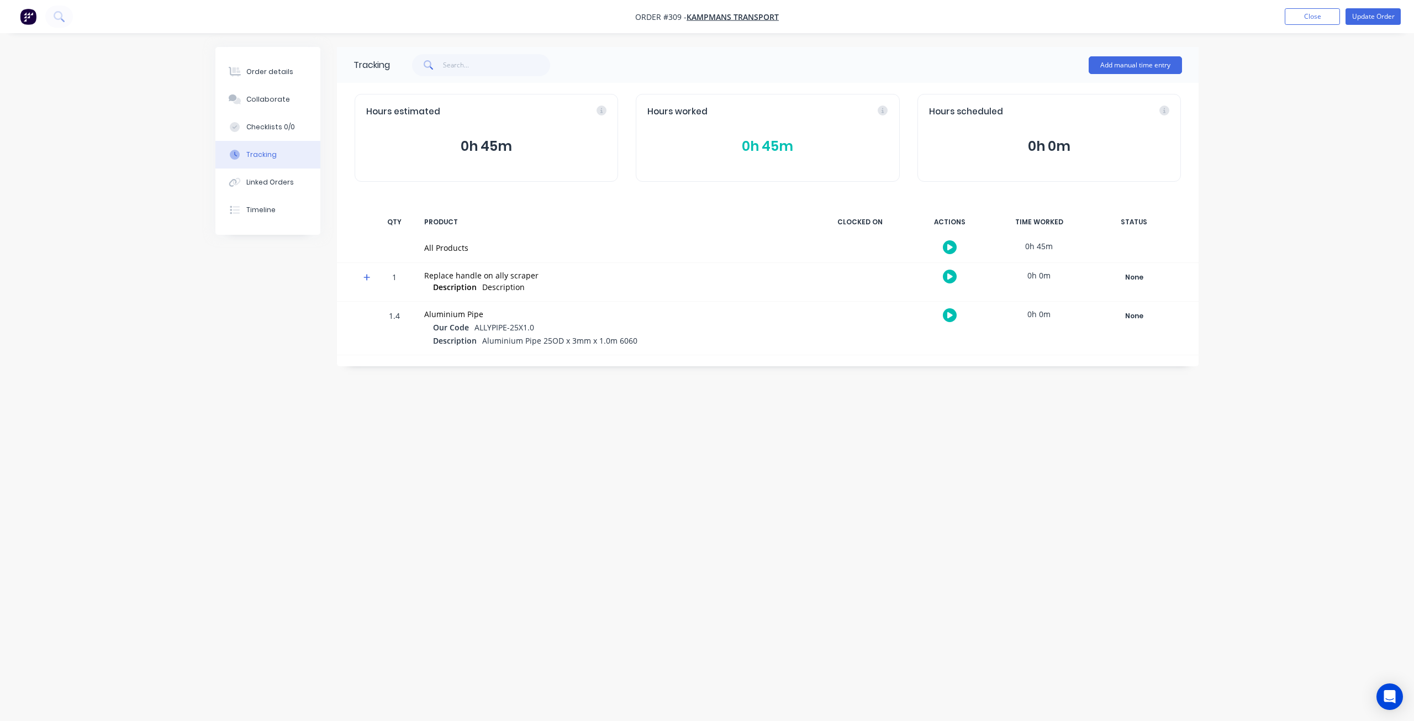
click at [35, 20] on img "button" at bounding box center [28, 16] width 17 height 17
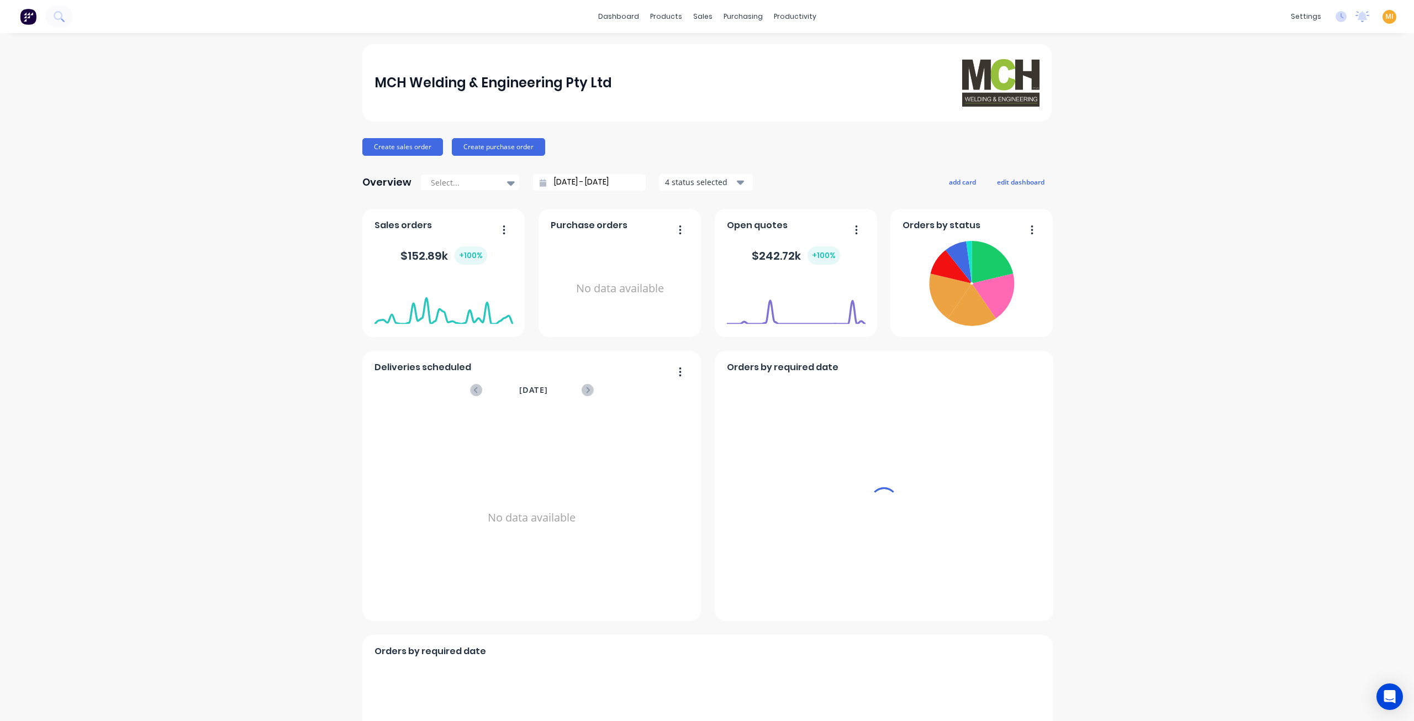
click at [1385, 15] on span "MI" at bounding box center [1389, 17] width 8 height 10
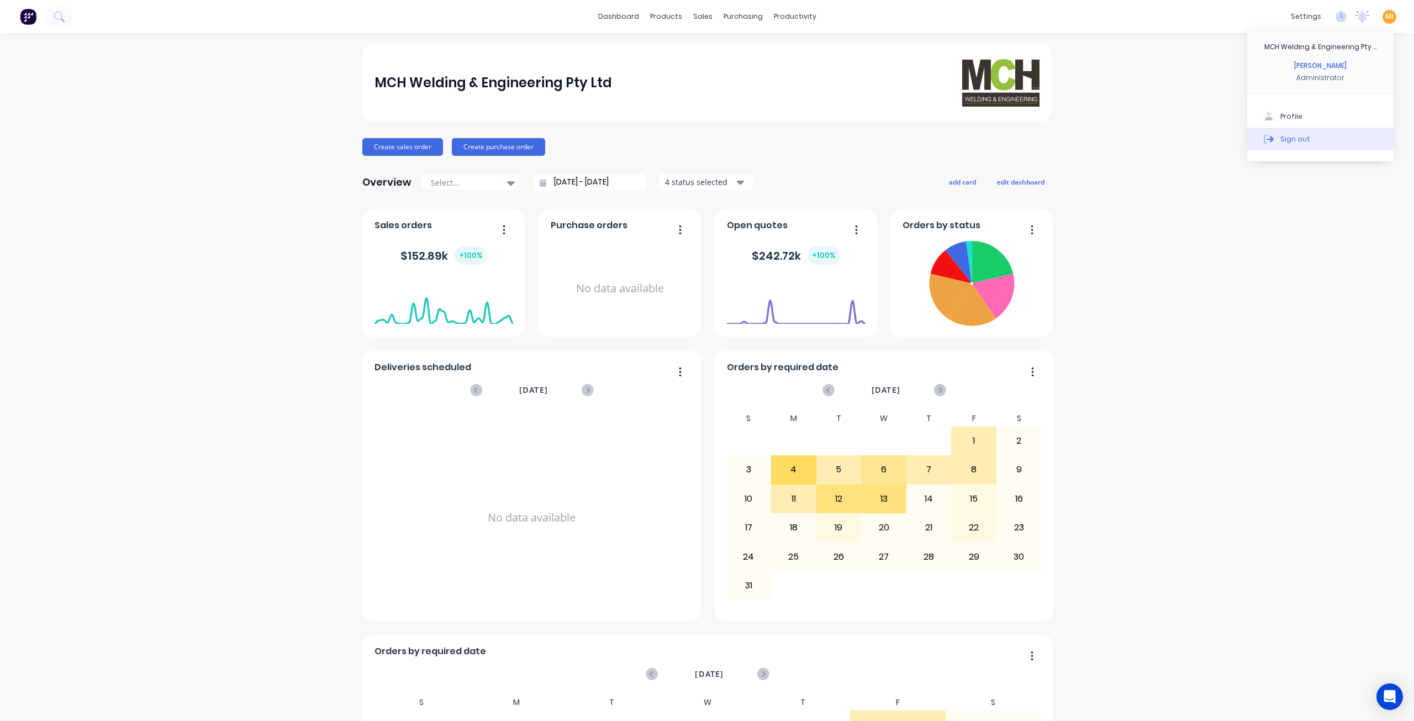
click at [1342, 141] on button "Sign out" at bounding box center [1320, 139] width 146 height 22
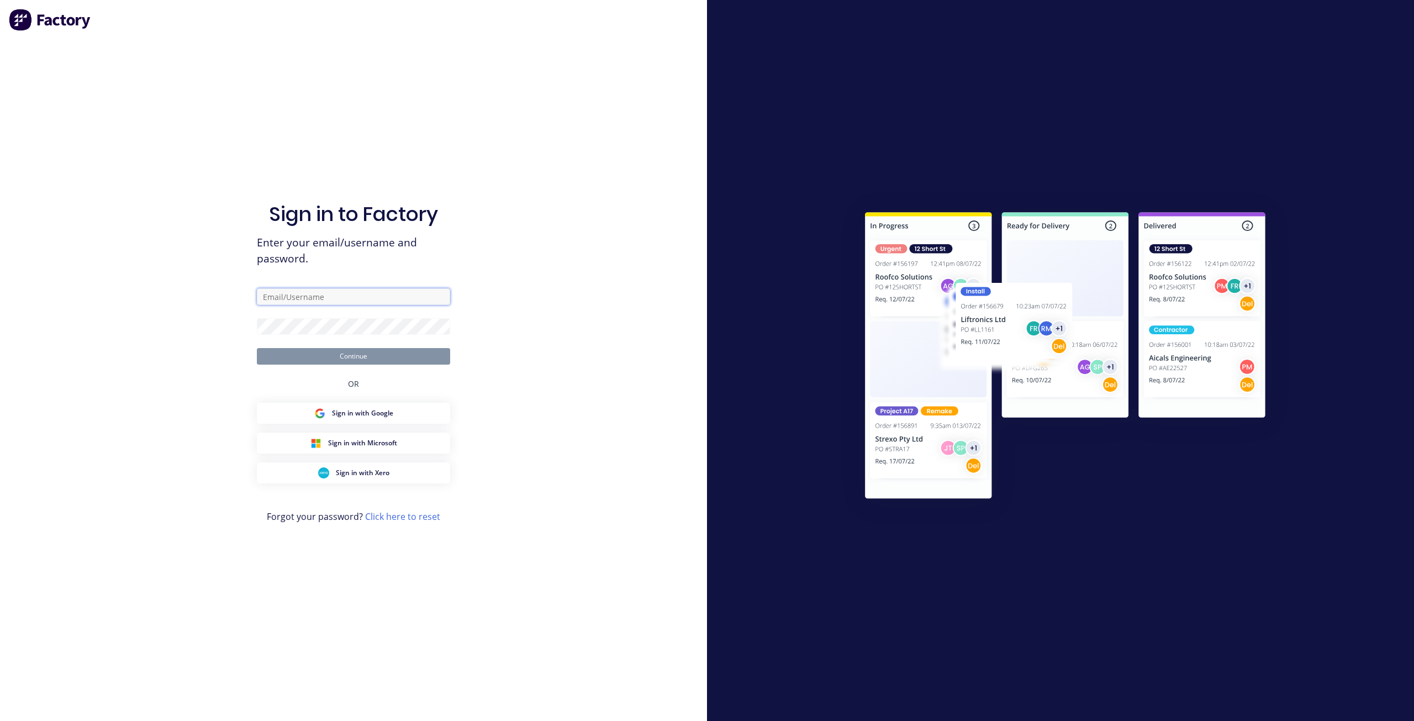
click at [326, 305] on input "text" at bounding box center [353, 296] width 193 height 17
type input "team+maricardemo@factory.app"
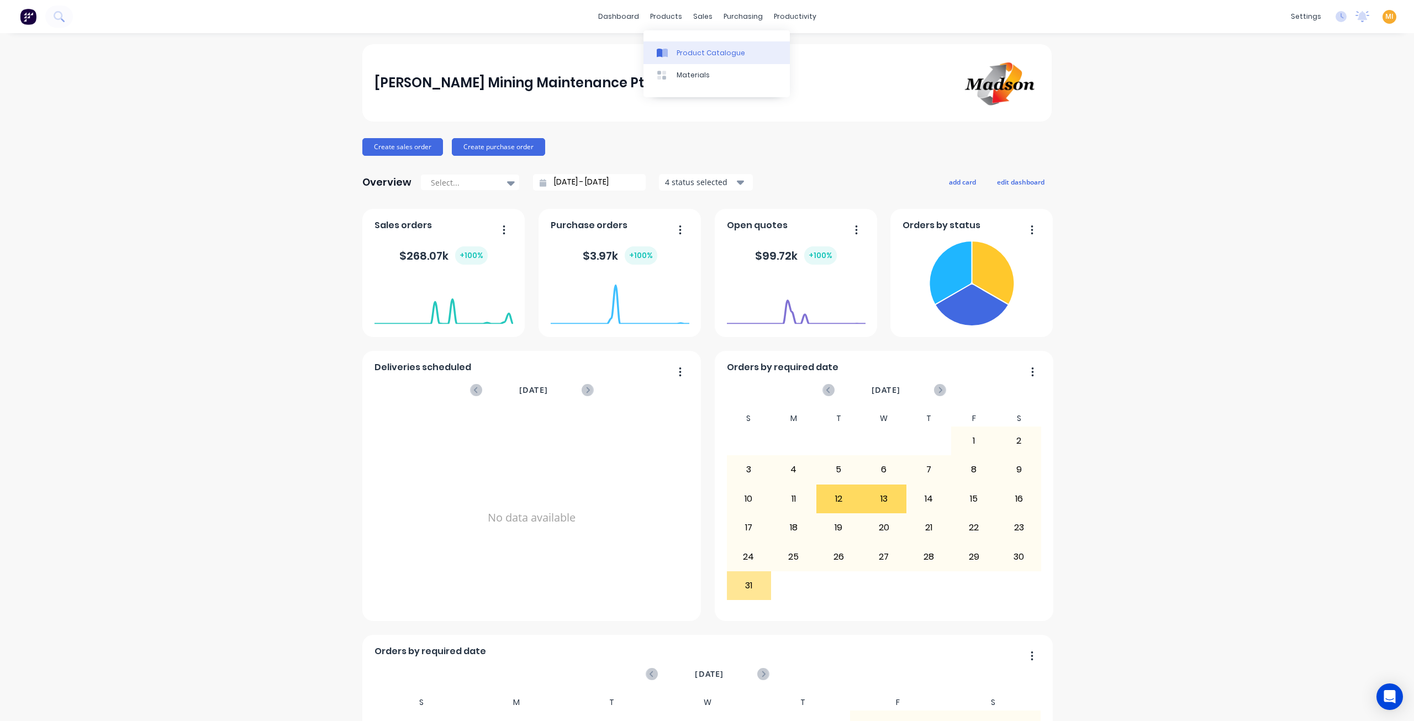
click at [739, 59] on link "Product Catalogue" at bounding box center [717, 52] width 146 height 22
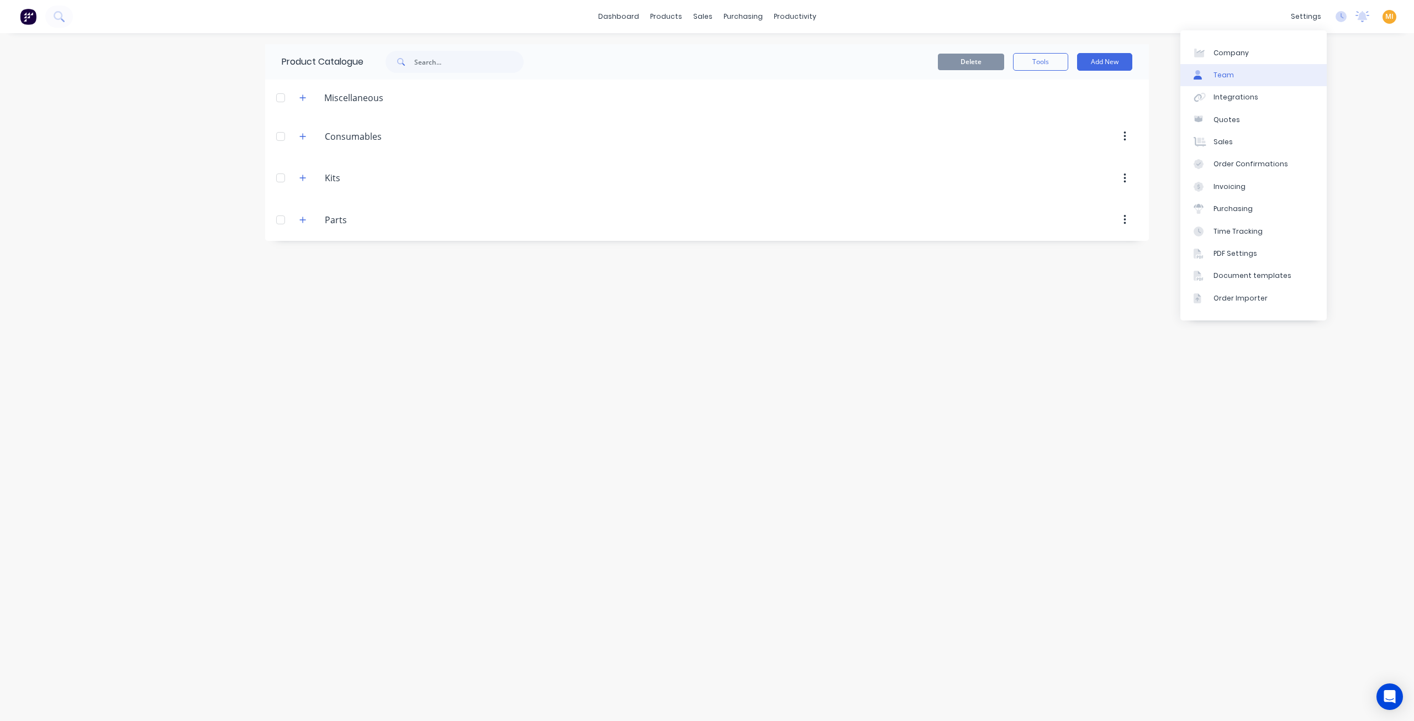
click at [1240, 82] on link "Team" at bounding box center [1253, 75] width 146 height 22
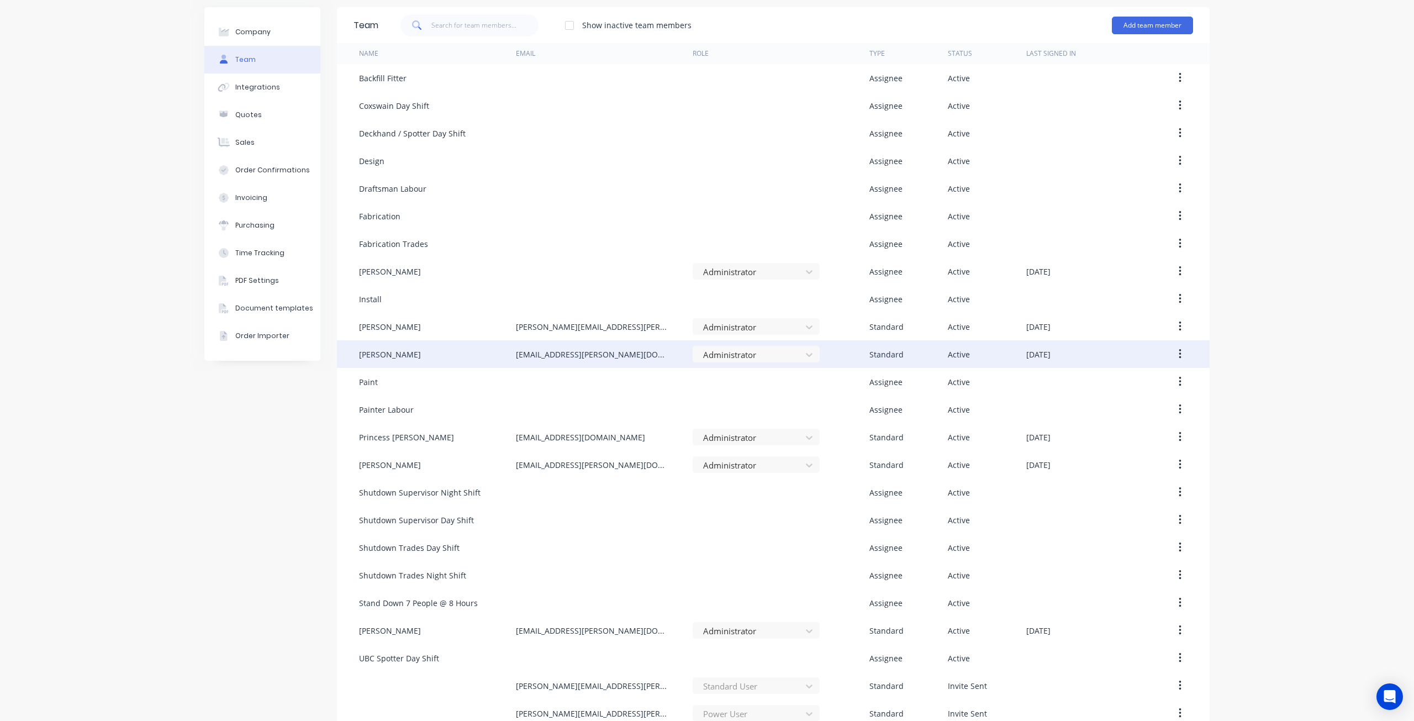
scroll to position [54, 0]
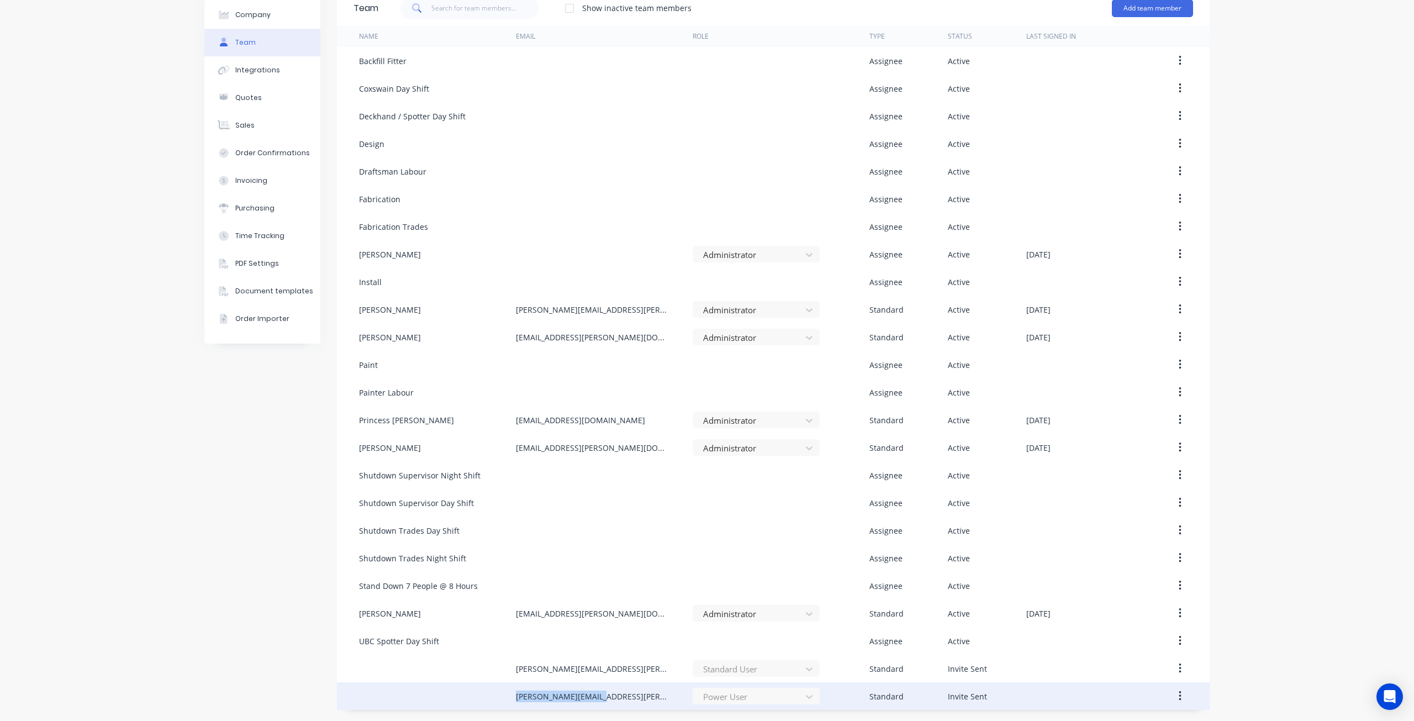
drag, startPoint x: 625, startPoint y: 697, endPoint x: 502, endPoint y: 684, distance: 124.3
click at [502, 684] on div "justin@madson.com.au Power User Standard Invite Sent" at bounding box center [773, 696] width 873 height 28
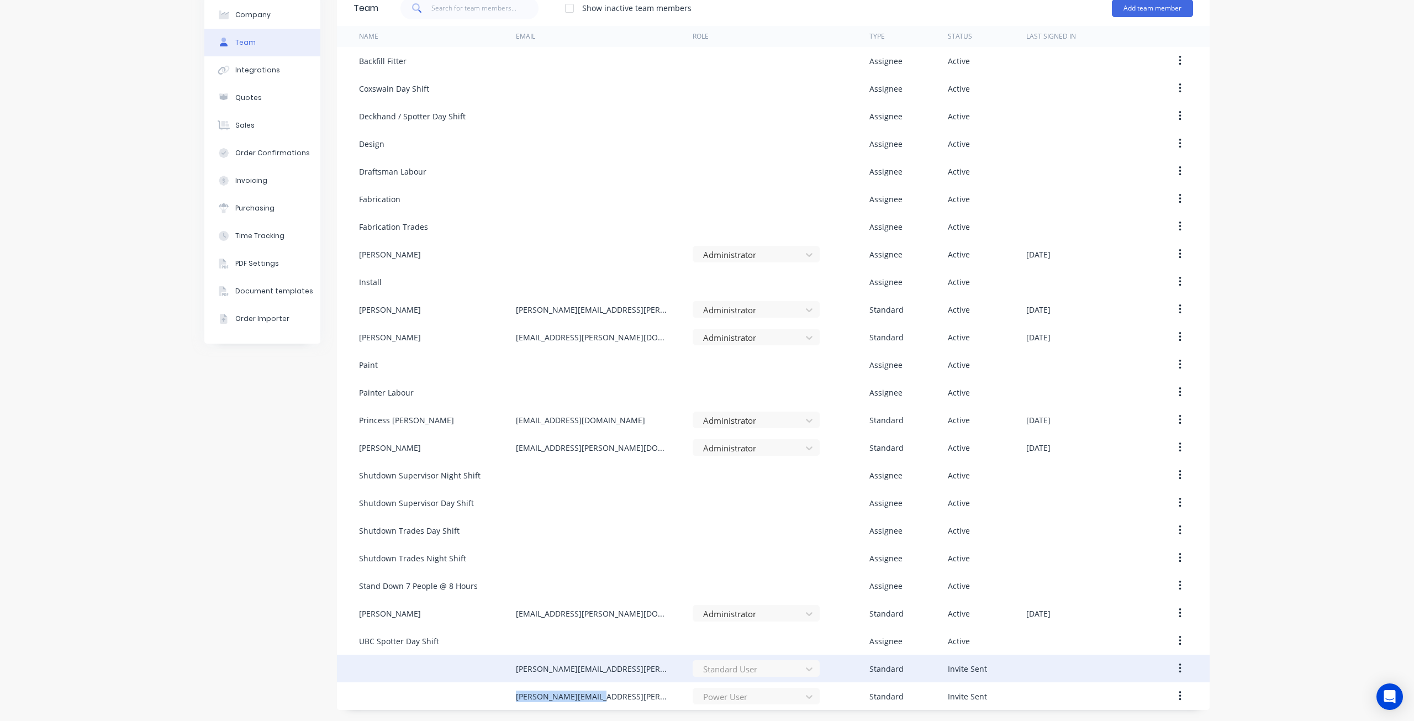
copy div "justin@madson.com.au"
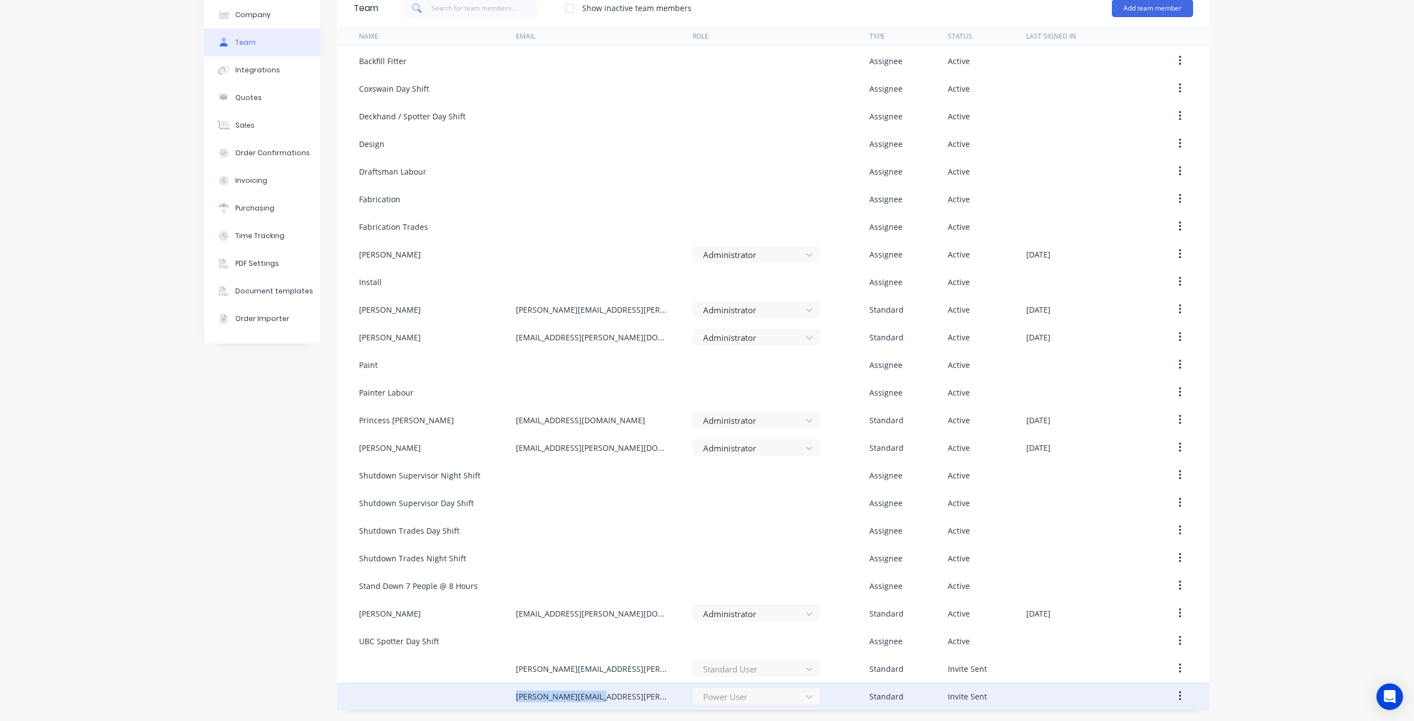
click at [1179, 696] on icon "button" at bounding box center [1180, 696] width 2 height 10
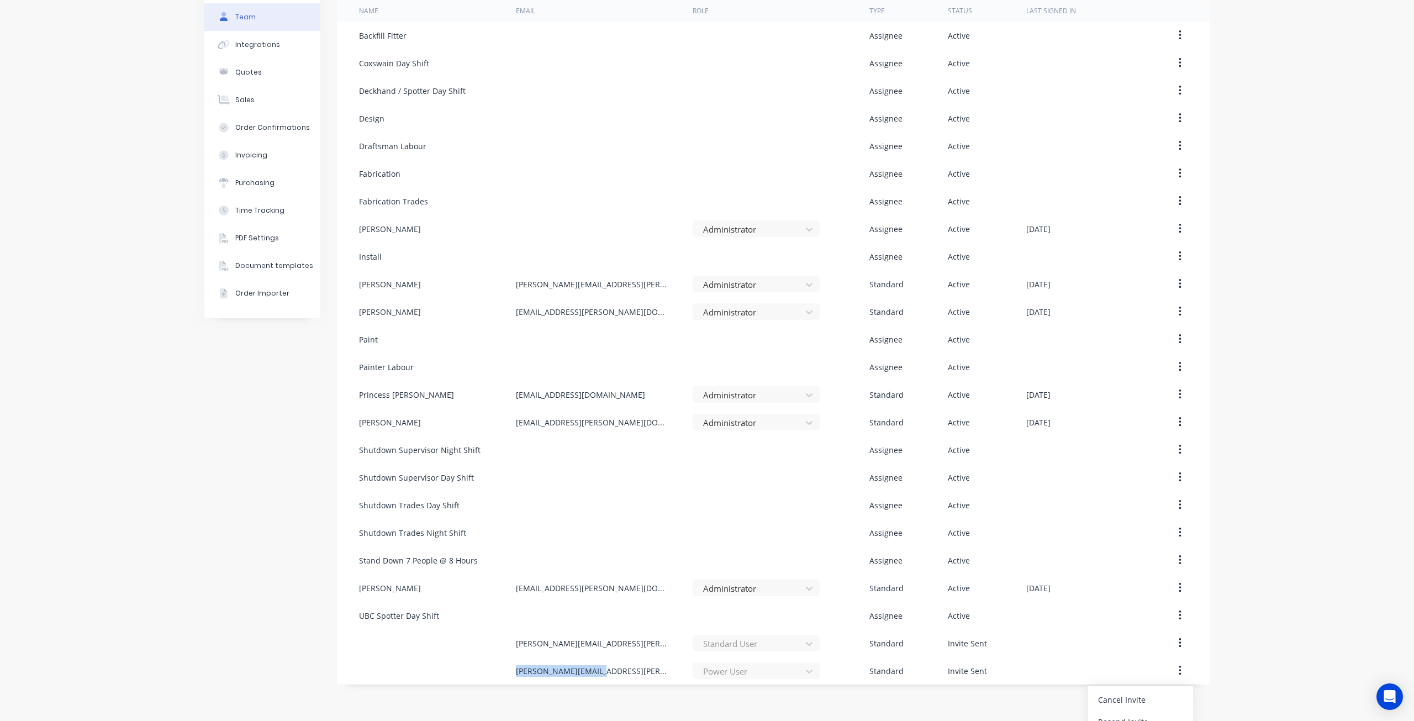
scroll to position [94, 0]
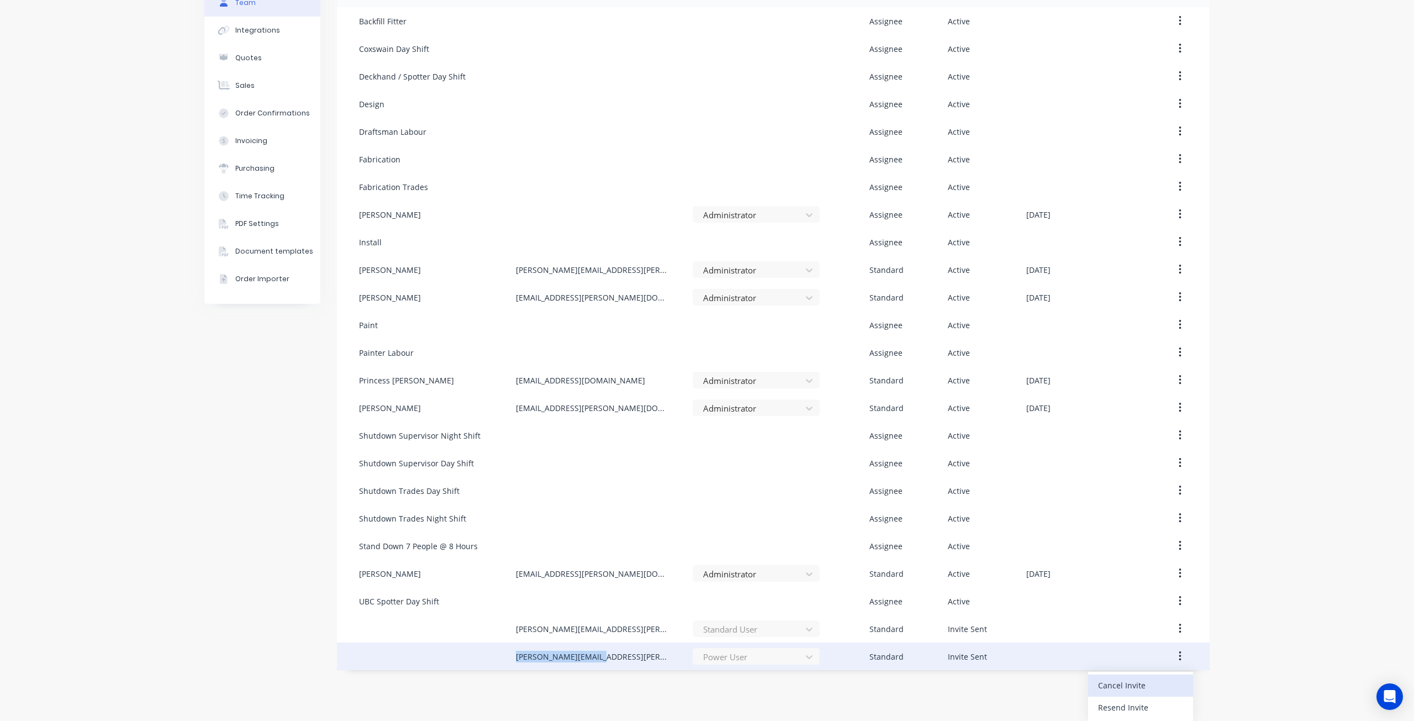
click at [1141, 692] on div "Cancel Invite" at bounding box center [1140, 685] width 85 height 16
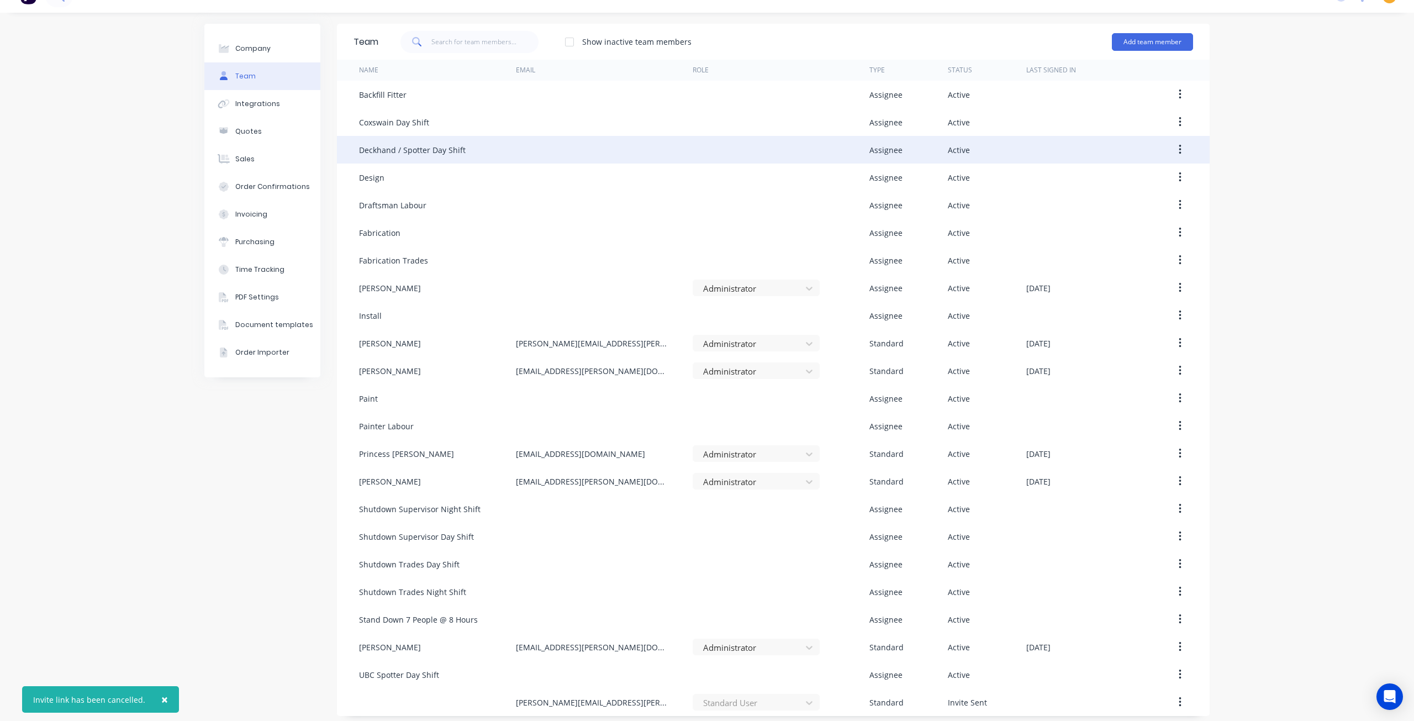
scroll to position [27, 0]
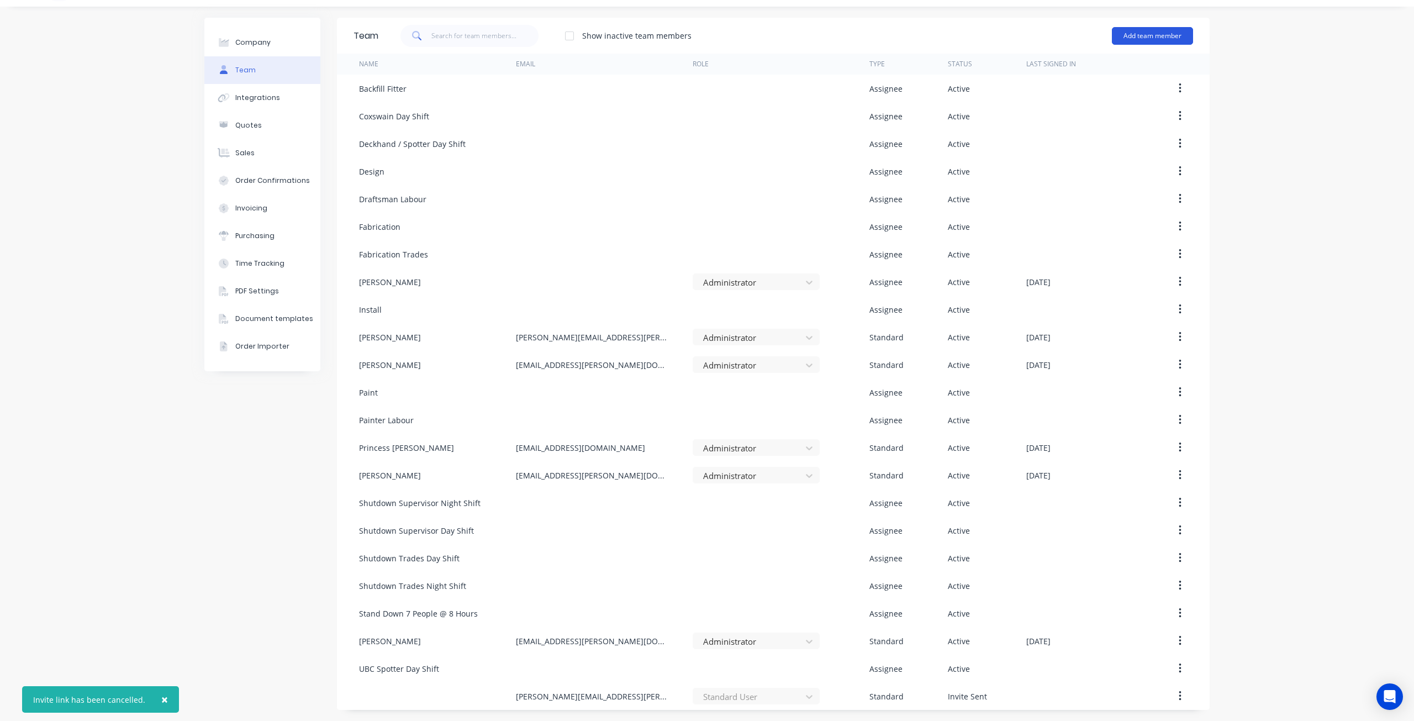
click at [1162, 38] on button "Add team member" at bounding box center [1152, 36] width 81 height 18
click at [1113, 76] on span "A team member that can login to Factory" at bounding box center [1104, 73] width 157 height 10
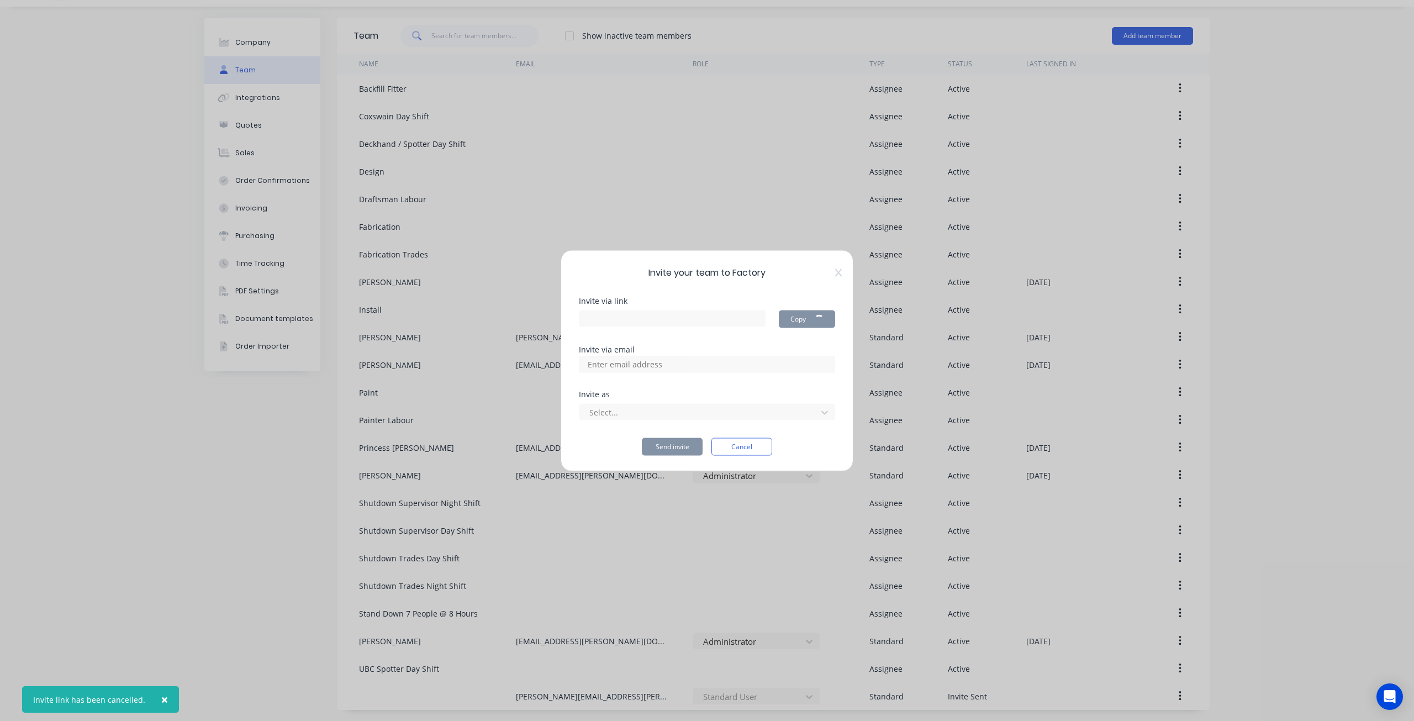
type input "https://app.factory.app/invite/ocj0rAOu"
click at [650, 361] on input at bounding box center [637, 364] width 110 height 17
paste input "justin@madson.com.au"
type input "justin@madson.com.au"
click at [591, 418] on div at bounding box center [699, 412] width 223 height 14
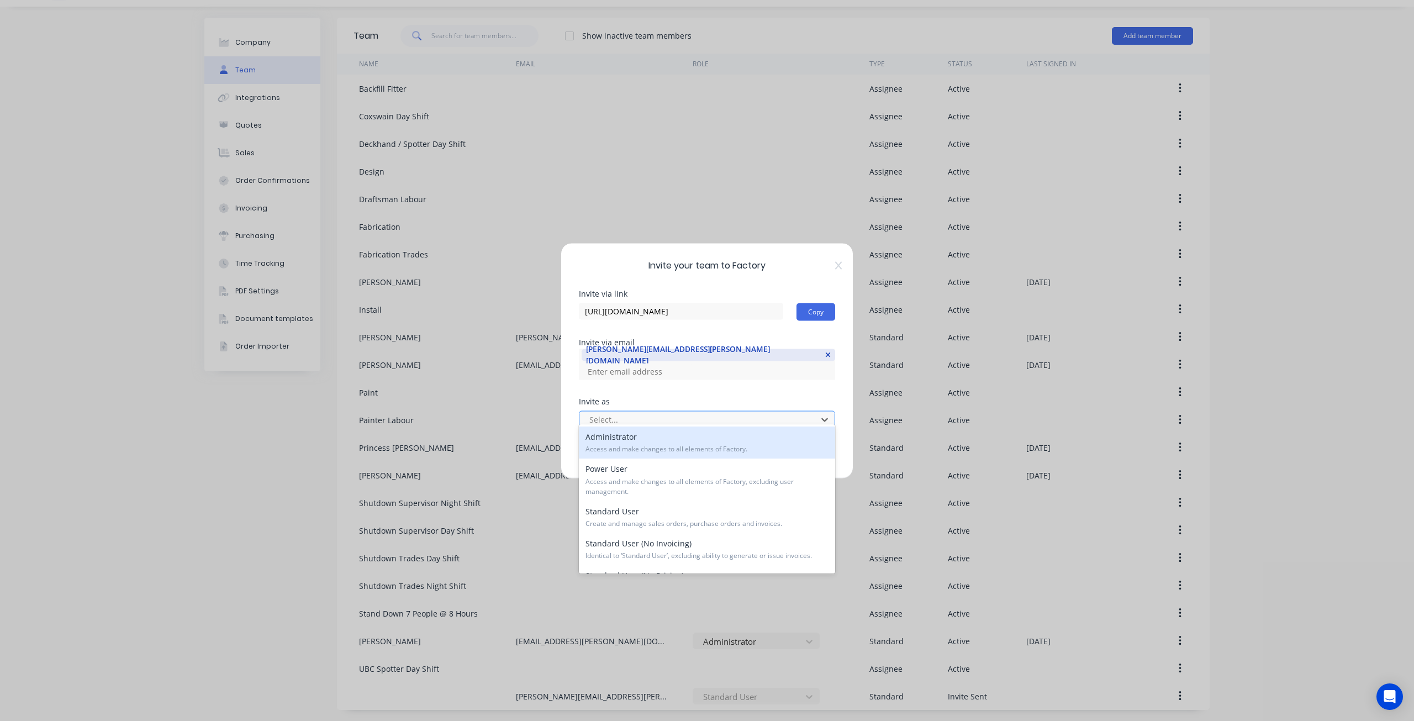
click at [641, 411] on div "Select..." at bounding box center [700, 419] width 230 height 17
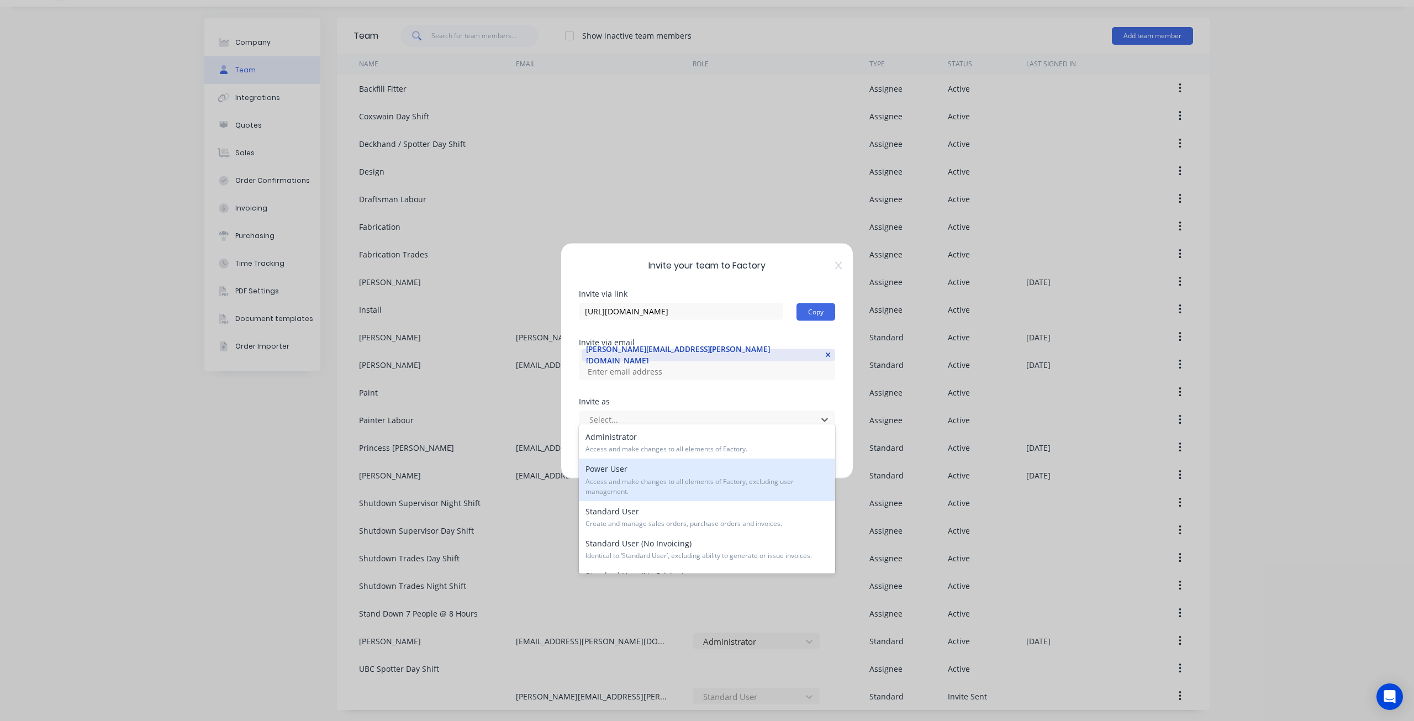
click at [633, 480] on span "Access and make changes to all elements of Factory, excluding user management." at bounding box center [708, 487] width 244 height 20
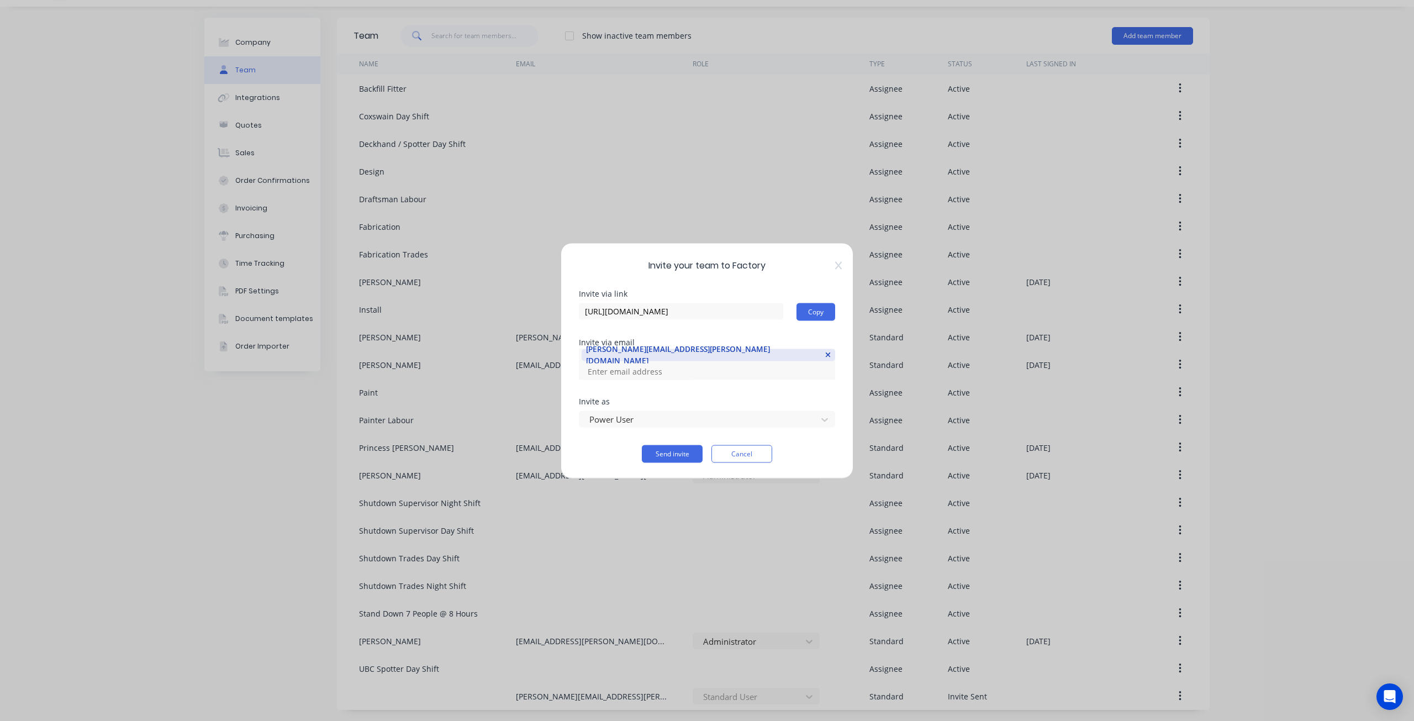
drag, startPoint x: 808, startPoint y: 318, endPoint x: 798, endPoint y: 335, distance: 20.3
click at [809, 318] on button "Copy" at bounding box center [816, 312] width 39 height 18
click at [683, 456] on div "Invite your team to Factory Invite via link https://app.factory.app/invite/ocj0…" at bounding box center [707, 360] width 293 height 236
click at [693, 445] on button "Send invite" at bounding box center [672, 454] width 61 height 18
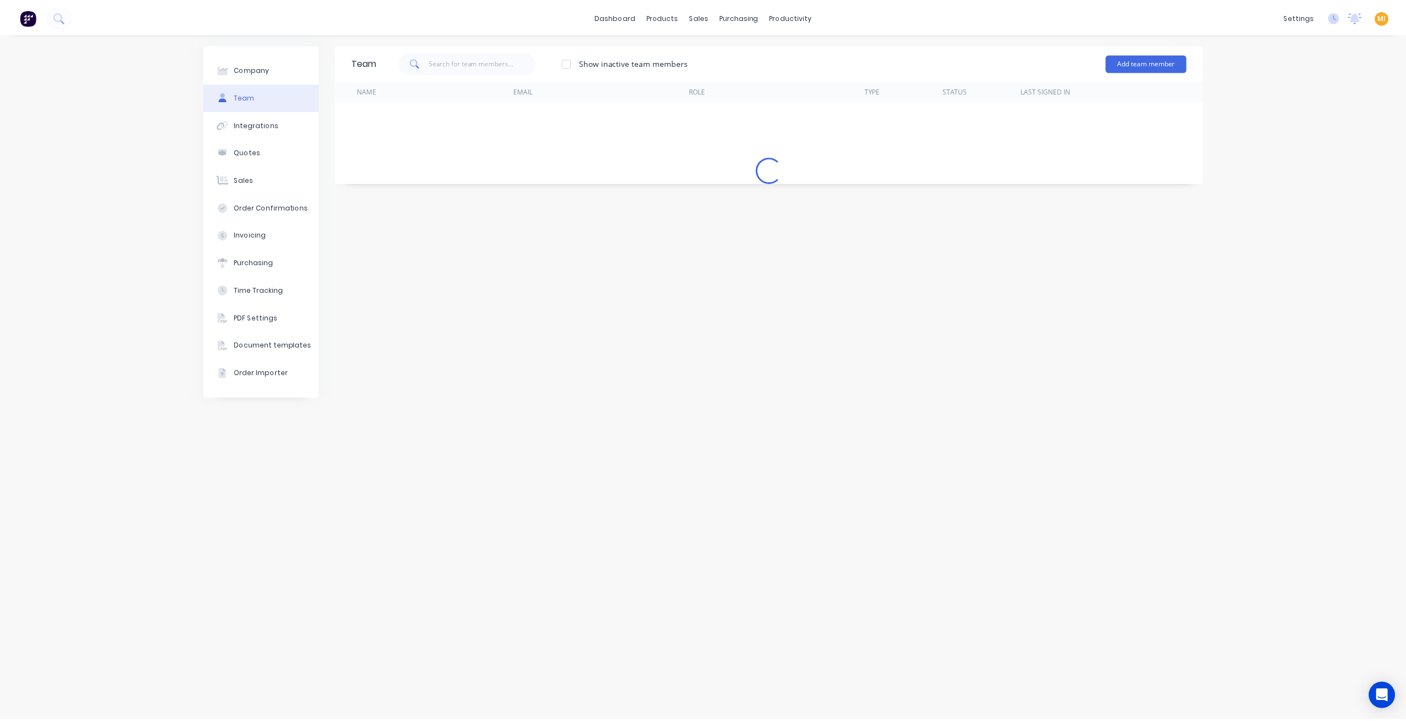
scroll to position [0, 0]
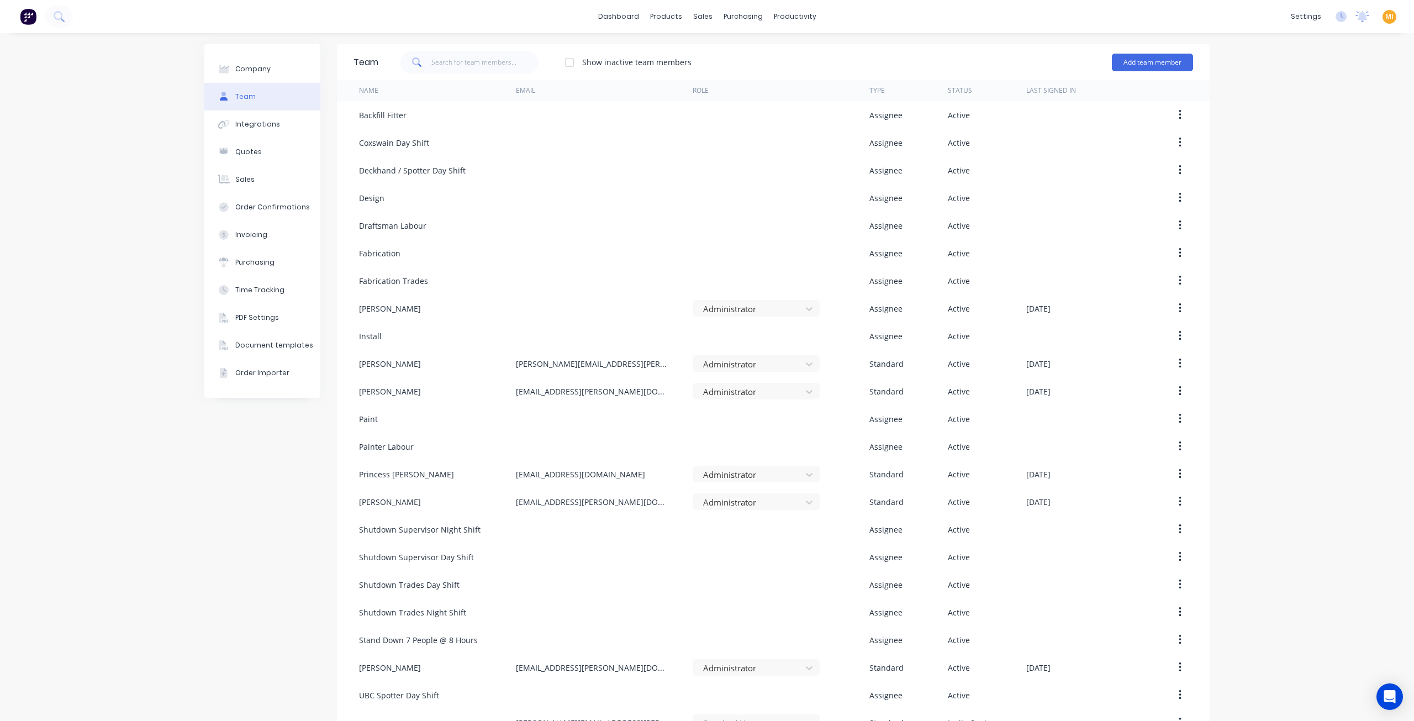
click at [29, 20] on img at bounding box center [28, 16] width 17 height 17
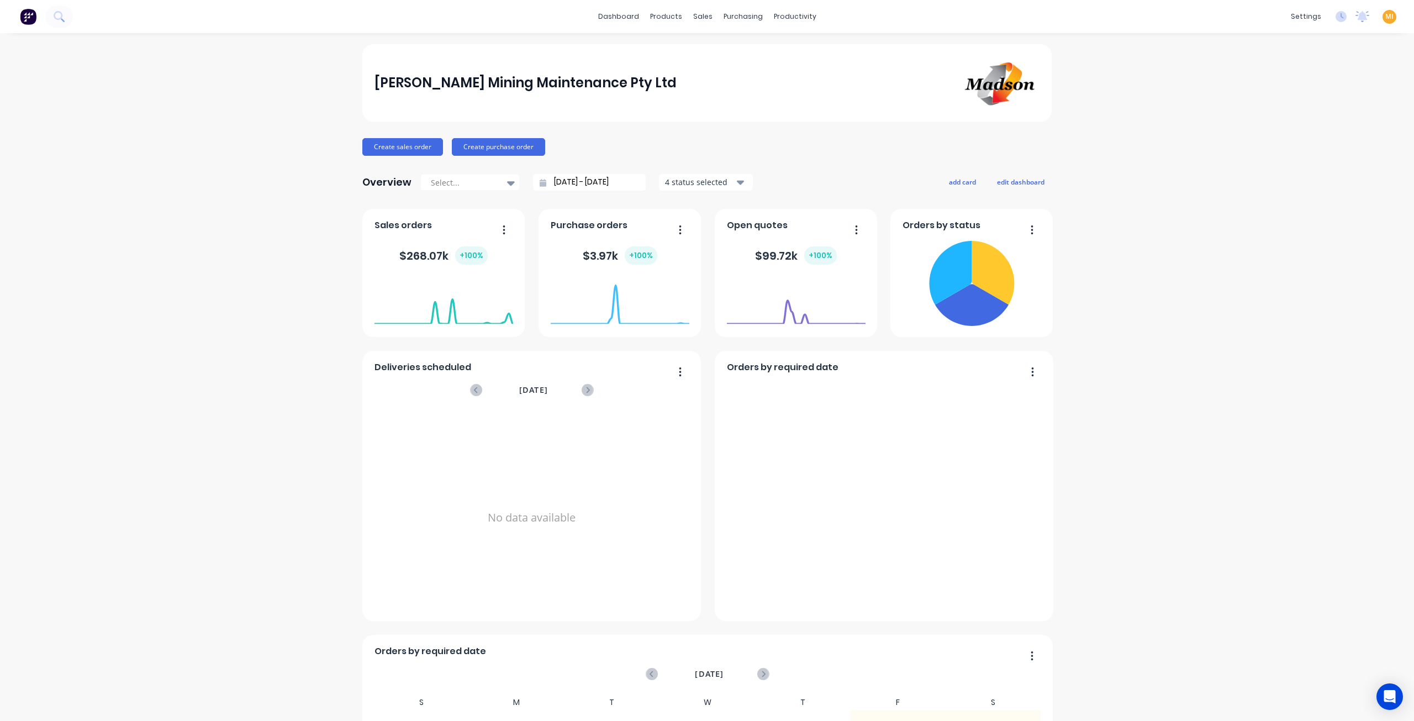
click at [1385, 15] on span "MI" at bounding box center [1389, 17] width 8 height 10
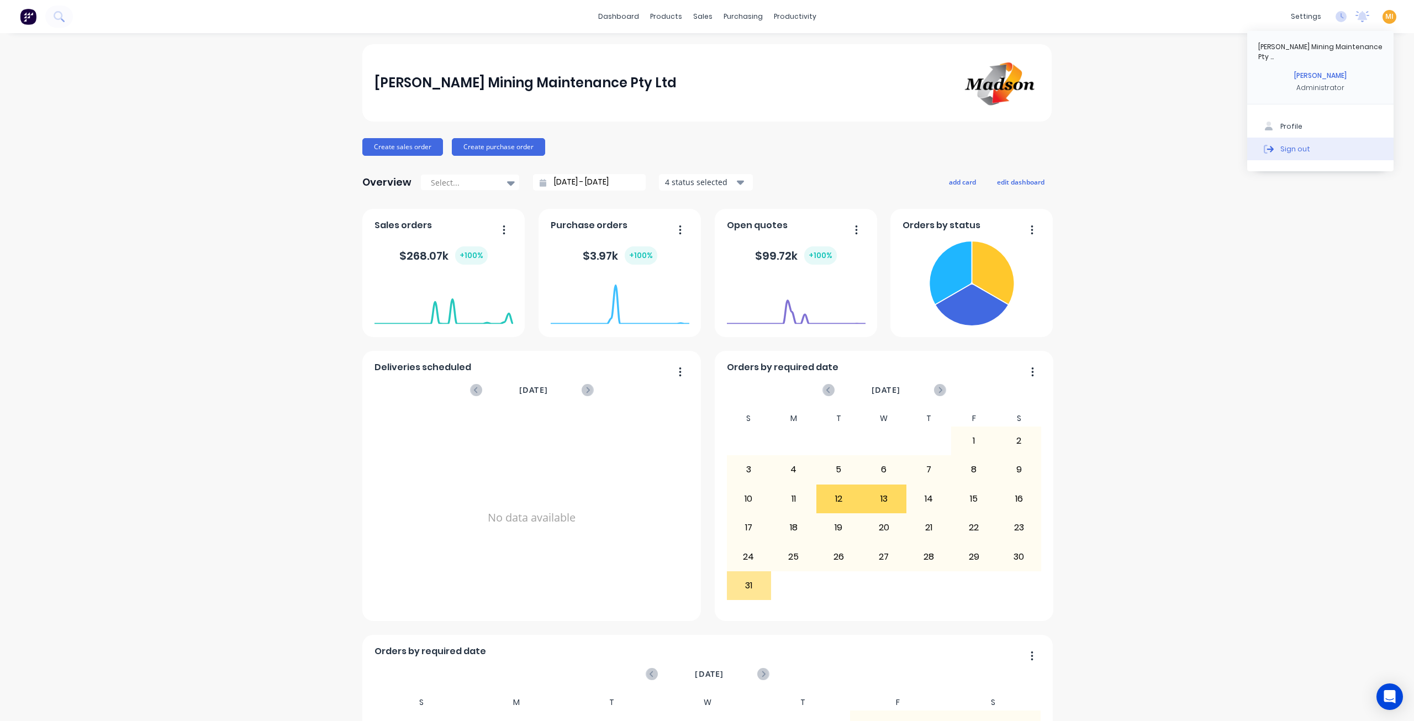
click at [1296, 144] on div "Sign out" at bounding box center [1295, 149] width 30 height 10
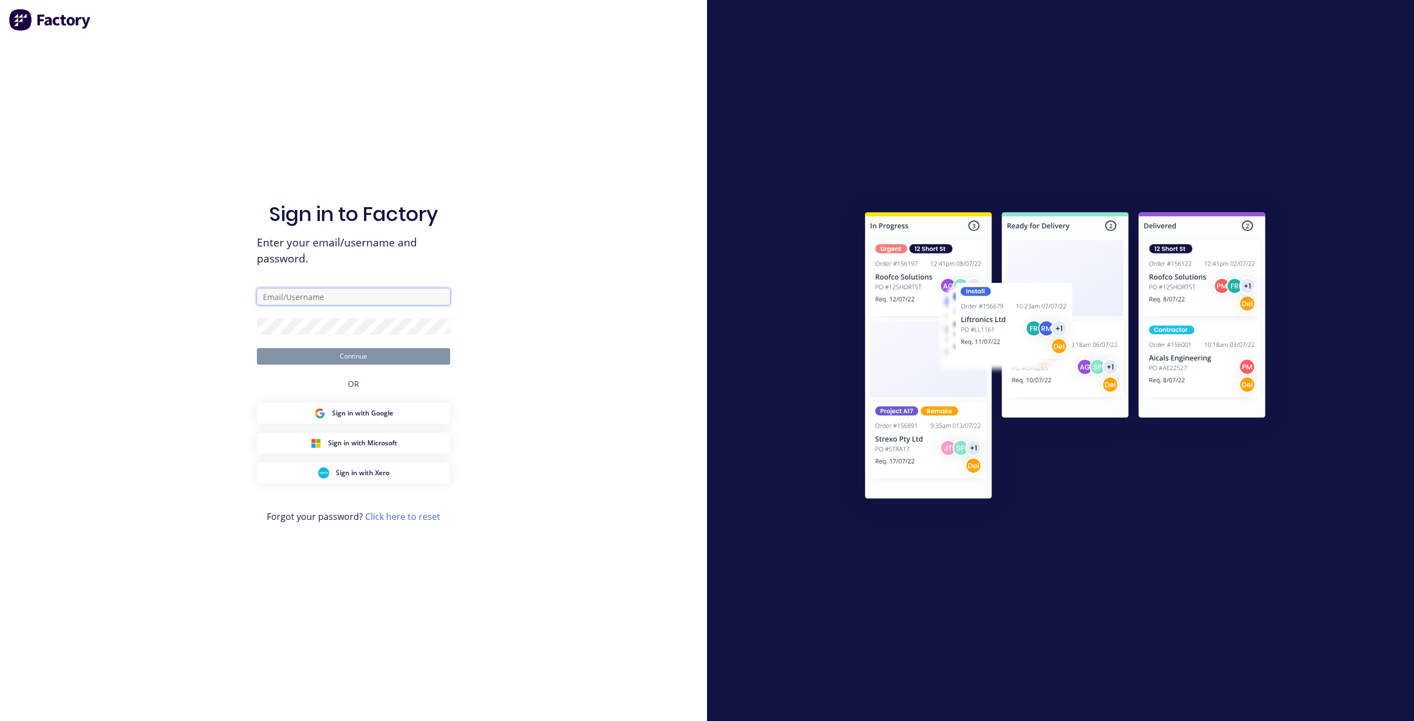
click at [354, 298] on input "text" at bounding box center [353, 296] width 193 height 17
type input "team+maricardemo@factory.app"
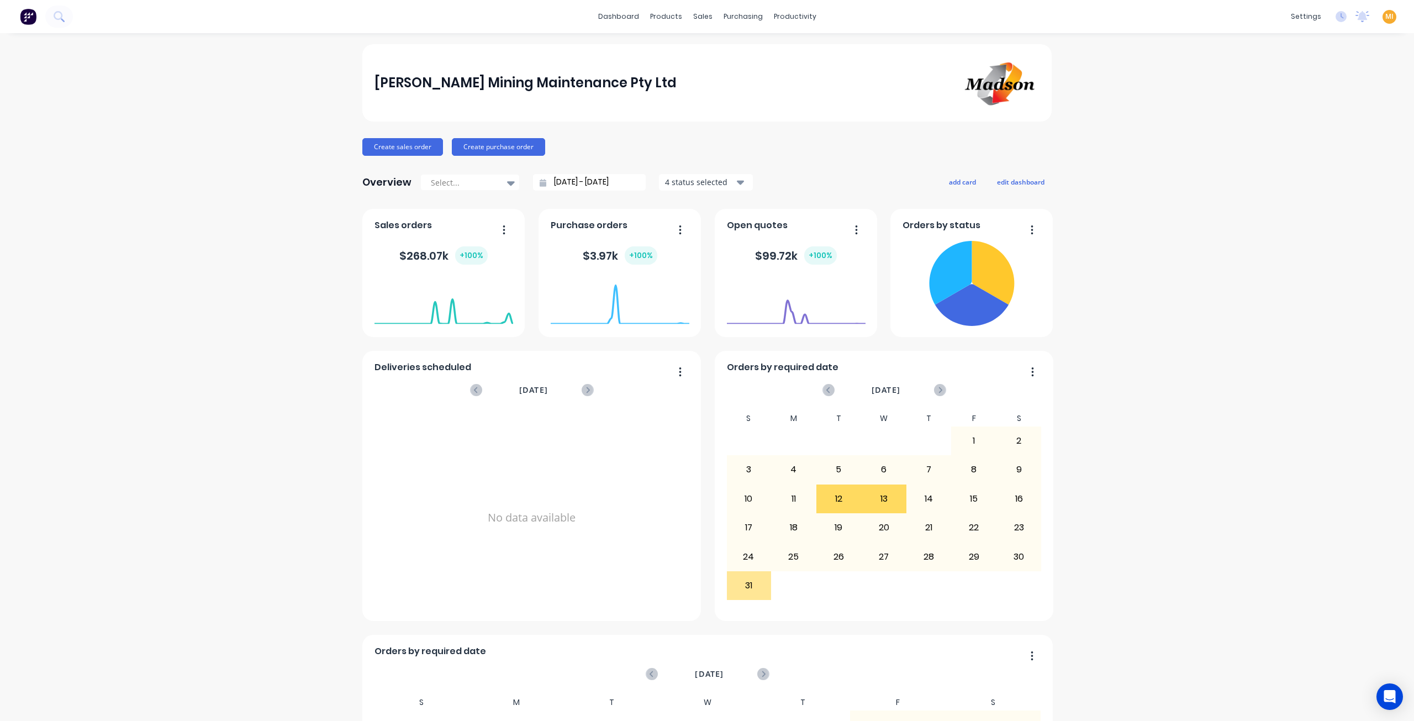
click at [1386, 16] on div "MI Madson Mining Maintenance Pty ... Maricar Infante Administrator Profile Sign…" at bounding box center [1390, 17] width 14 height 14
click at [1385, 15] on span "MI" at bounding box center [1389, 17] width 8 height 10
click at [1304, 141] on button "Sign out" at bounding box center [1320, 149] width 146 height 22
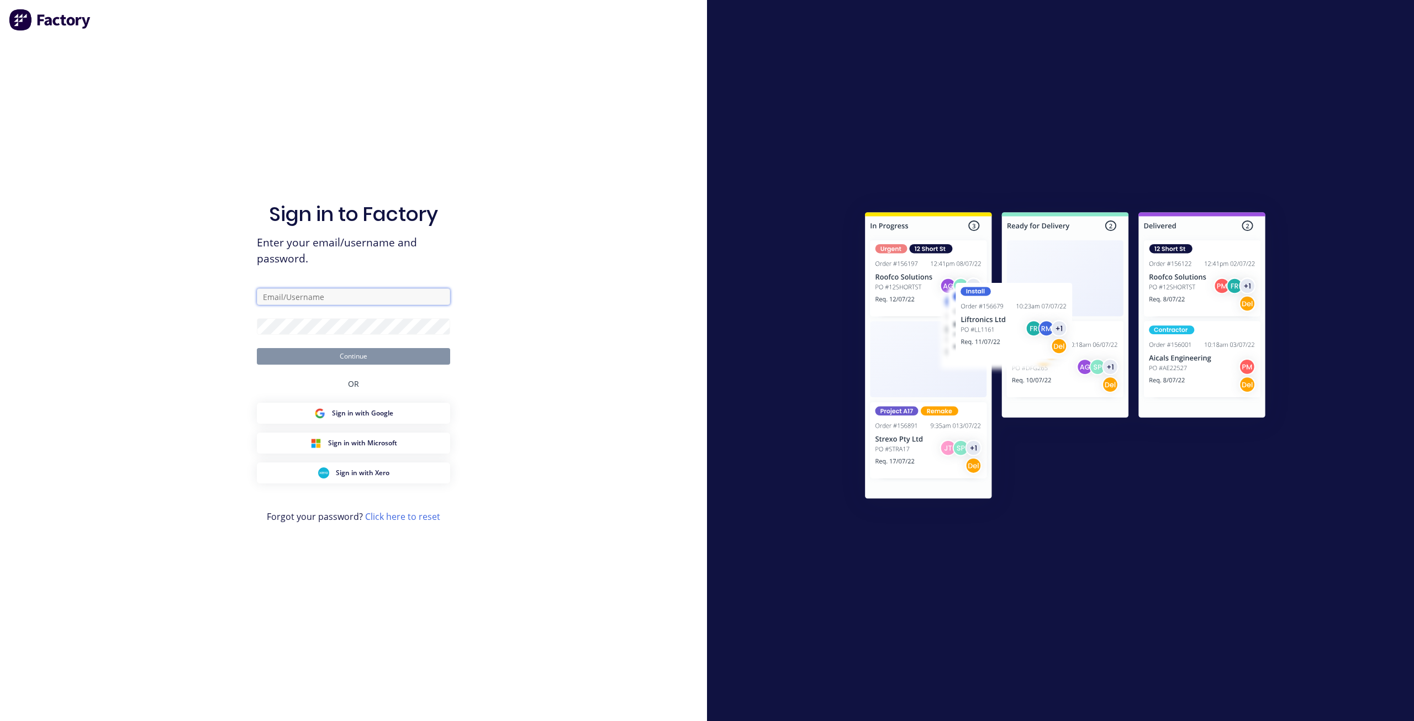
click at [350, 298] on input "text" at bounding box center [353, 296] width 193 height 17
type input "team+maricardemo@factory.app"
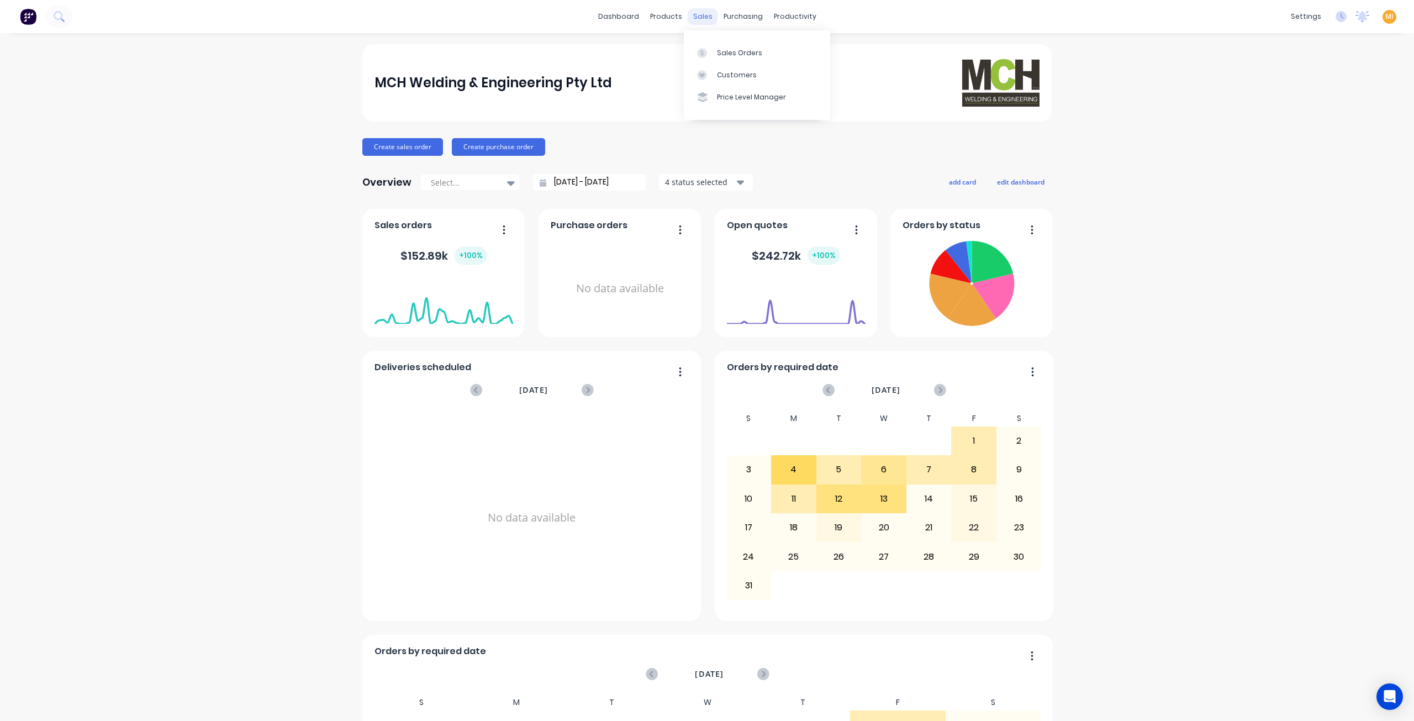
click at [697, 20] on div "sales" at bounding box center [703, 16] width 30 height 17
click at [720, 48] on div "Sales Orders" at bounding box center [739, 53] width 45 height 10
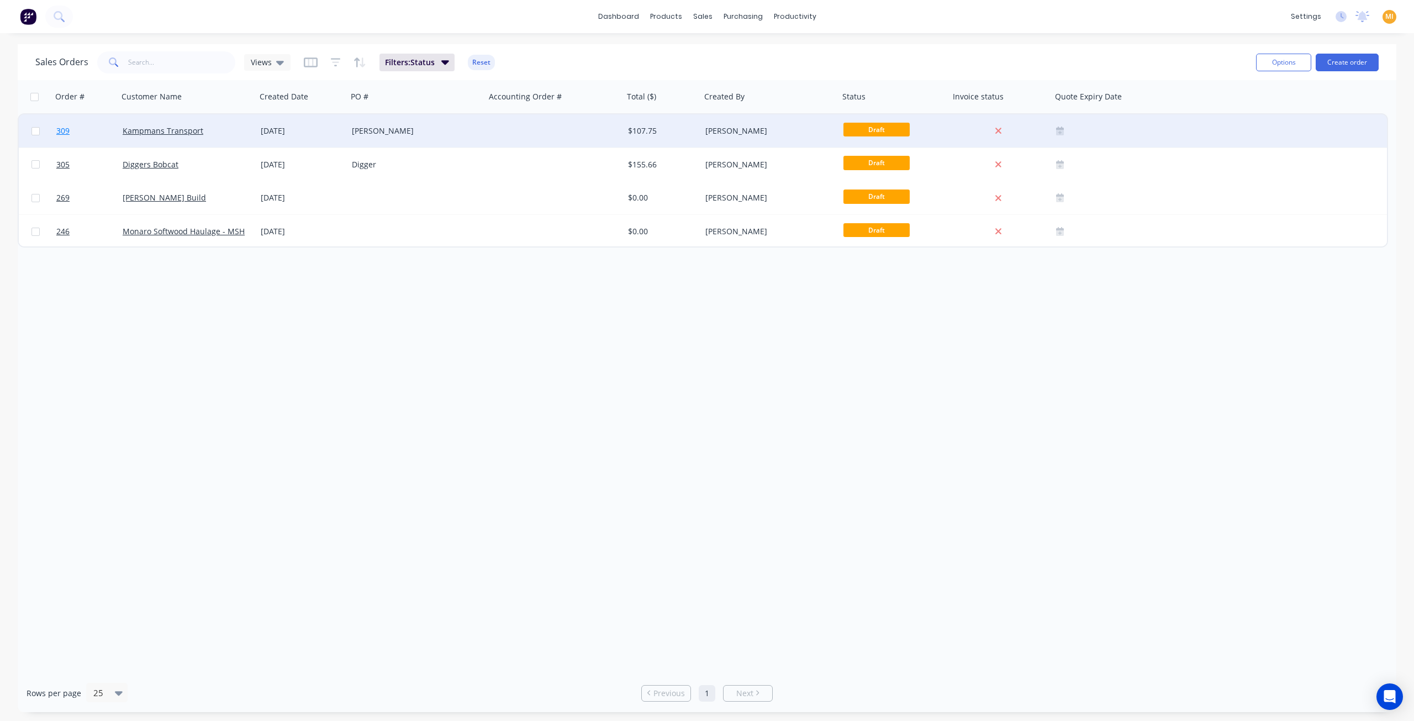
click at [59, 130] on span "309" at bounding box center [62, 130] width 13 height 11
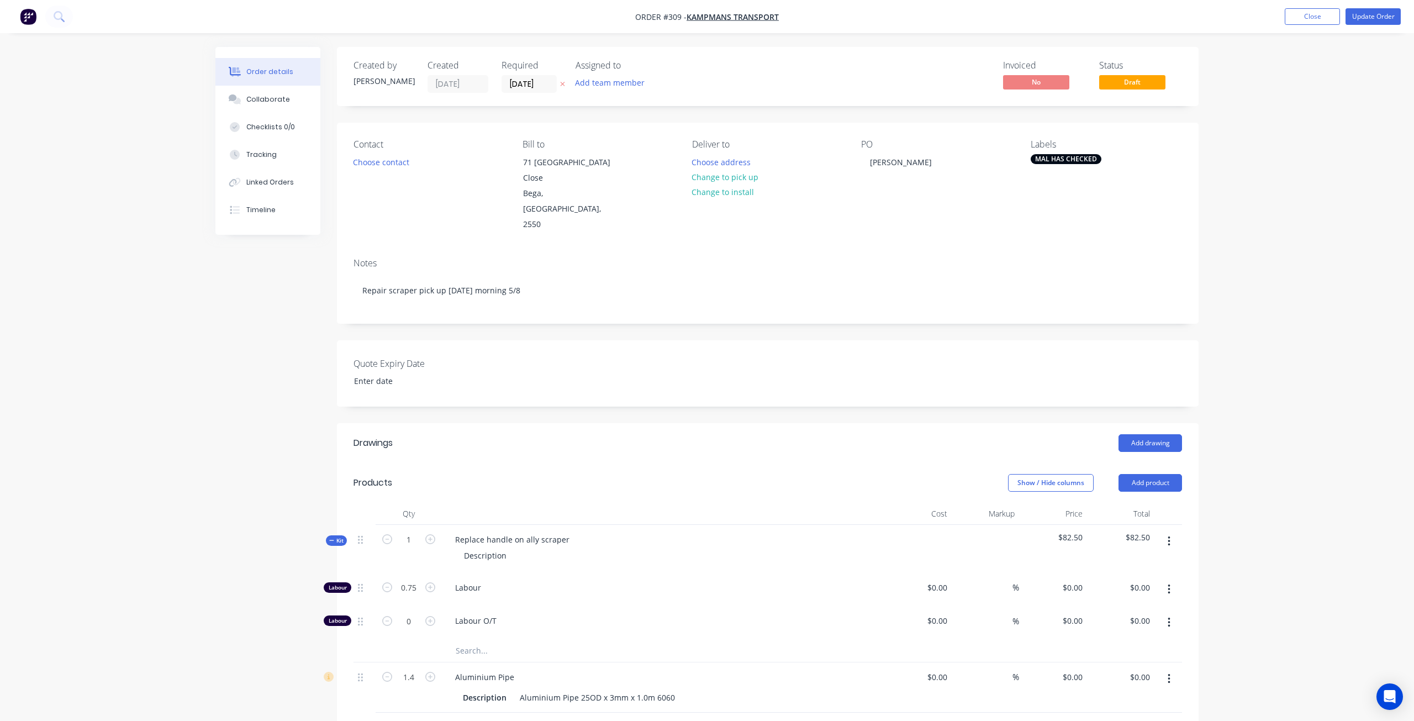
type input "$110.00"
type input "$82.50"
type input "$135.00"
type input "$8.30"
type input "33"
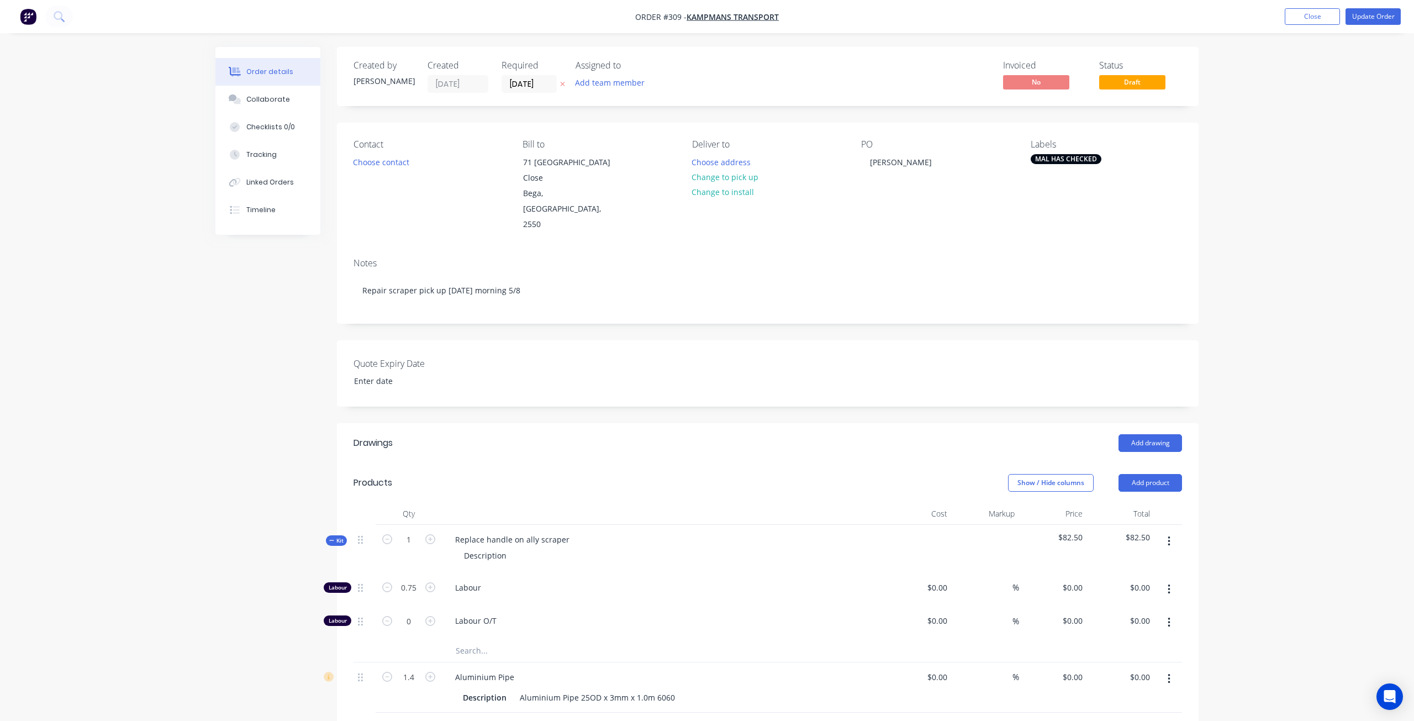
type input "$11.039"
type input "$15.45"
drag, startPoint x: 275, startPoint y: 153, endPoint x: 326, endPoint y: 161, distance: 52.0
click at [275, 152] on button "Tracking" at bounding box center [264, 155] width 105 height 28
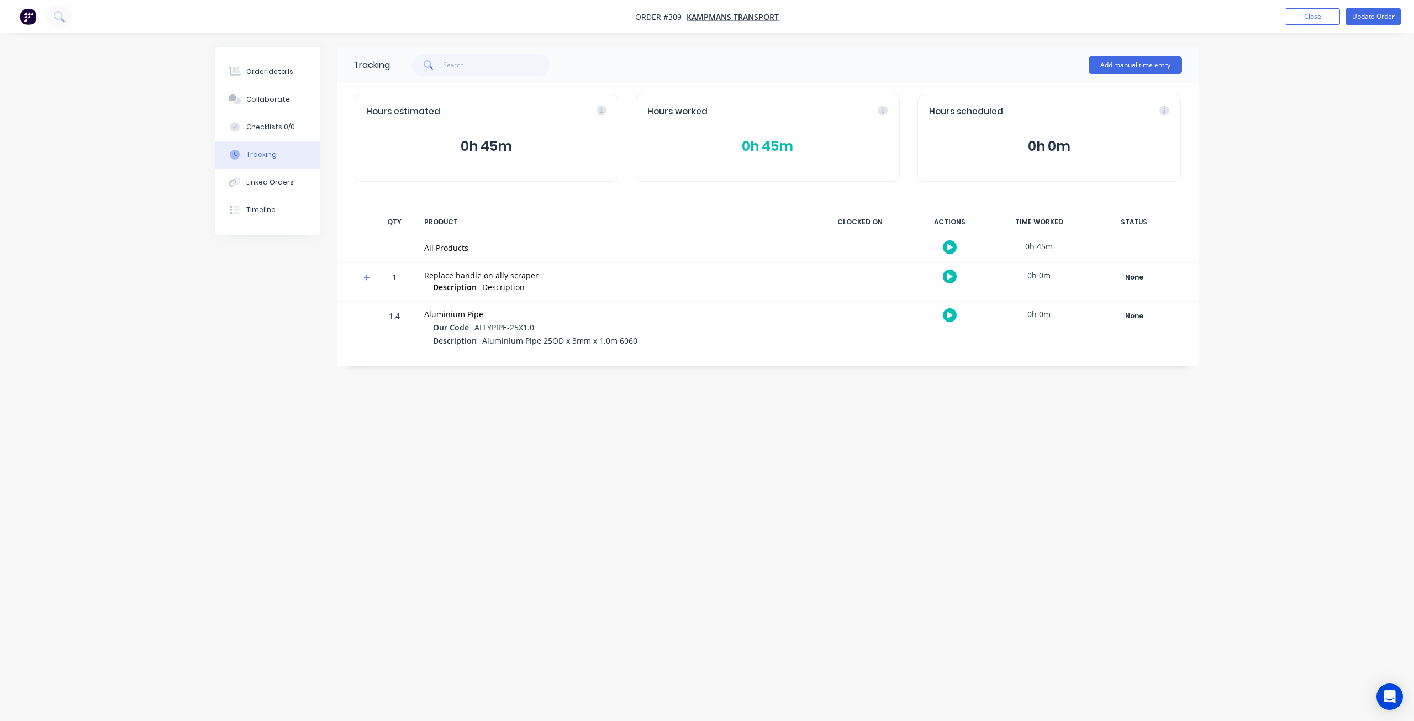
click at [772, 147] on button "0h 45m" at bounding box center [767, 146] width 240 height 21
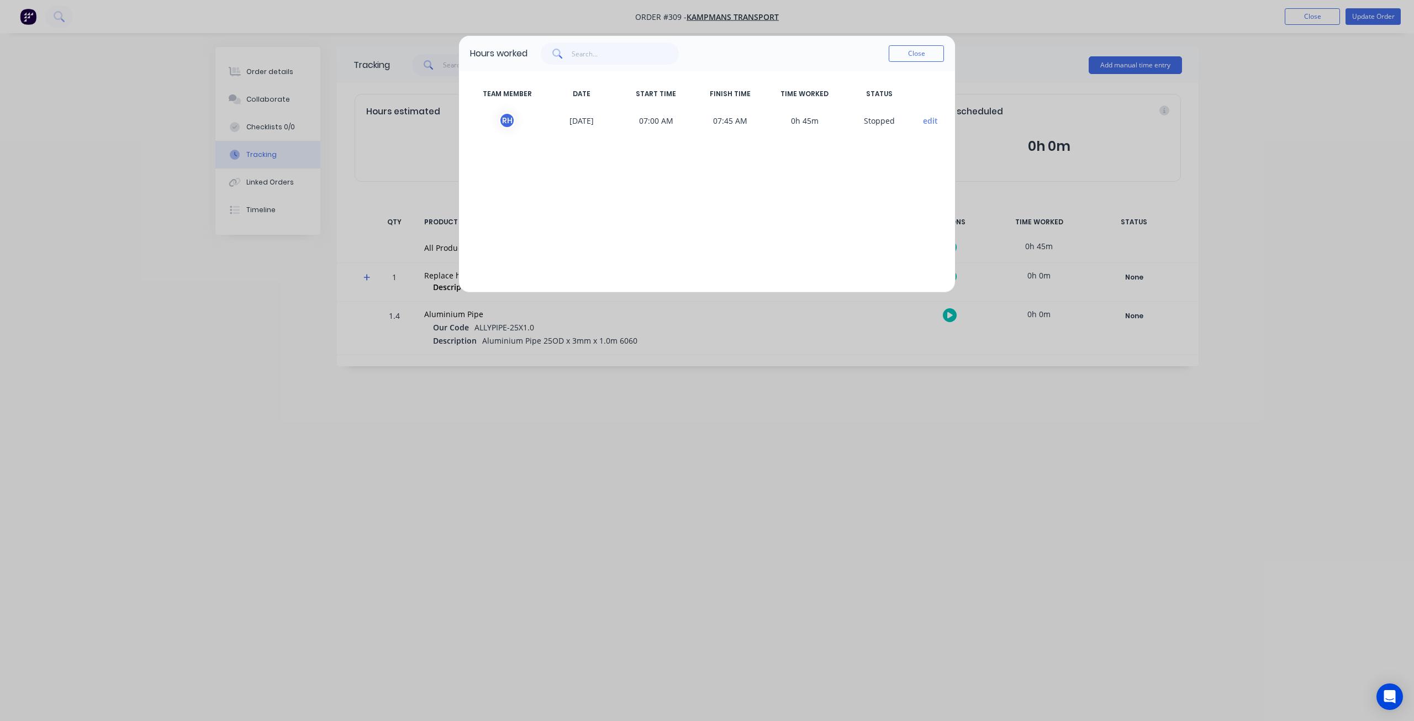
click at [509, 404] on div "Hours worked Close TEAM MEMBER DATE START TIME FINISH TIME TIME WORKED STATUS R…" at bounding box center [707, 360] width 1414 height 721
click at [903, 54] on button "Close" at bounding box center [916, 53] width 55 height 17
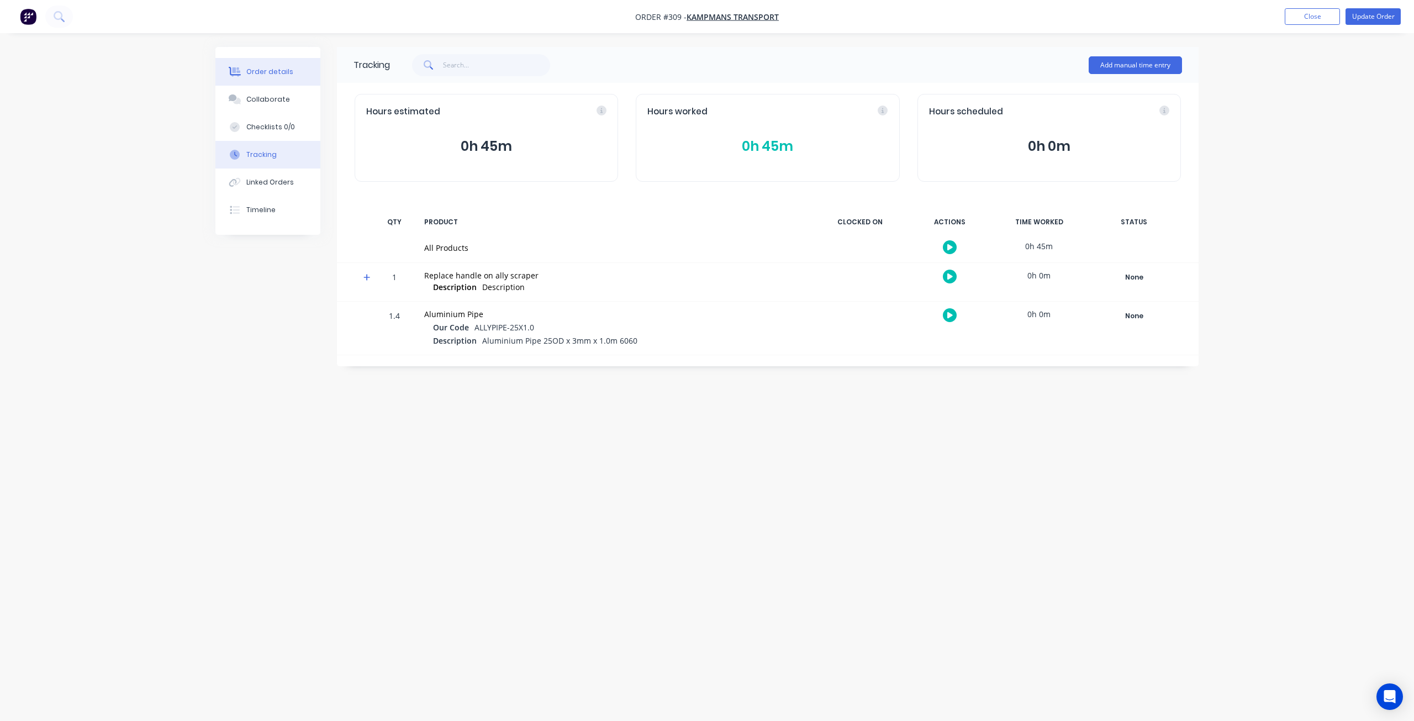
click at [282, 68] on div "Order details" at bounding box center [269, 72] width 47 height 10
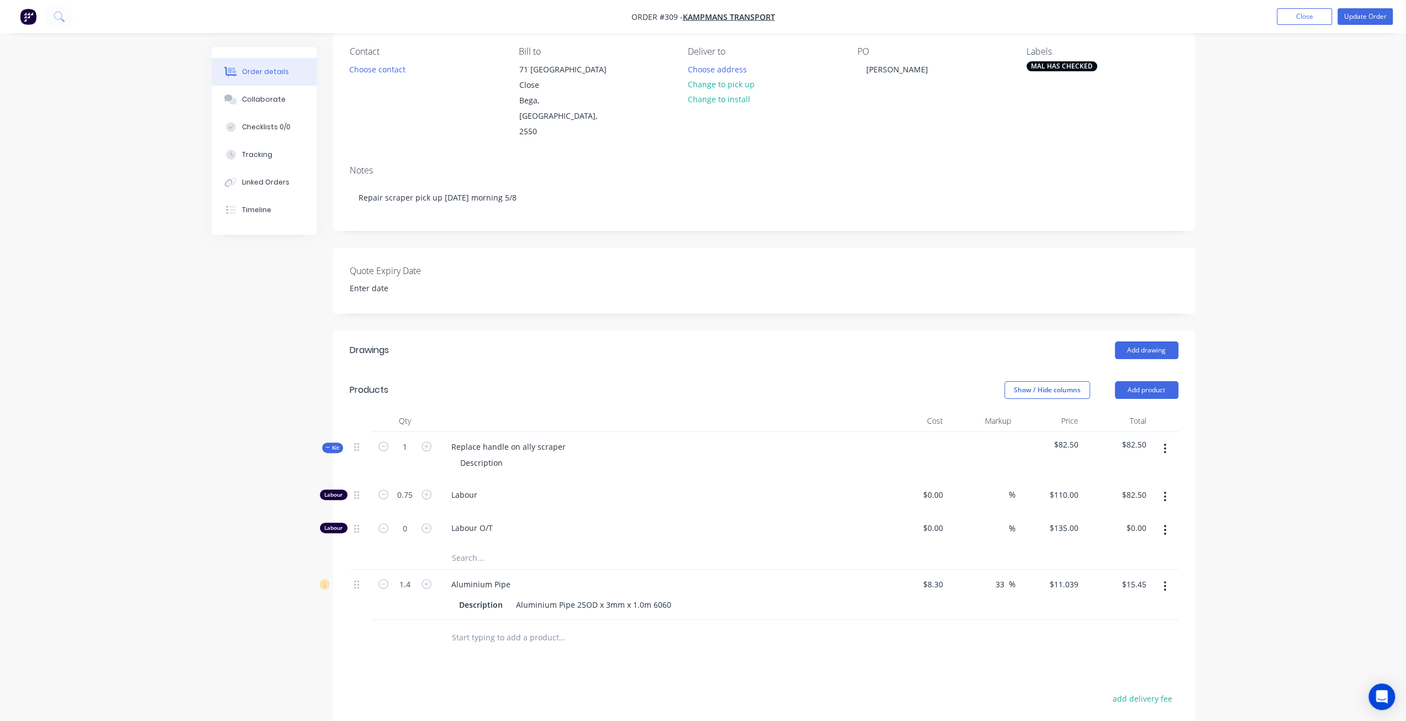
scroll to position [110, 0]
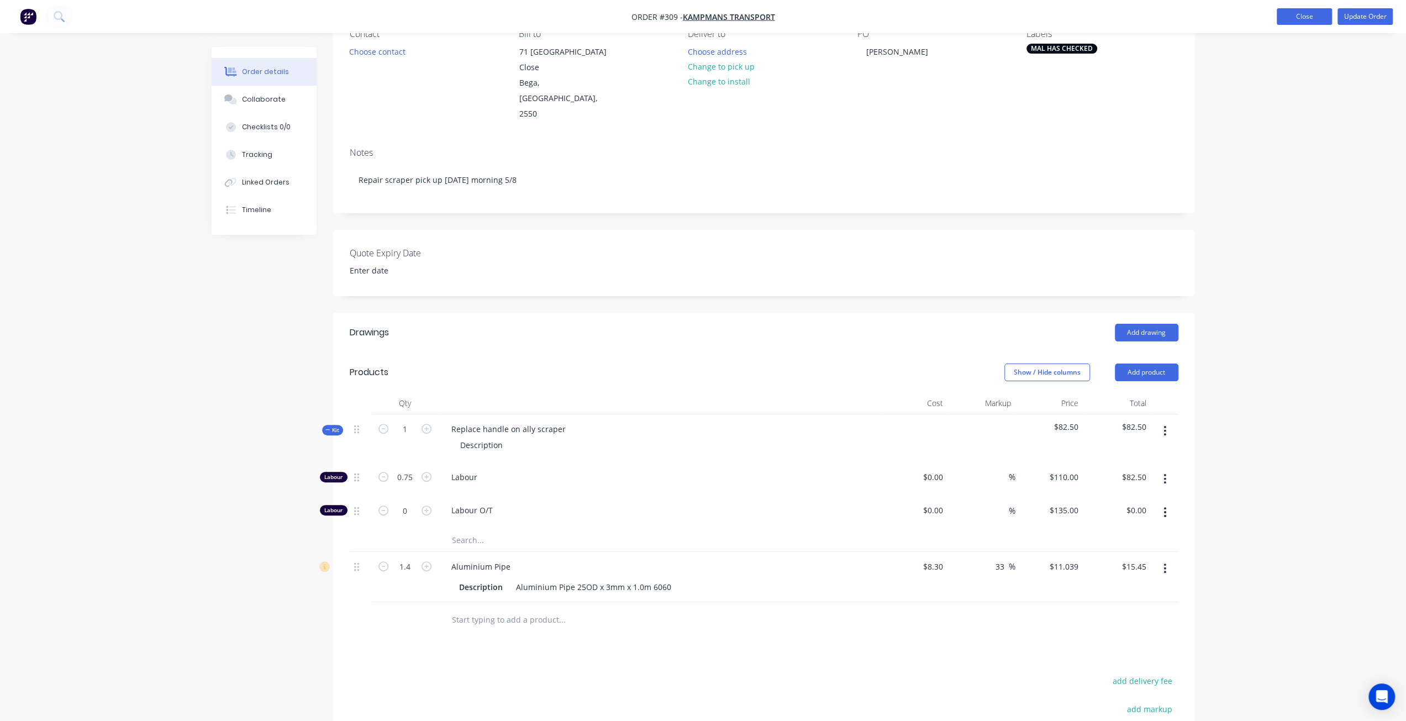
click at [1300, 15] on button "Close" at bounding box center [1304, 16] width 55 height 17
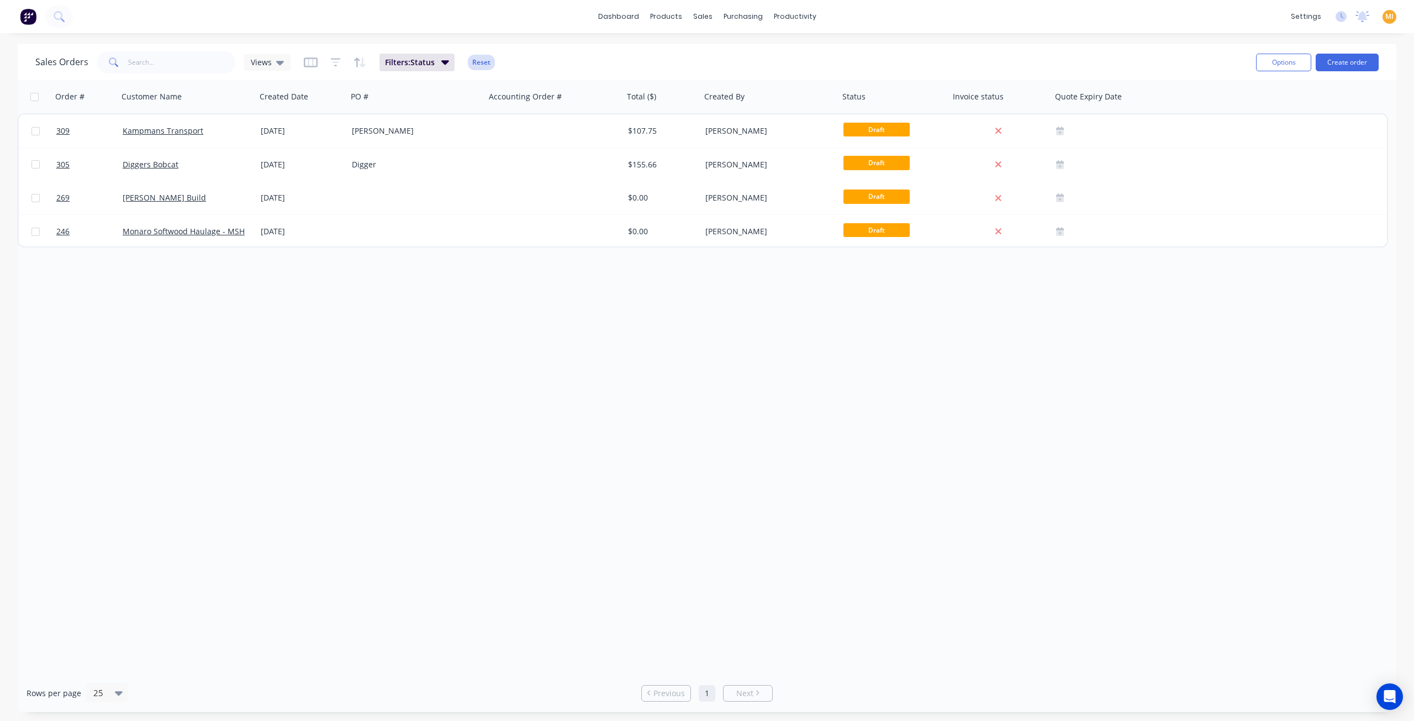
click at [484, 60] on button "Reset" at bounding box center [481, 62] width 27 height 15
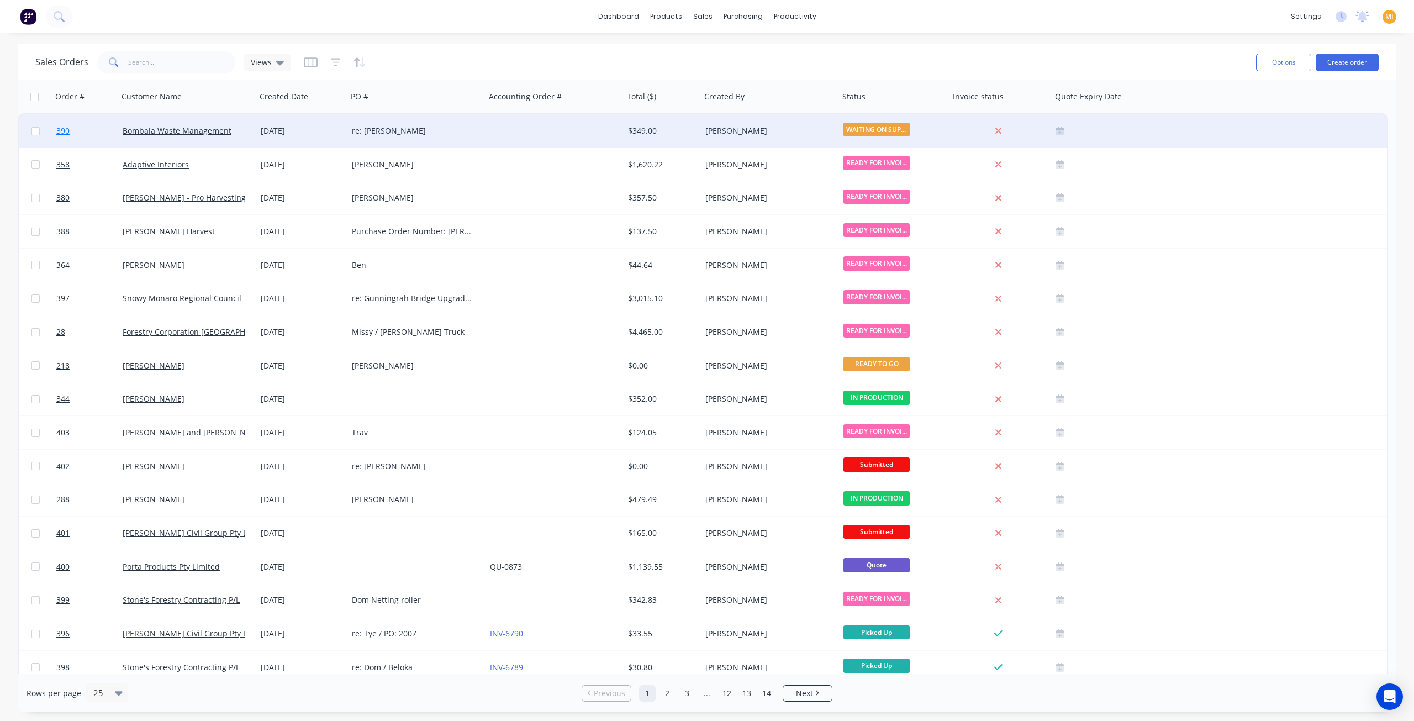
click at [81, 135] on link "390" at bounding box center [89, 130] width 66 height 33
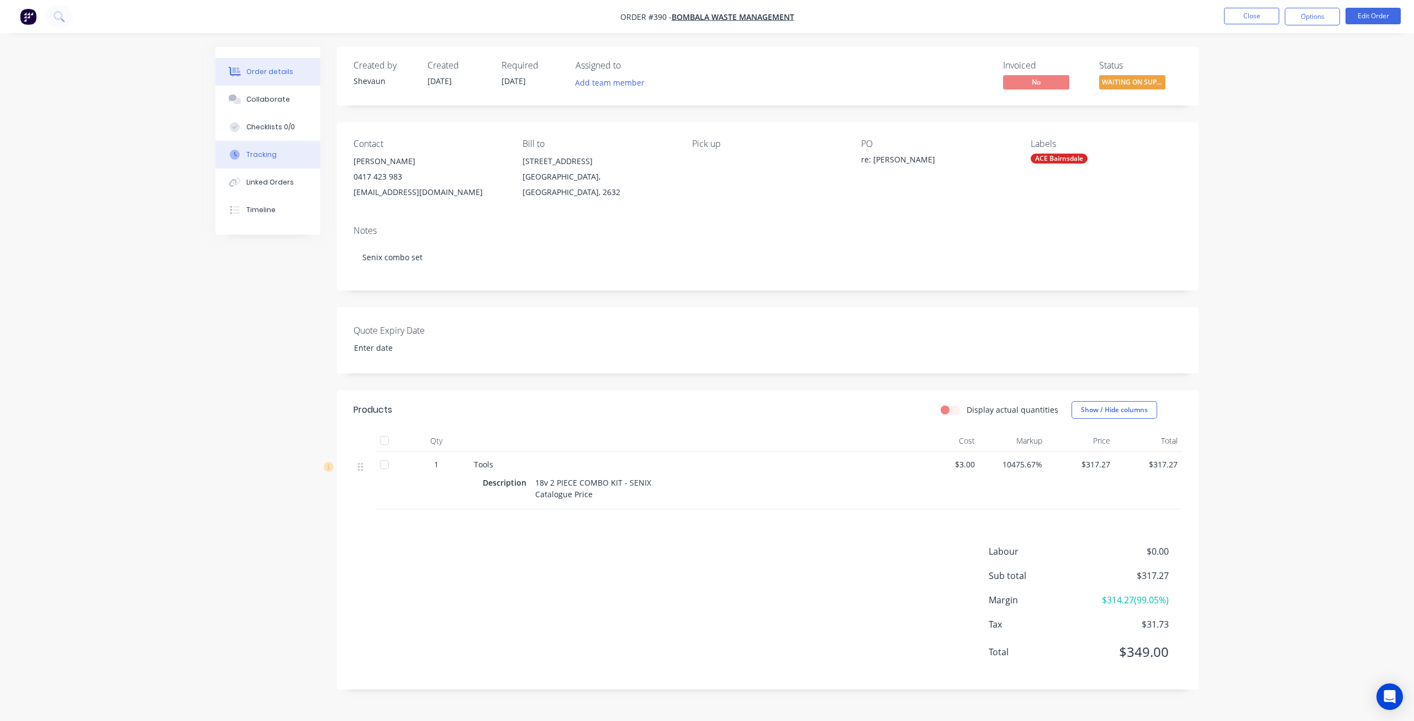
click at [277, 143] on button "Tracking" at bounding box center [267, 155] width 105 height 28
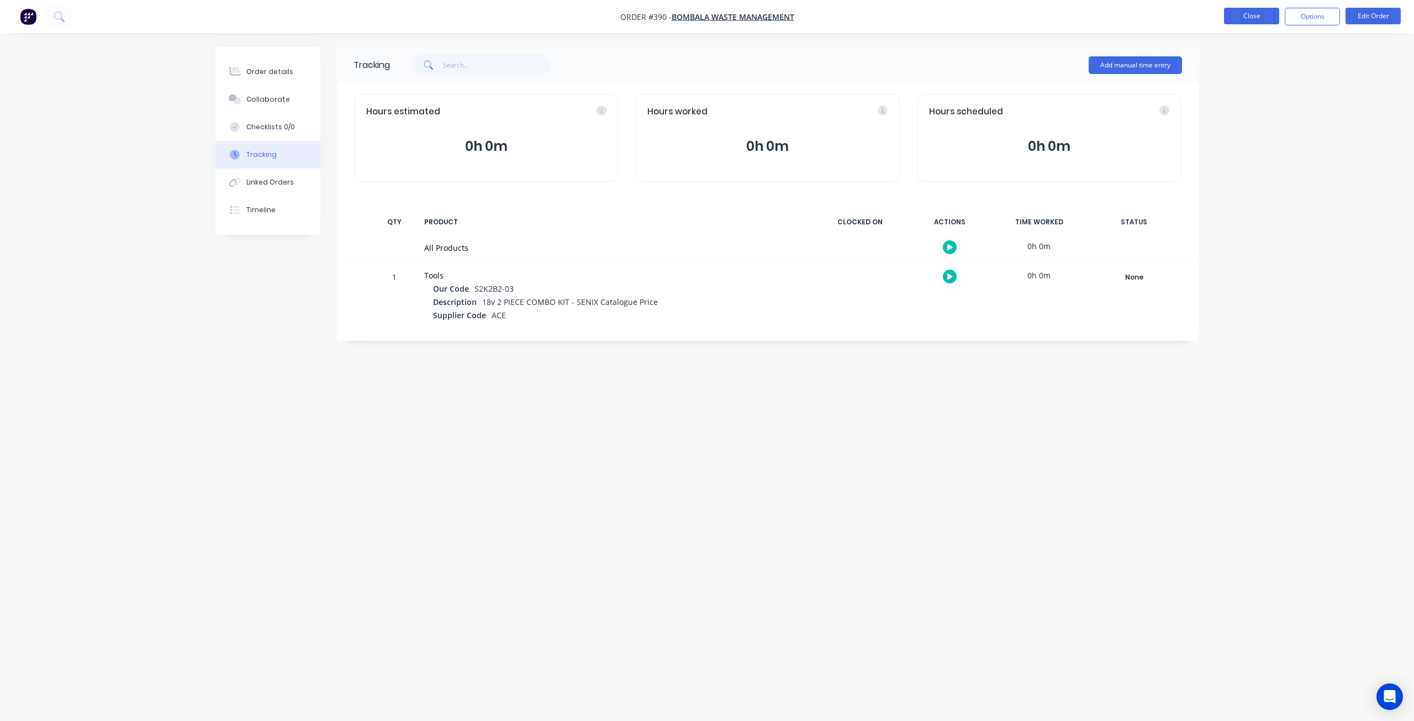
click at [1252, 19] on button "Close" at bounding box center [1251, 16] width 55 height 17
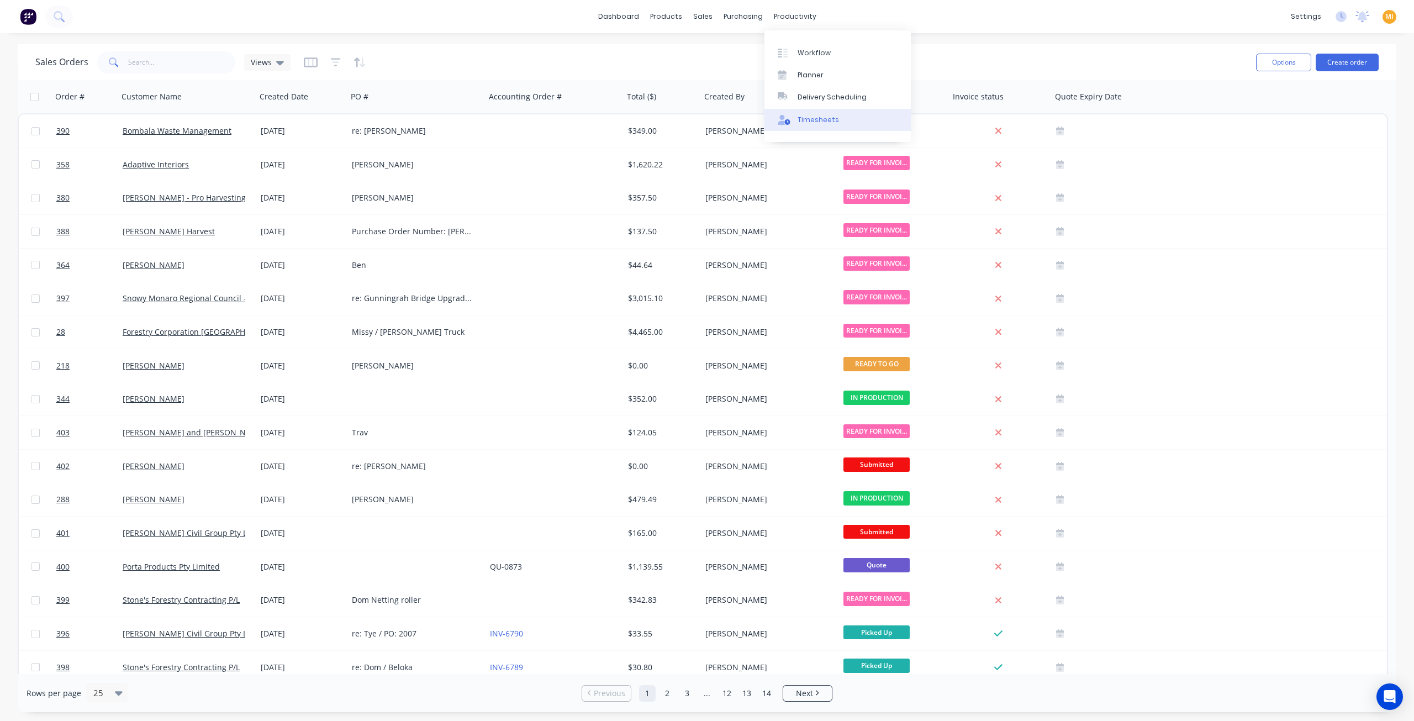
click at [805, 118] on div "Timesheets" at bounding box center [818, 120] width 41 height 10
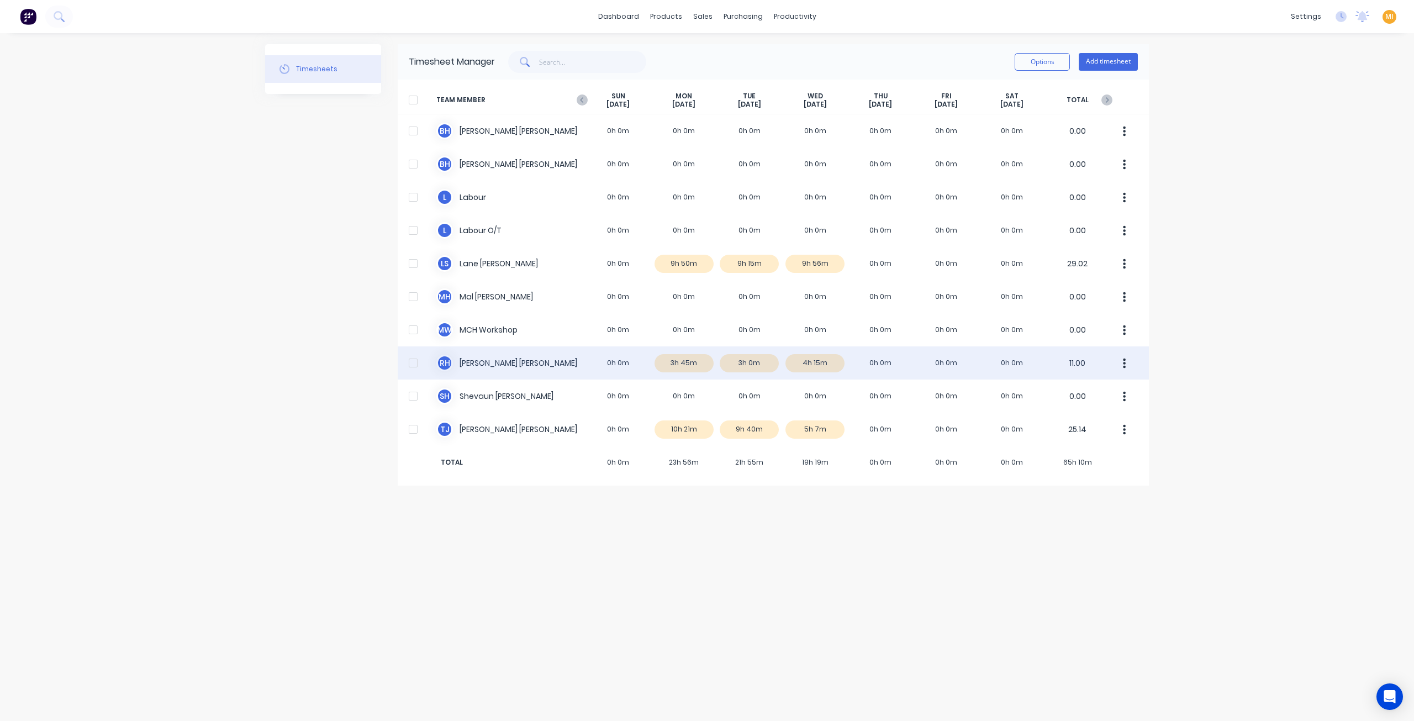
click at [509, 365] on div "R H Reagan Hurley 0h 0m 3h 45m 3h 0m 4h 15m 0h 0m 0h 0m 0h 0m 11.00" at bounding box center [773, 362] width 751 height 33
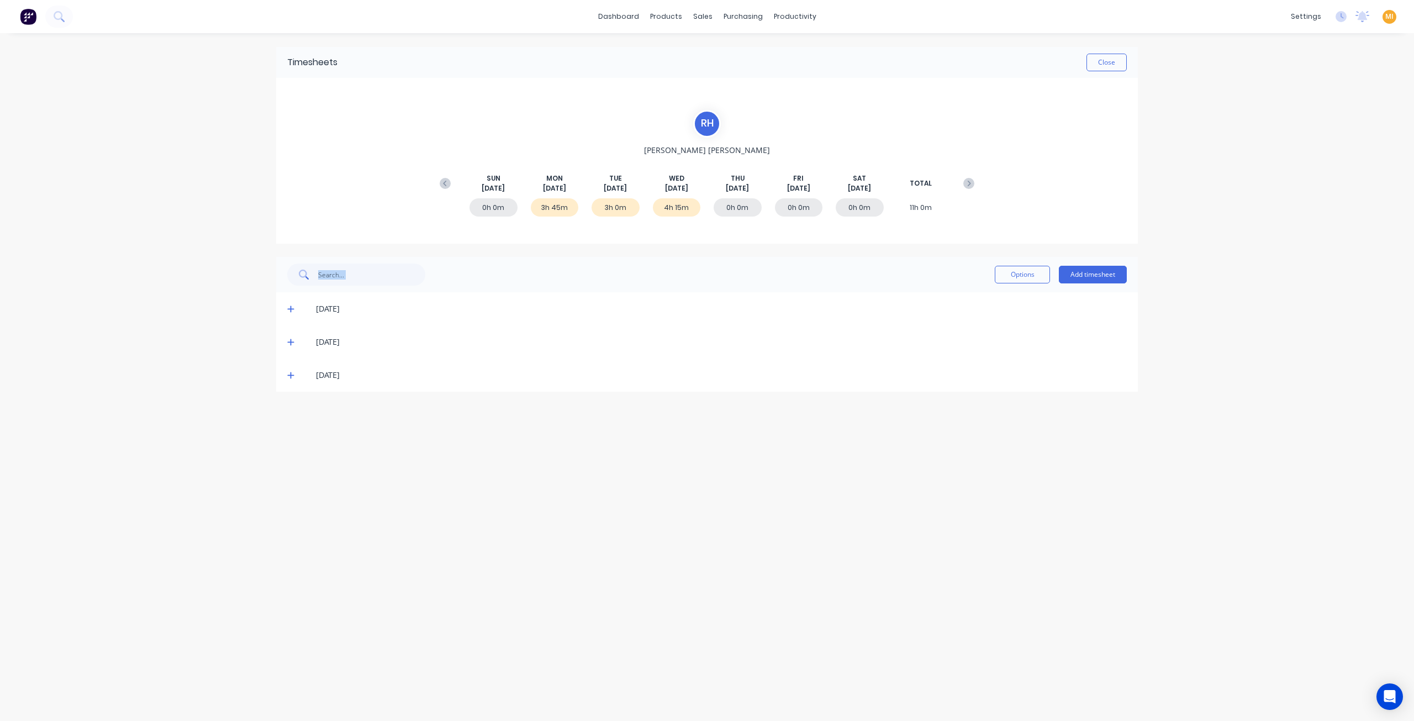
drag, startPoint x: 293, startPoint y: 310, endPoint x: 229, endPoint y: 286, distance: 68.3
click at [229, 286] on div "dashboard products sales purchasing productivity dashboard products Product Cat…" at bounding box center [707, 360] width 1414 height 721
drag, startPoint x: 292, startPoint y: 341, endPoint x: 306, endPoint y: 340, distance: 13.9
click at [292, 342] on icon at bounding box center [290, 342] width 7 height 7
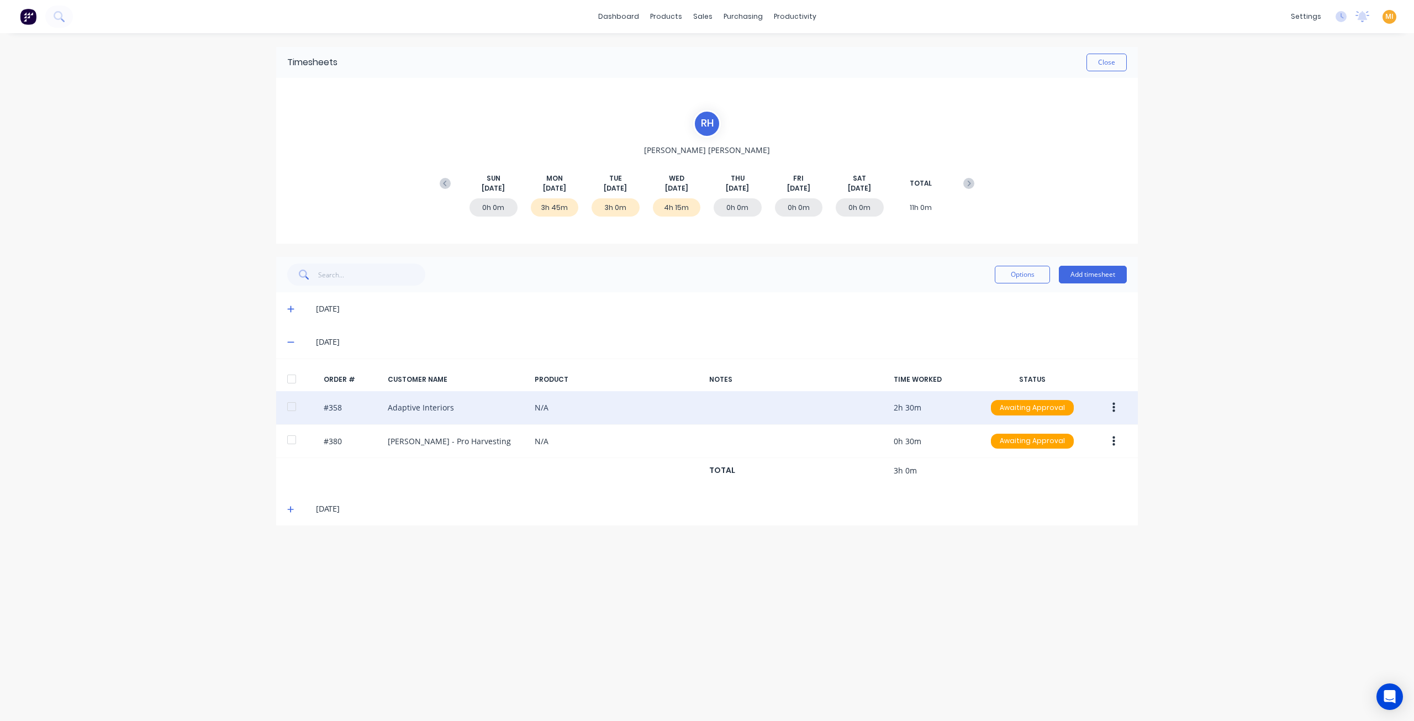
drag, startPoint x: 351, startPoint y: 402, endPoint x: 314, endPoint y: 400, distance: 37.1
click at [314, 400] on div "#358 Adaptive Interiors N/A 2h 30m Awaiting Approval" at bounding box center [707, 408] width 862 height 34
click at [342, 405] on div "#358 Adaptive Interiors N/A 2h 30m Awaiting Approval" at bounding box center [707, 408] width 862 height 34
drag, startPoint x: 342, startPoint y: 407, endPoint x: 329, endPoint y: 409, distance: 12.9
click at [329, 409] on div "#358 Adaptive Interiors N/A 2h 30m Awaiting Approval" at bounding box center [707, 408] width 862 height 34
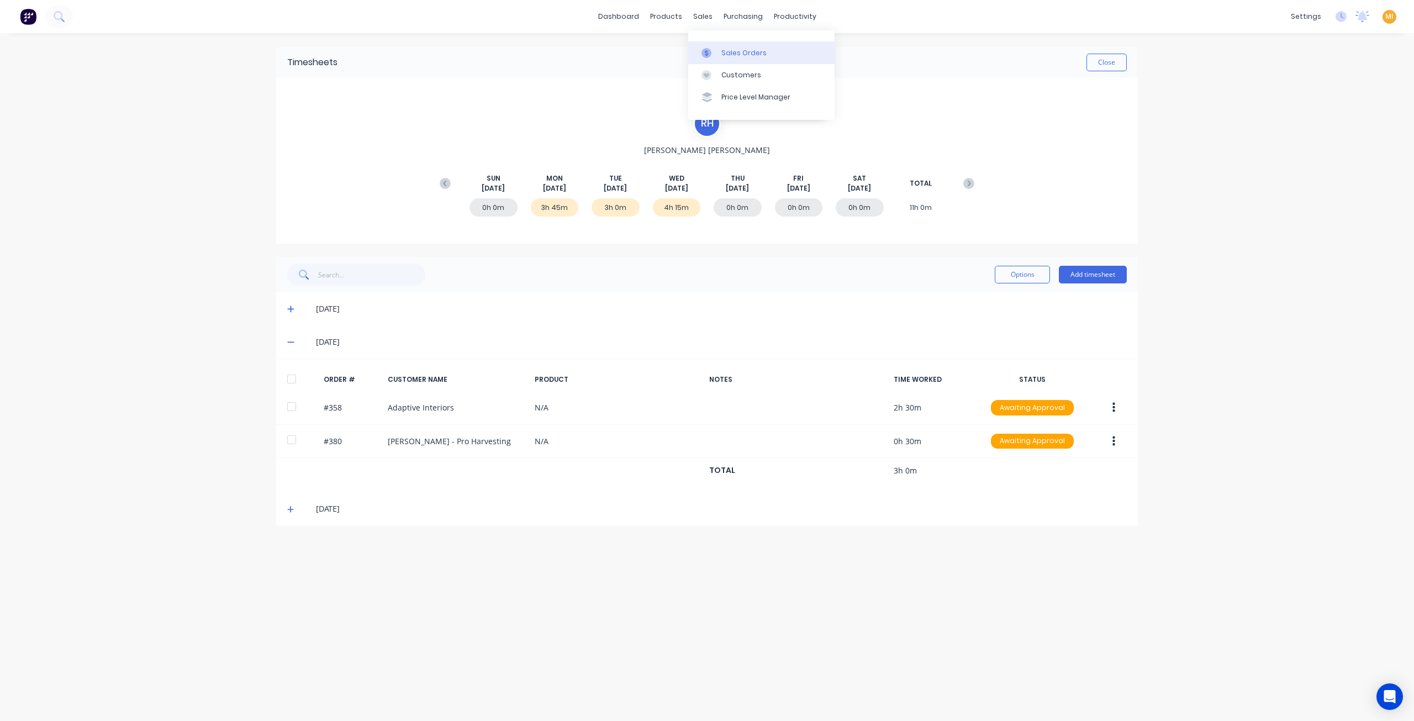
click at [729, 51] on div "Sales Orders" at bounding box center [743, 53] width 45 height 10
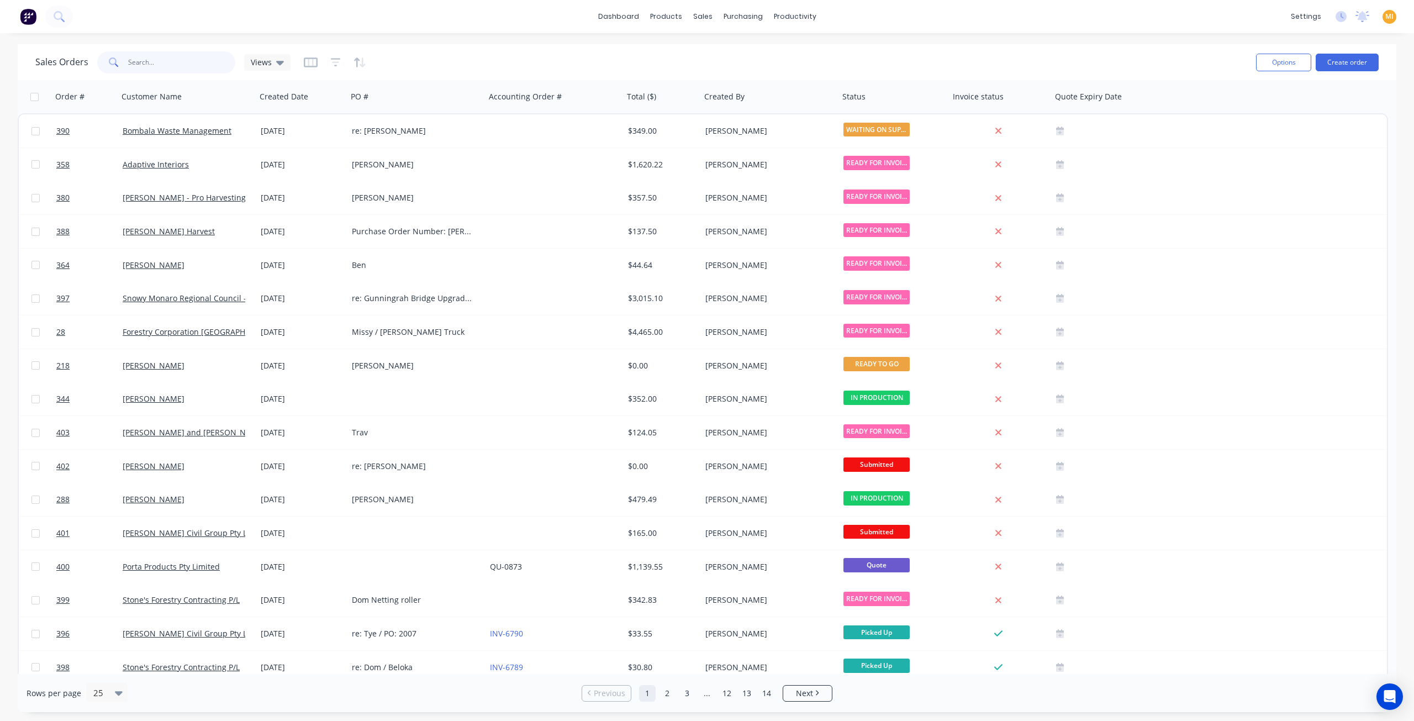
click at [166, 64] on input "text" at bounding box center [182, 62] width 108 height 22
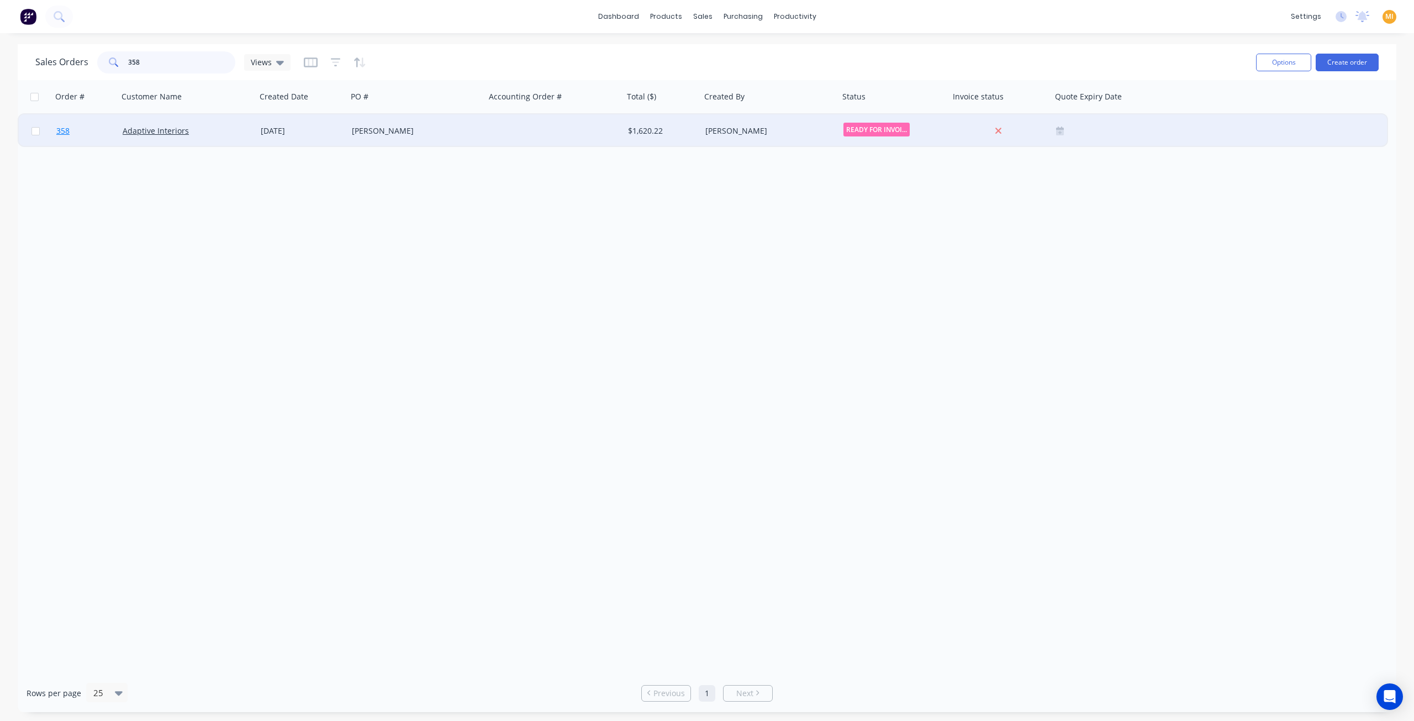
type input "358"
click at [68, 133] on span "358" at bounding box center [62, 130] width 13 height 11
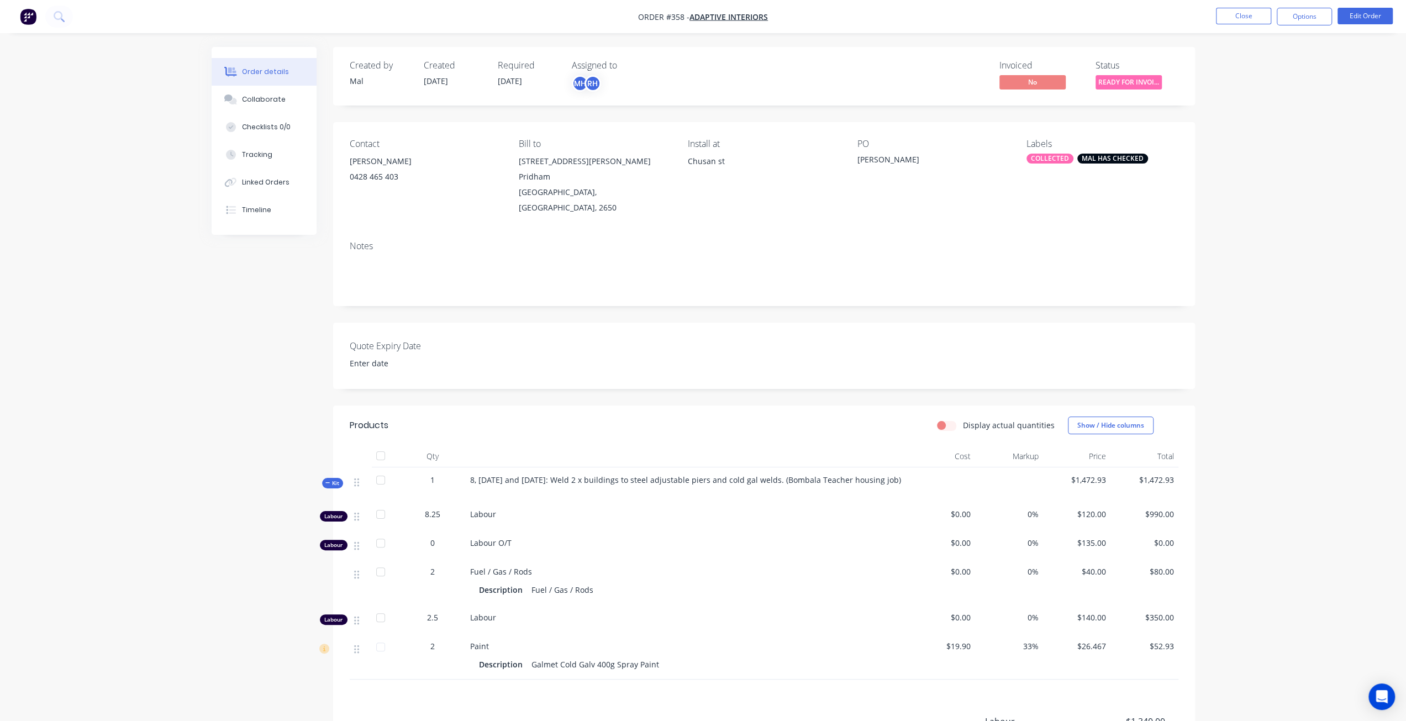
click at [30, 19] on img "button" at bounding box center [28, 16] width 17 height 17
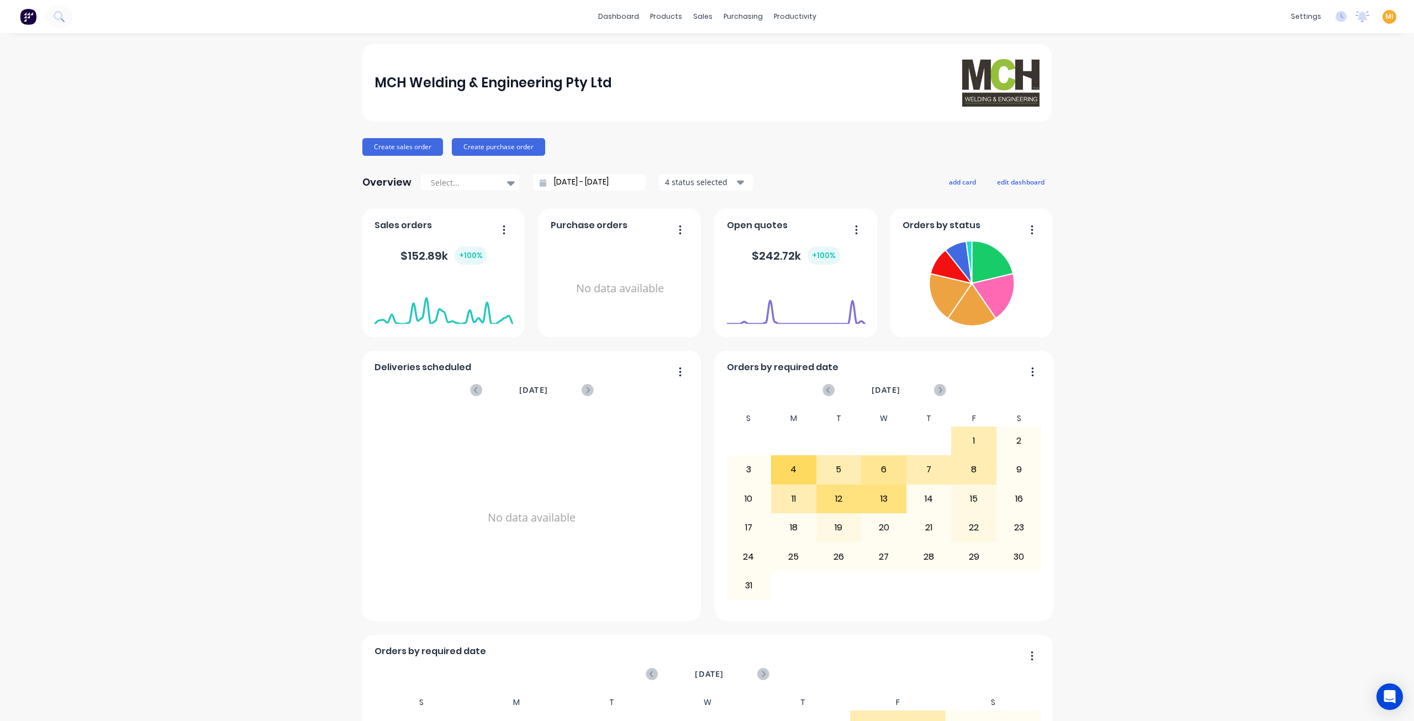
click at [1385, 16] on span "MI" at bounding box center [1389, 17] width 8 height 10
click at [1307, 130] on button "Sign out" at bounding box center [1320, 139] width 146 height 22
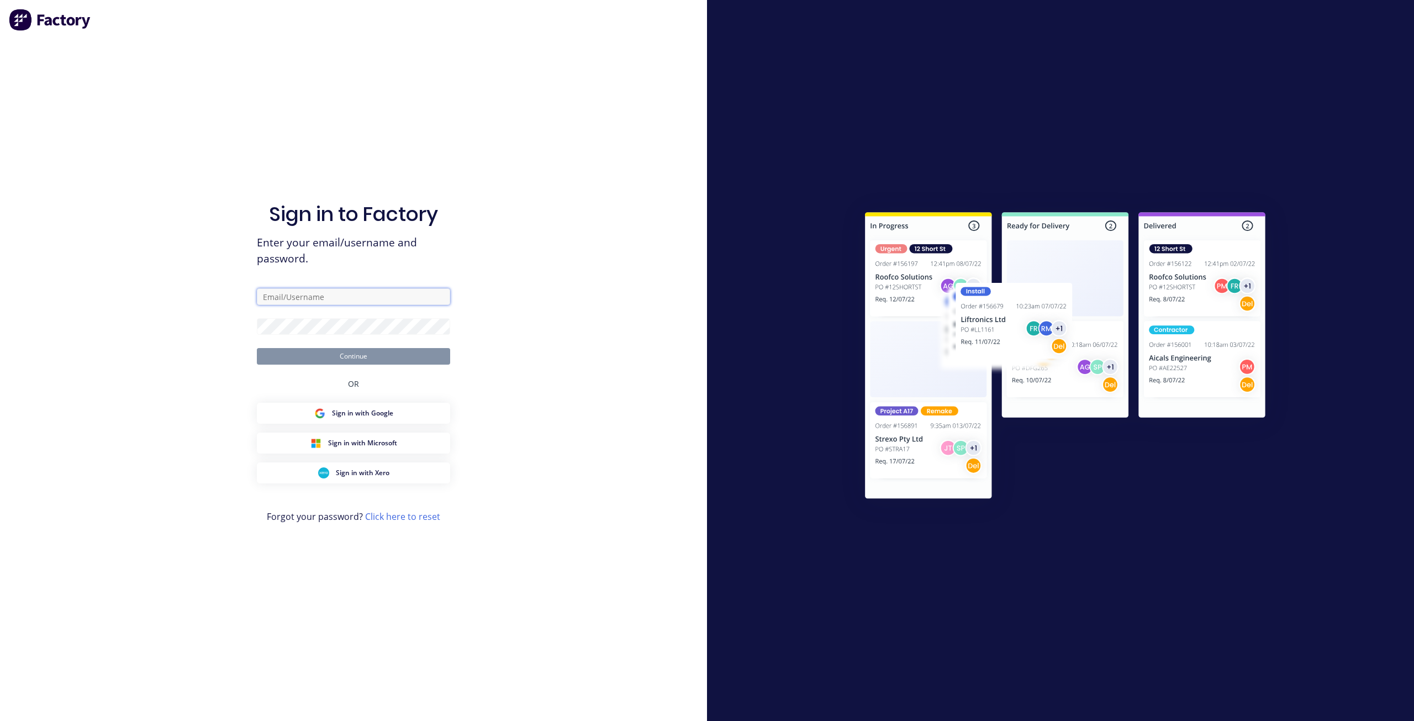
click at [319, 303] on input "text" at bounding box center [353, 296] width 193 height 17
paste input "justin@madson.com.au"
type input "justin@madson.com.au"
click at [140, 314] on div "Sign in to Factory Enter your email/username and password. justin@madson.com.au…" at bounding box center [353, 360] width 707 height 721
click at [257, 348] on button "Continue" at bounding box center [353, 356] width 193 height 17
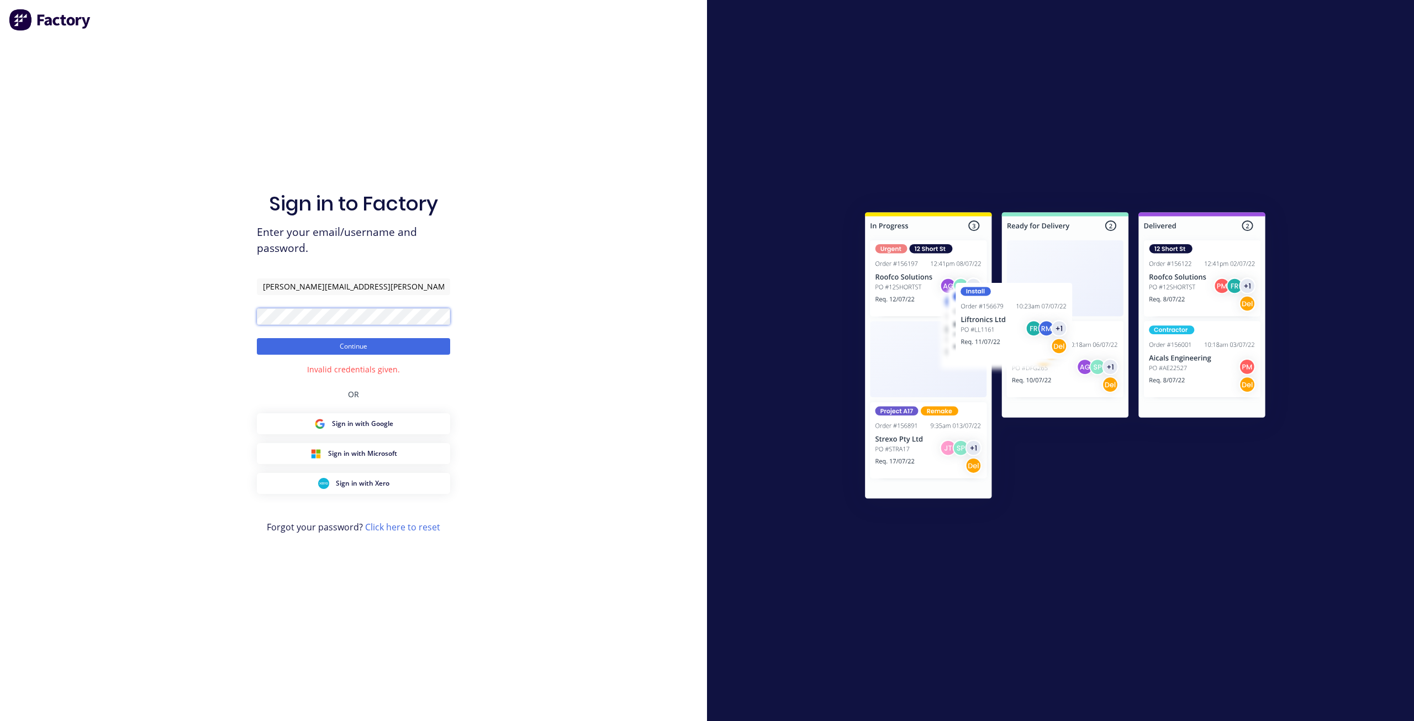
click at [169, 303] on div "Sign in to Factory Enter your email/username and password. justin@madson.com.au…" at bounding box center [353, 360] width 707 height 721
click at [257, 338] on button "Continue" at bounding box center [353, 346] width 193 height 17
